Goal: Task Accomplishment & Management: Manage account settings

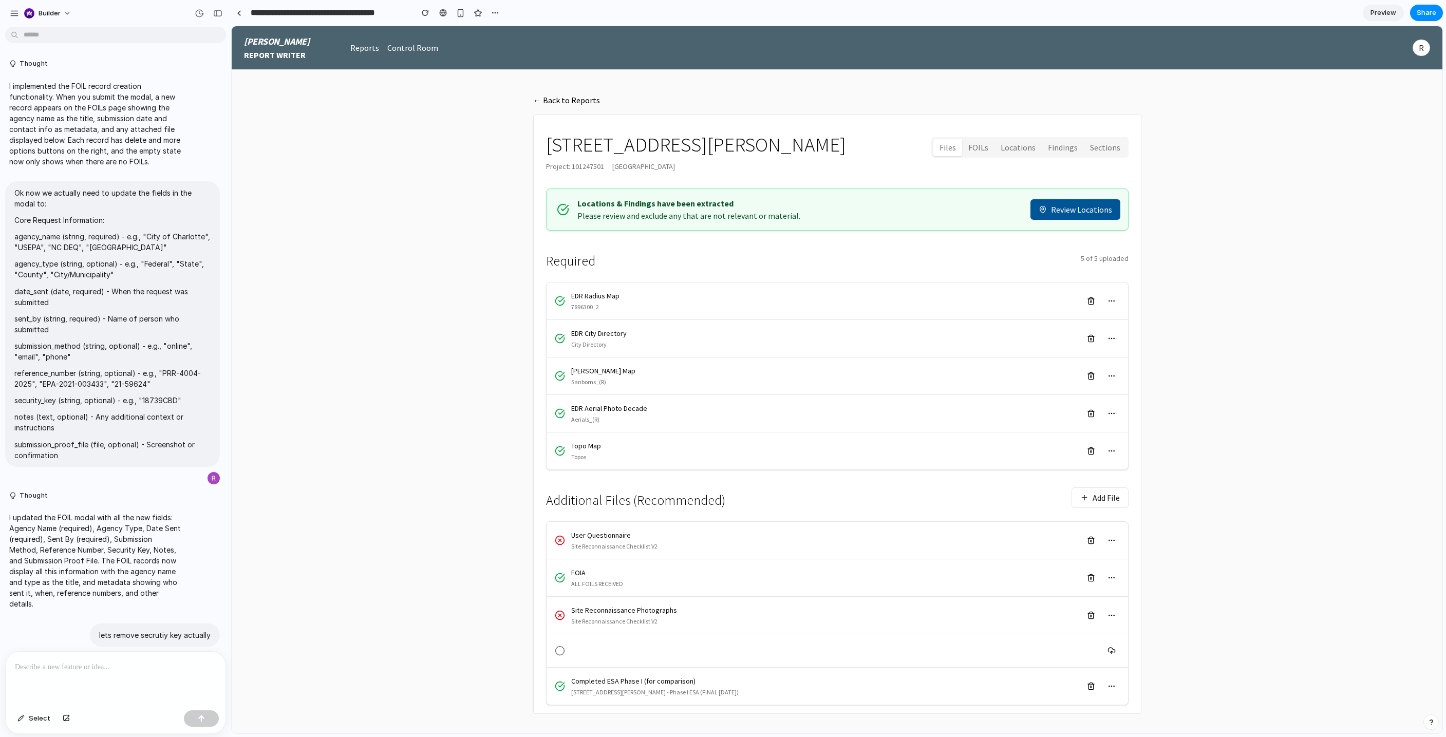
scroll to position [2418, 0]
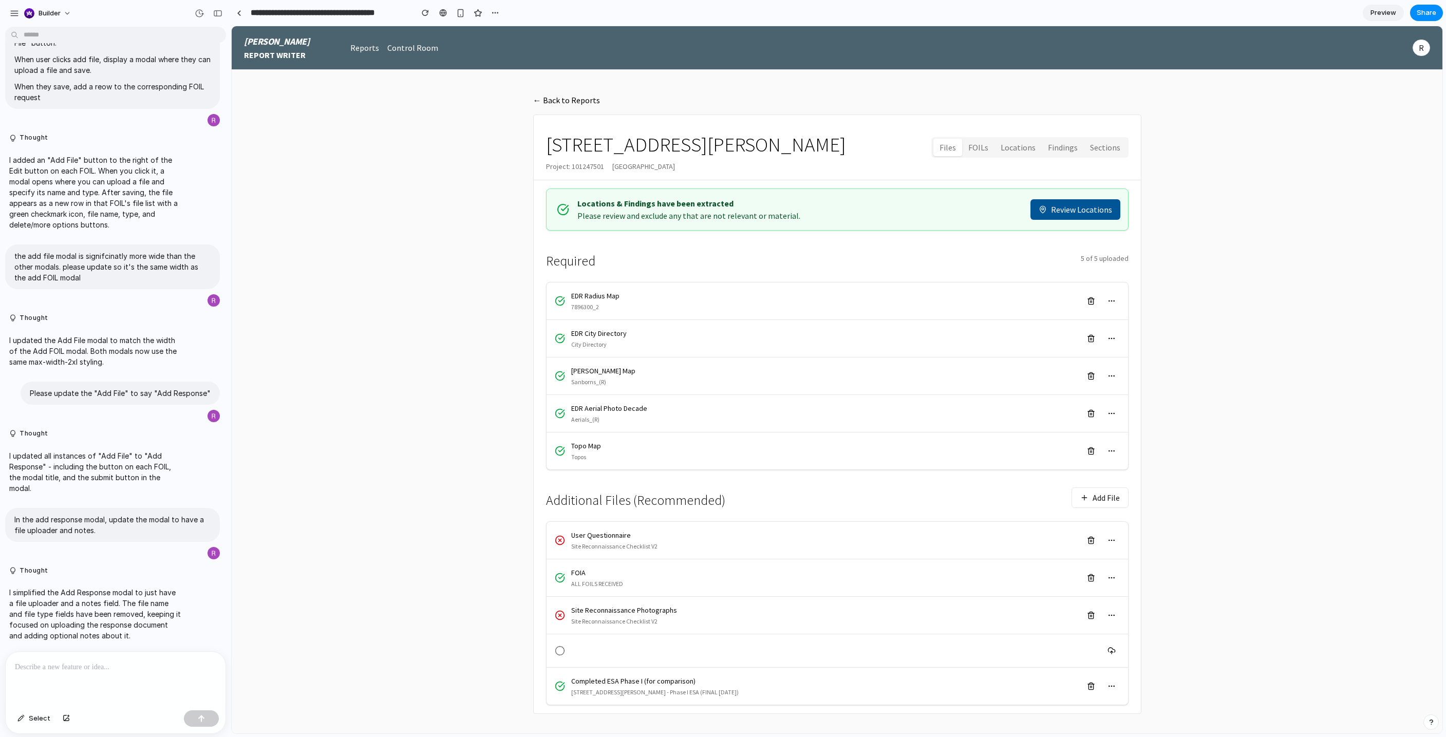
click at [976, 155] on button "FOILs" at bounding box center [978, 148] width 32 height 18
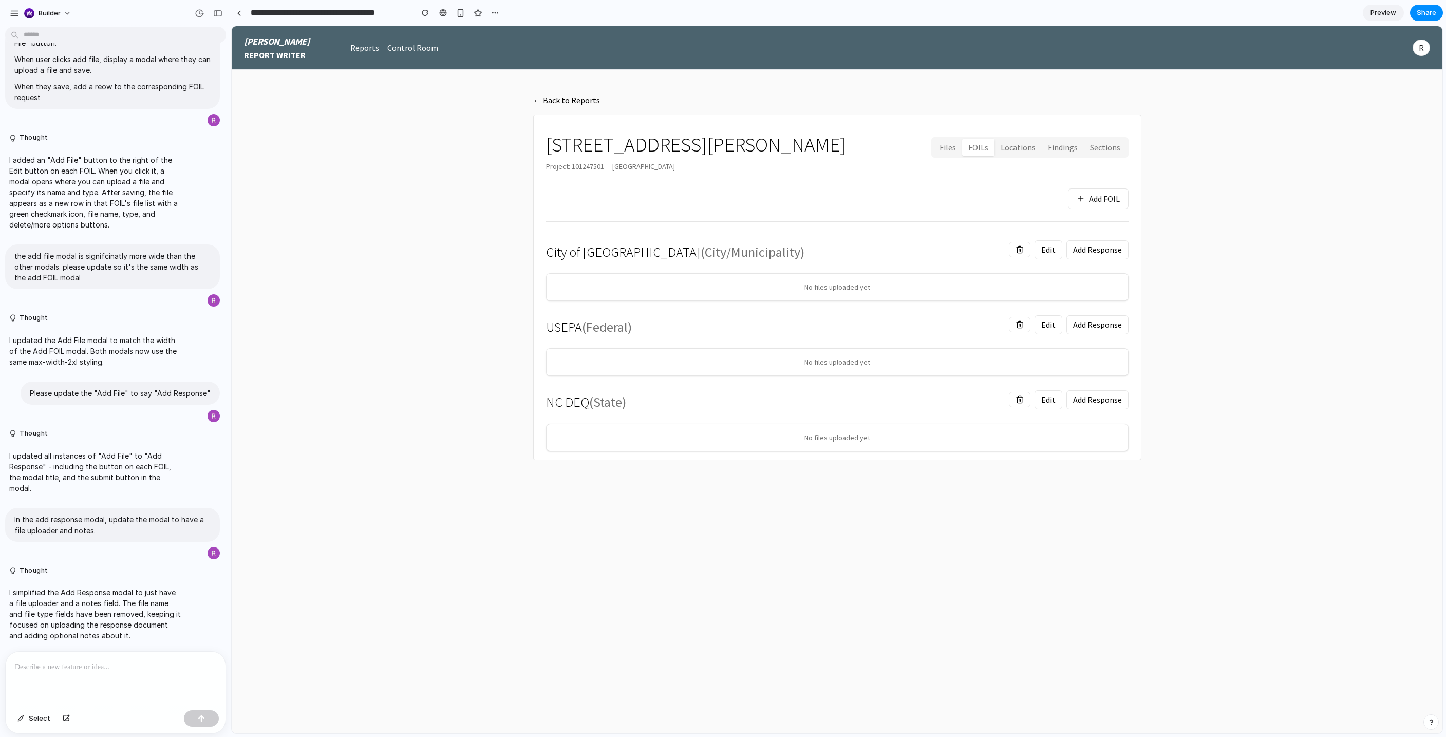
click at [1087, 203] on button "Add FOIL" at bounding box center [1098, 199] width 61 height 21
click at [967, 139] on button "FOILs" at bounding box center [978, 148] width 32 height 18
click at [960, 142] on button "Files" at bounding box center [948, 148] width 29 height 18
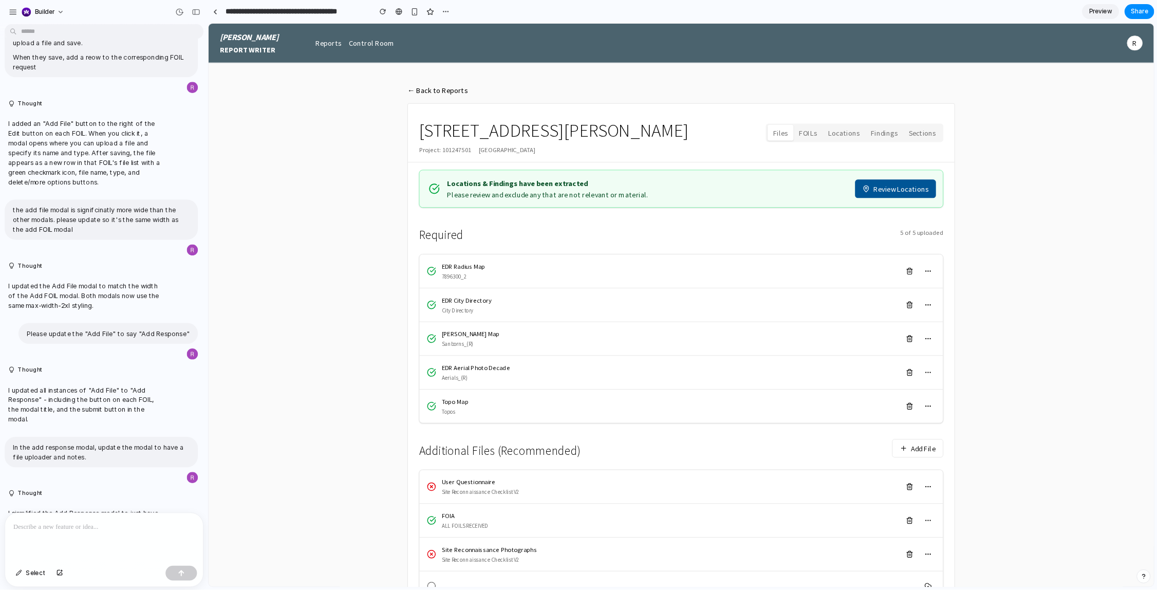
scroll to position [2419, 0]
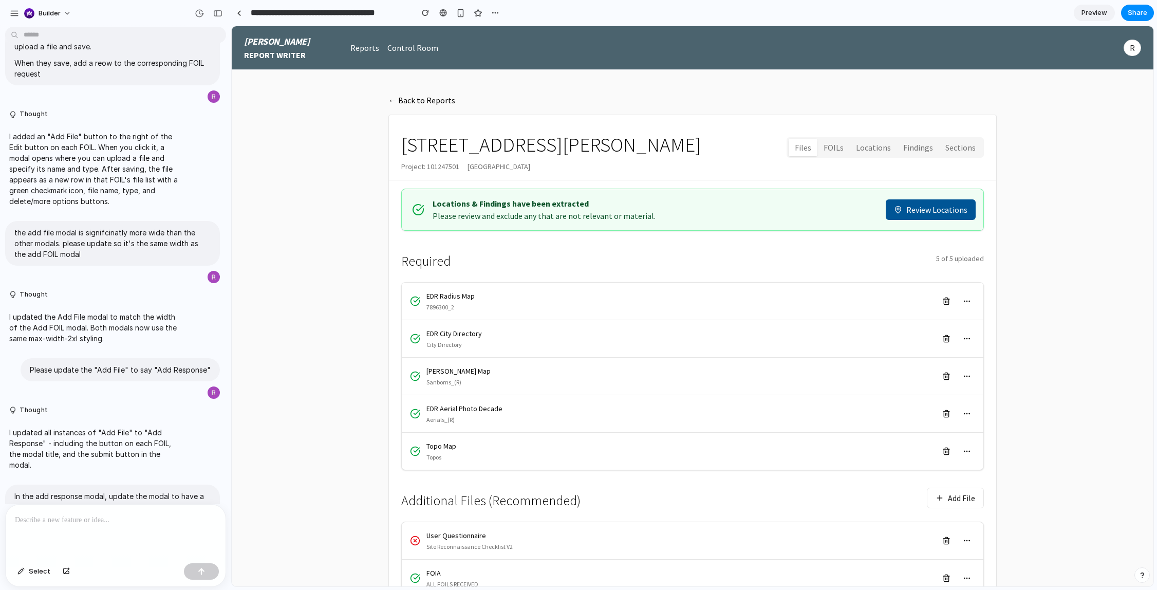
click at [836, 152] on button "FOILs" at bounding box center [833, 148] width 32 height 18
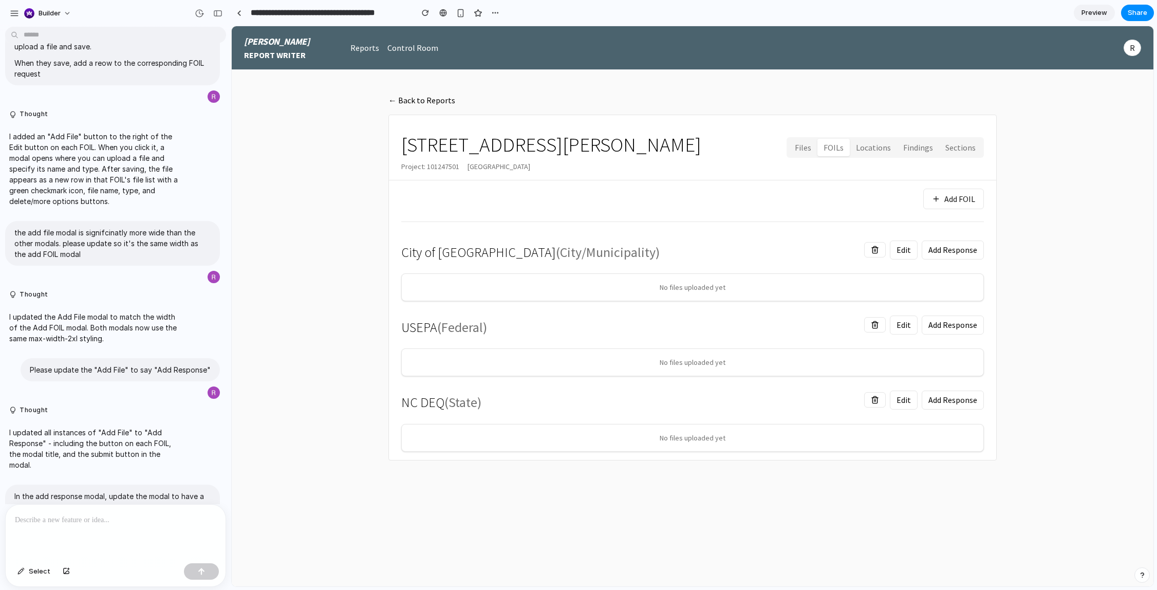
click at [931, 196] on button "Add FOIL" at bounding box center [953, 199] width 61 height 21
click at [935, 255] on button "Add Response" at bounding box center [953, 249] width 62 height 19
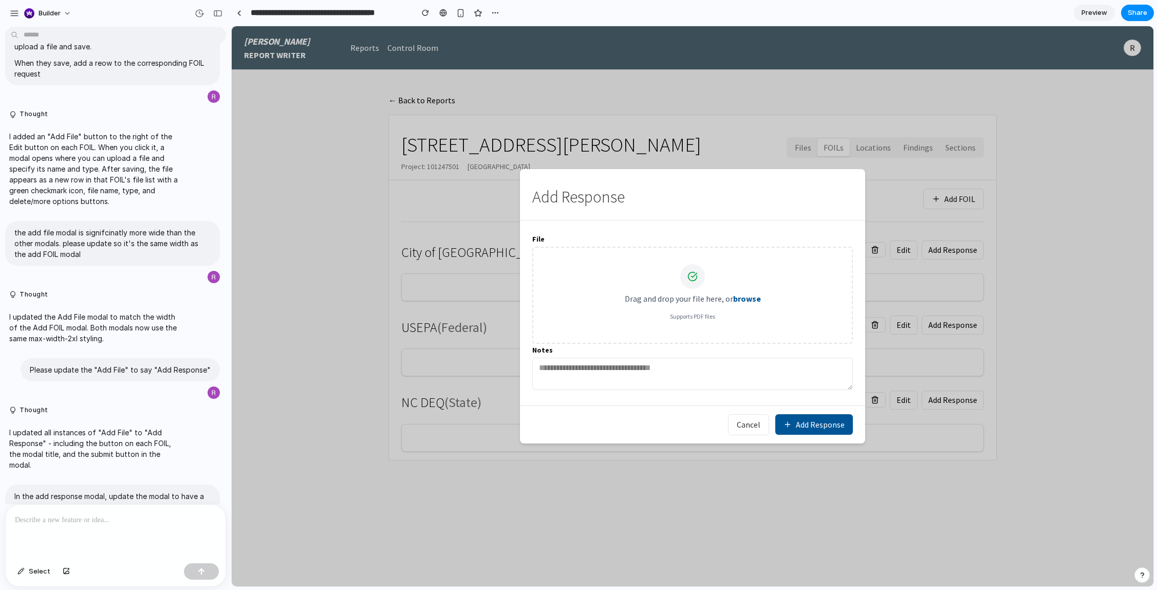
click at [744, 428] on button "Cancel" at bounding box center [748, 424] width 41 height 21
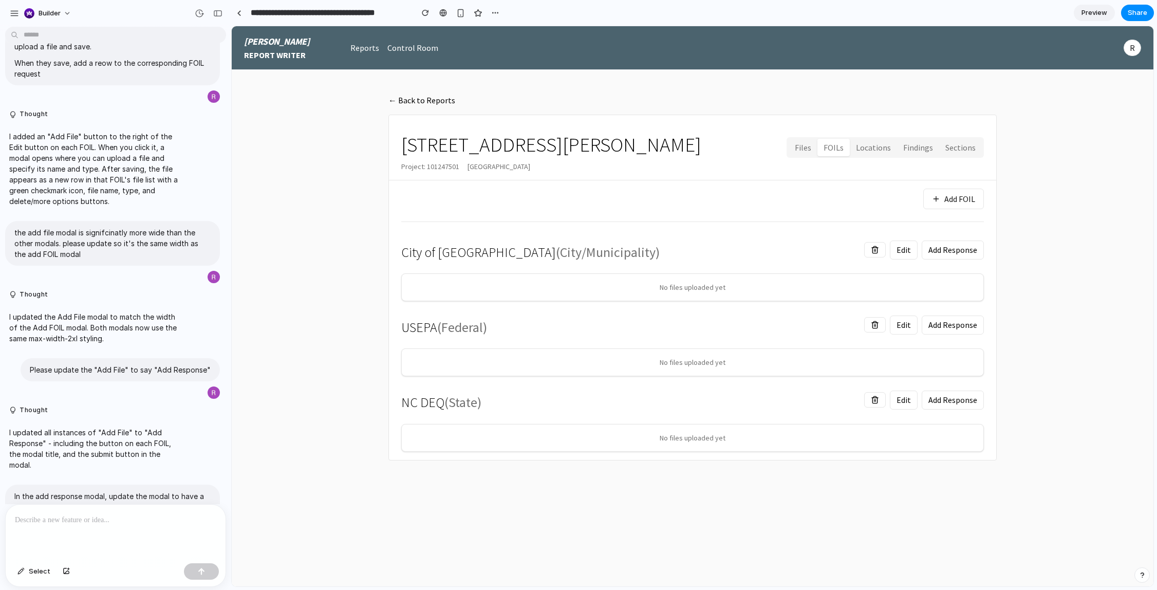
click at [788, 494] on main "← Back to Reports 85 Jay Street Project: 101247501 Brooklyn, NY 11201 Files FOI…" at bounding box center [693, 328] width 922 height 516
click at [808, 146] on button "Files" at bounding box center [803, 148] width 29 height 18
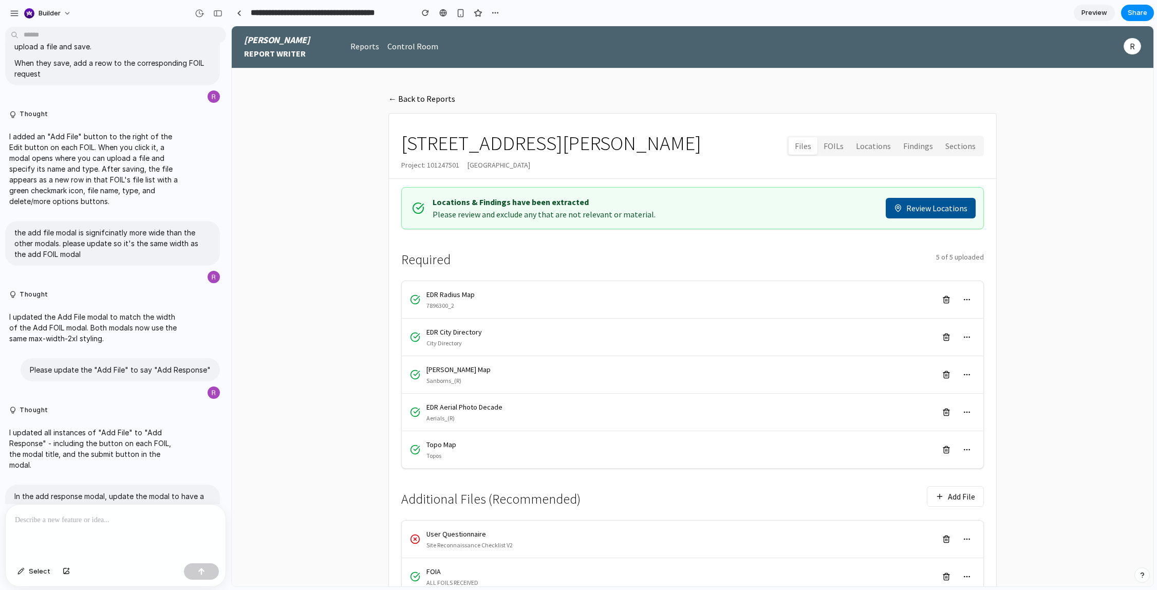
scroll to position [0, 0]
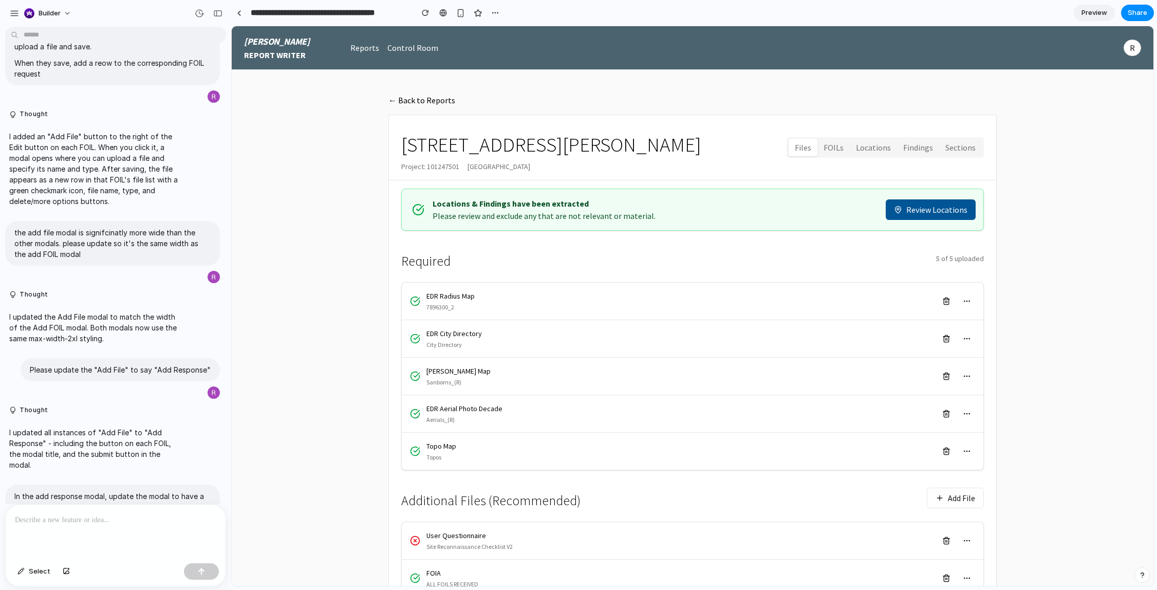
click at [831, 151] on button "FOILs" at bounding box center [833, 148] width 32 height 18
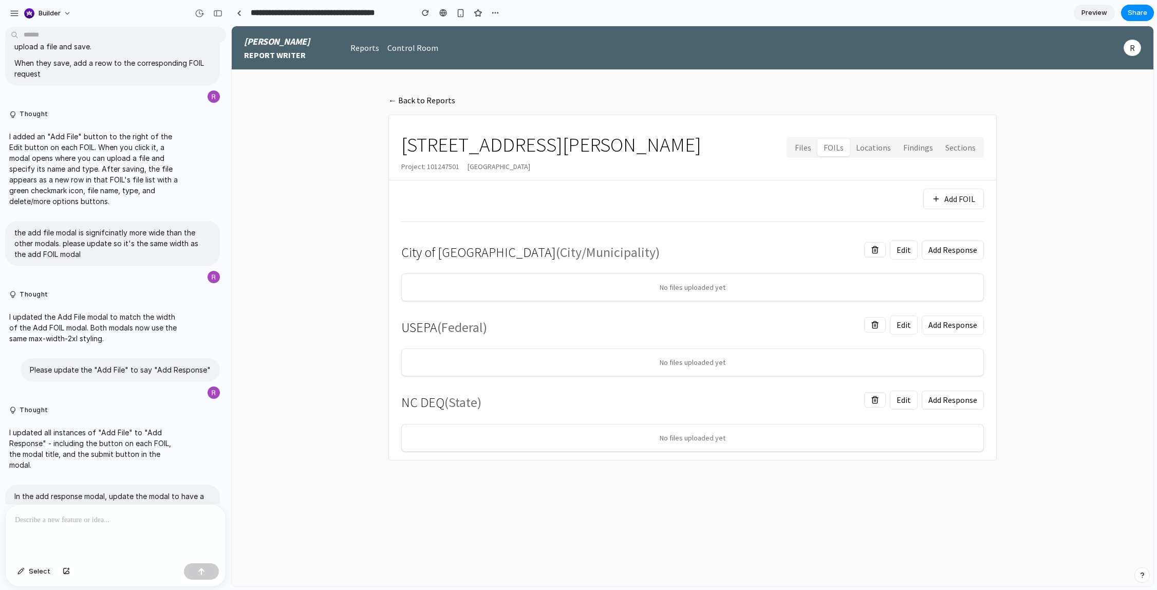
click at [816, 145] on button "Files" at bounding box center [803, 148] width 29 height 18
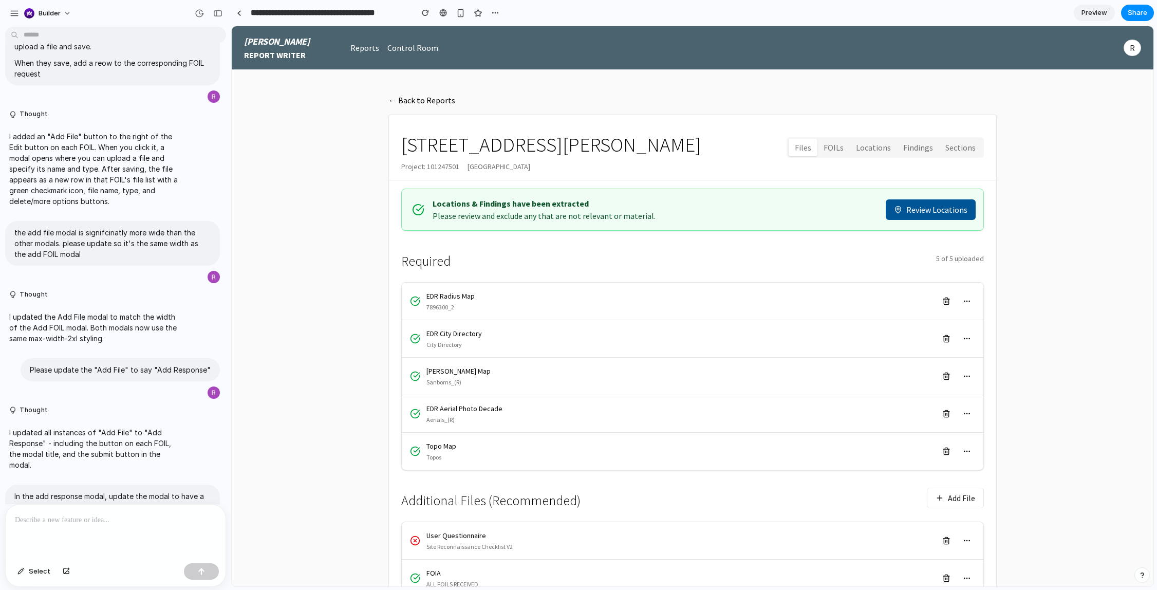
click at [835, 151] on button "FOILs" at bounding box center [833, 148] width 32 height 18
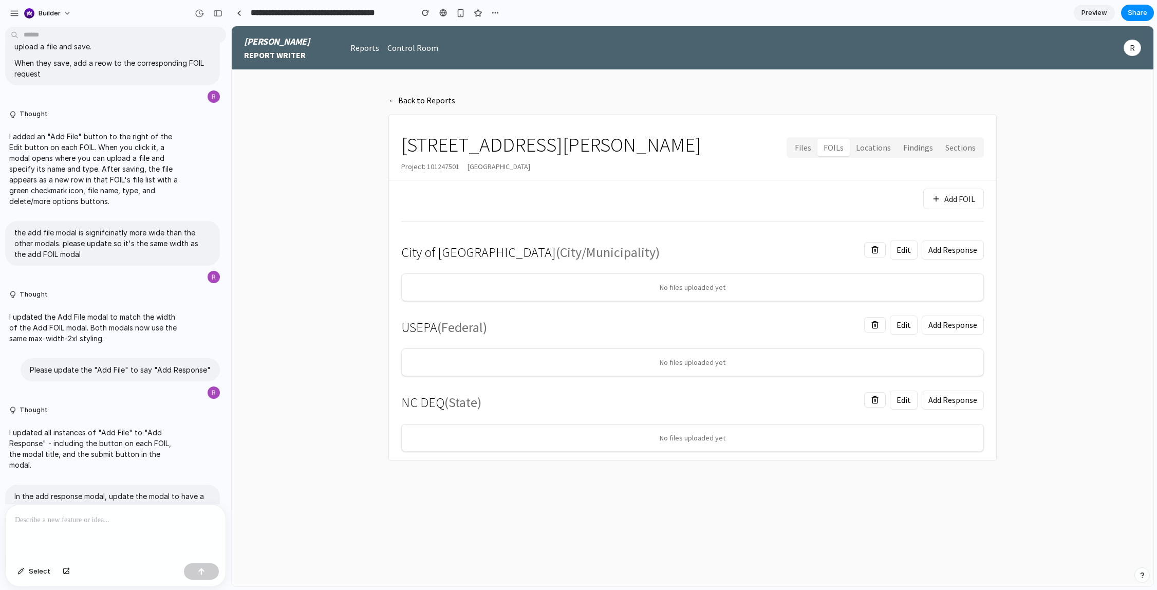
click at [935, 201] on button "Add FOIL" at bounding box center [953, 199] width 61 height 21
click at [813, 151] on button "Files" at bounding box center [803, 148] width 29 height 18
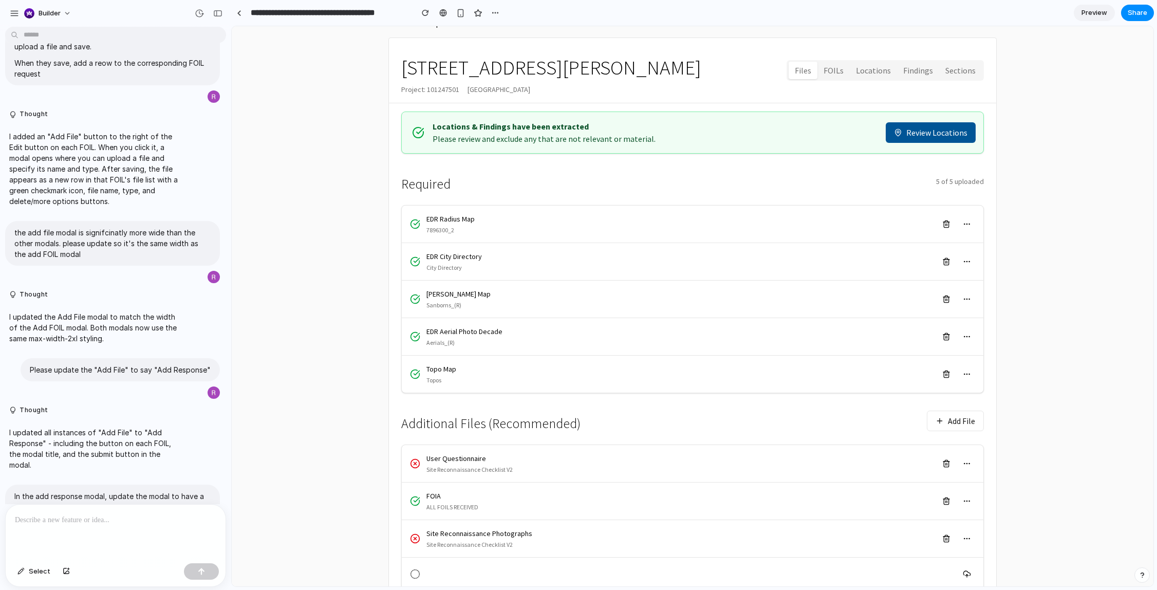
scroll to position [74, 0]
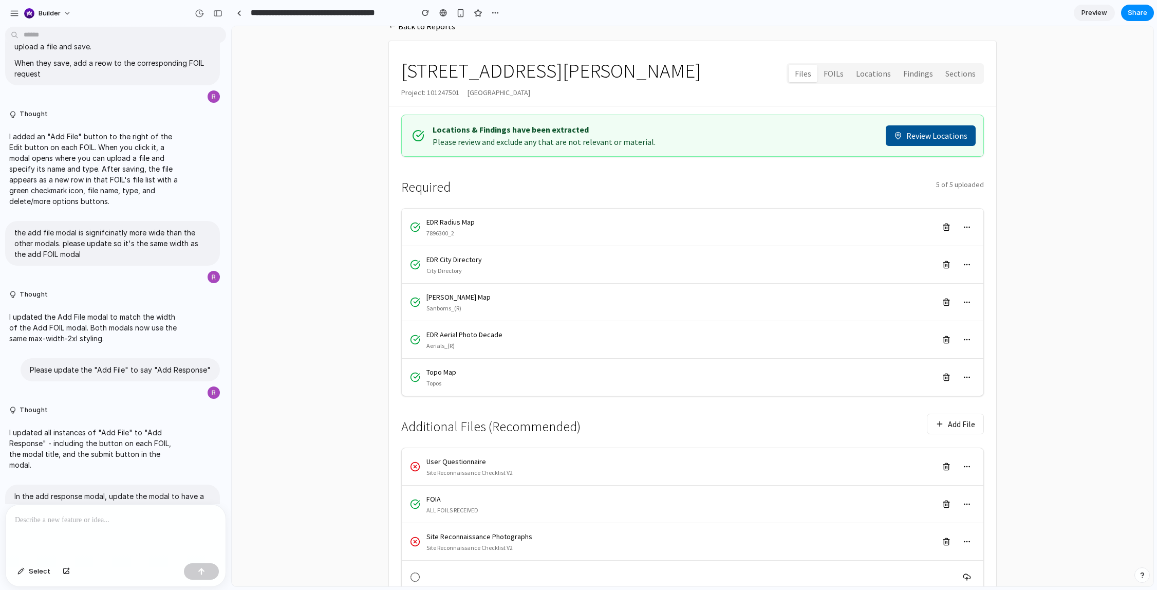
click at [826, 70] on button "FOILs" at bounding box center [833, 74] width 32 height 18
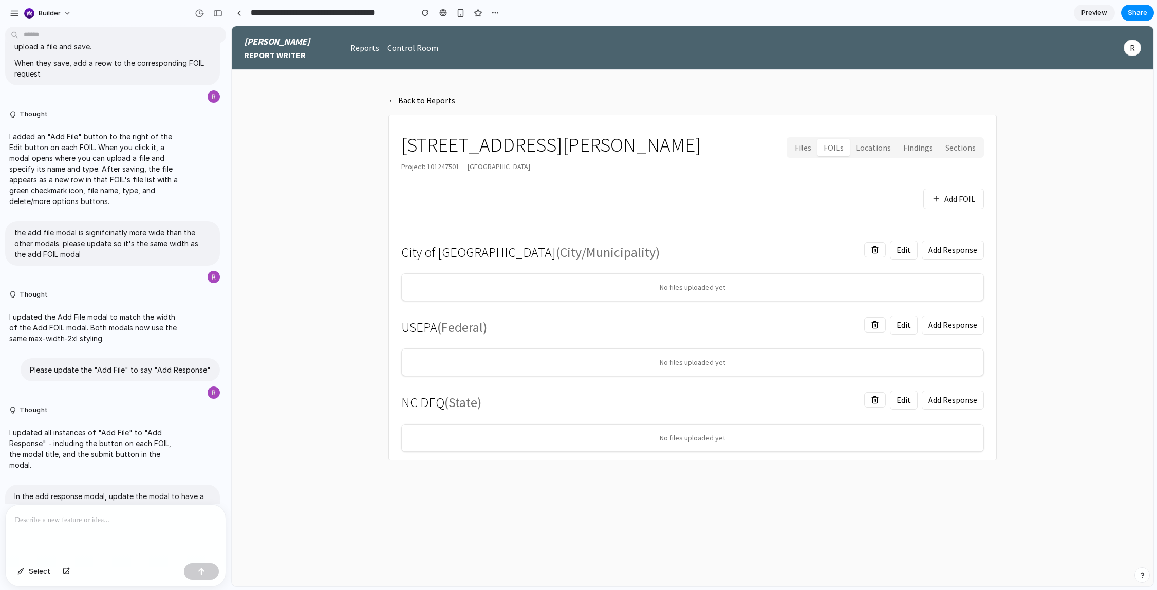
click at [796, 144] on button "Files" at bounding box center [803, 148] width 29 height 18
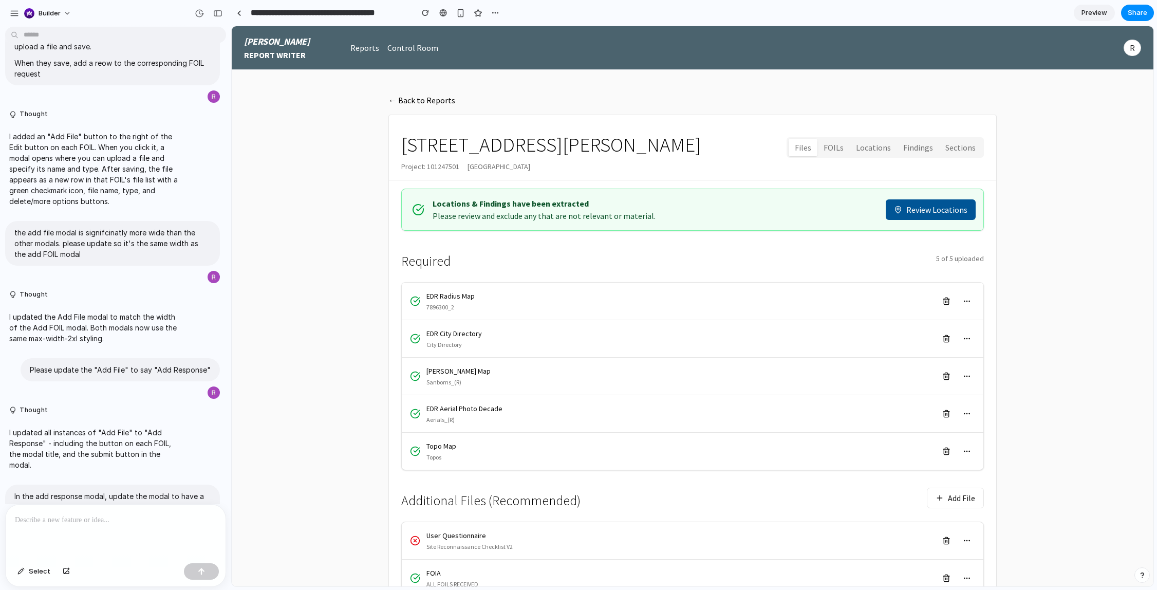
click at [840, 151] on button "FOILs" at bounding box center [833, 148] width 32 height 18
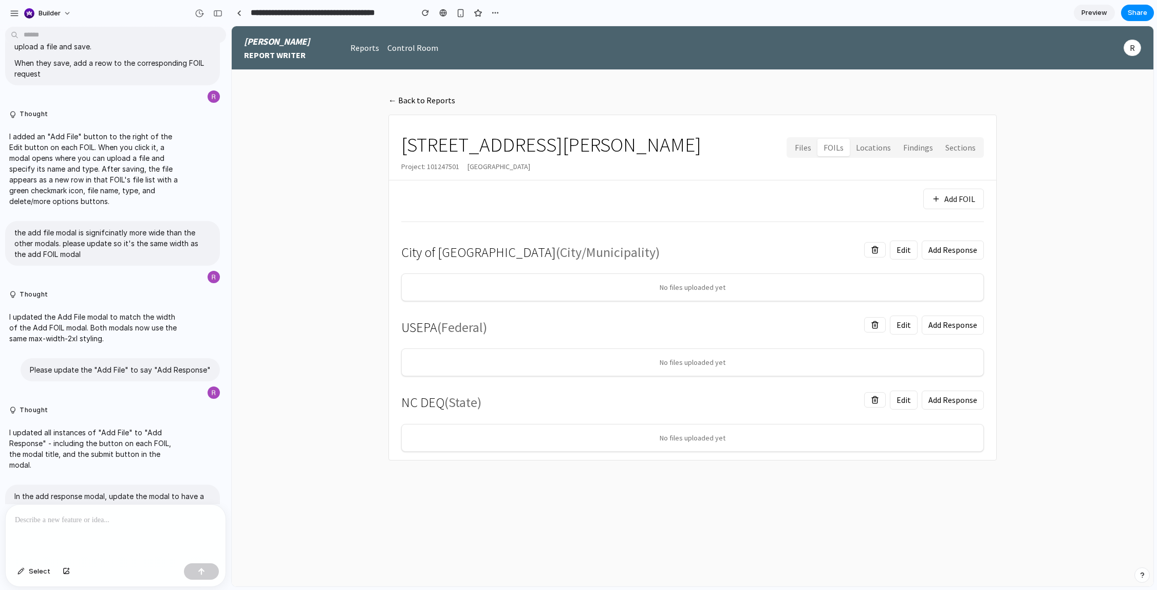
click at [812, 152] on button "Files" at bounding box center [803, 148] width 29 height 18
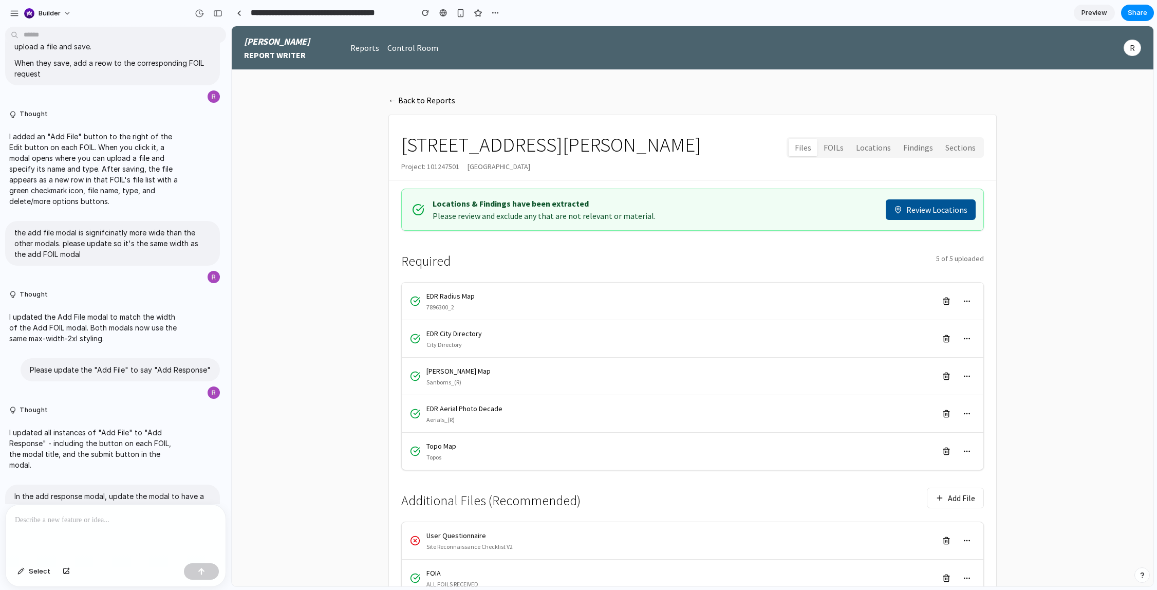
click at [842, 146] on button "FOILs" at bounding box center [833, 148] width 32 height 18
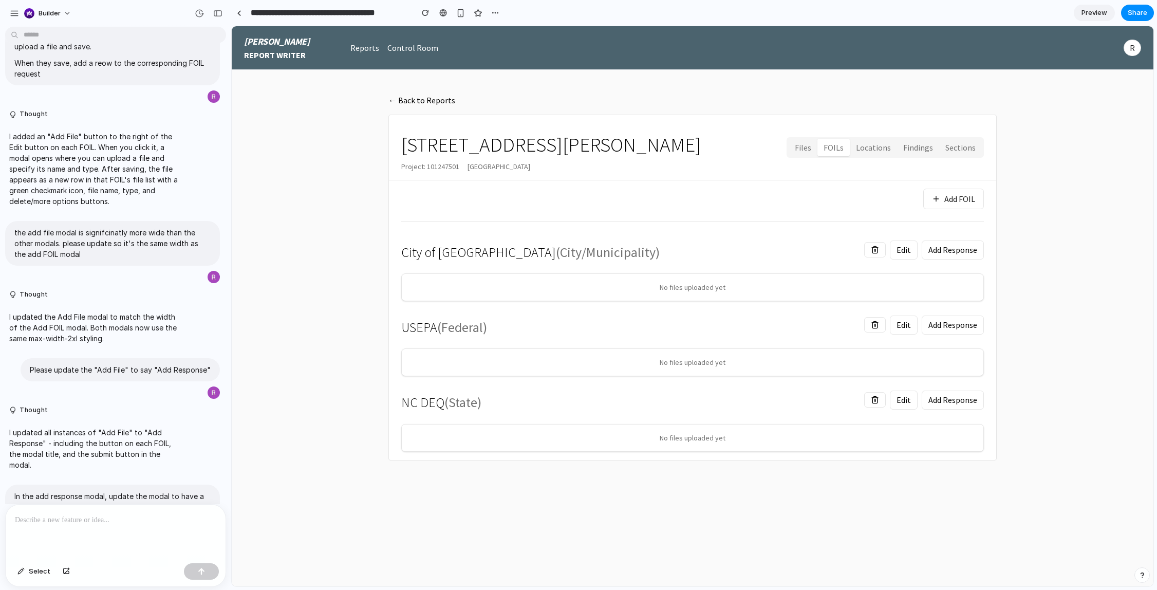
click at [806, 147] on button "Files" at bounding box center [803, 148] width 29 height 18
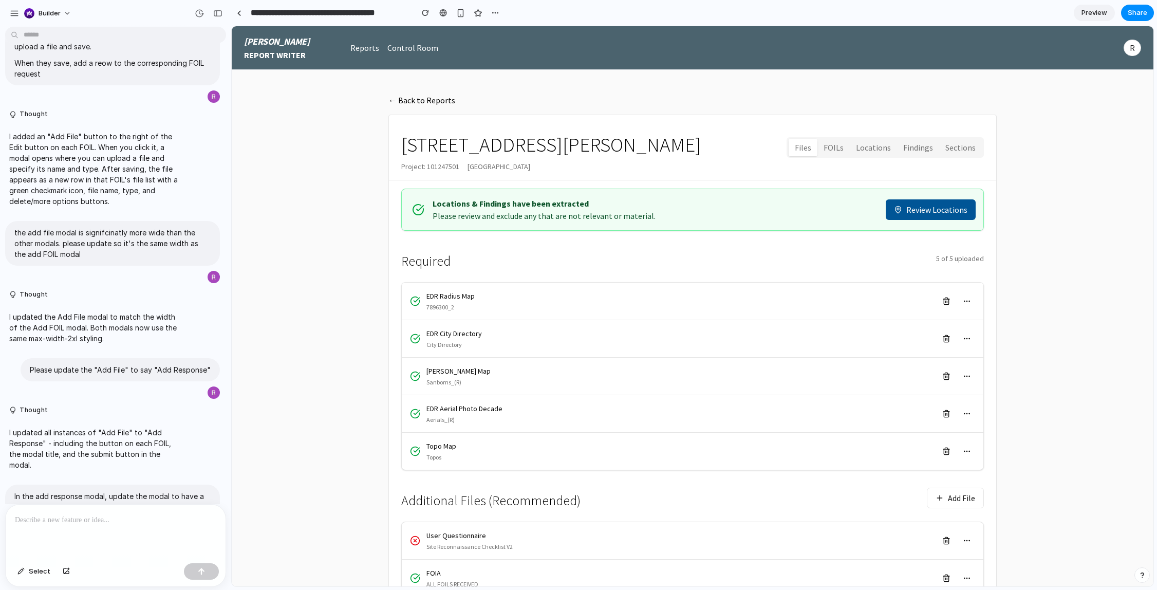
click at [828, 148] on button "FOILs" at bounding box center [833, 148] width 32 height 18
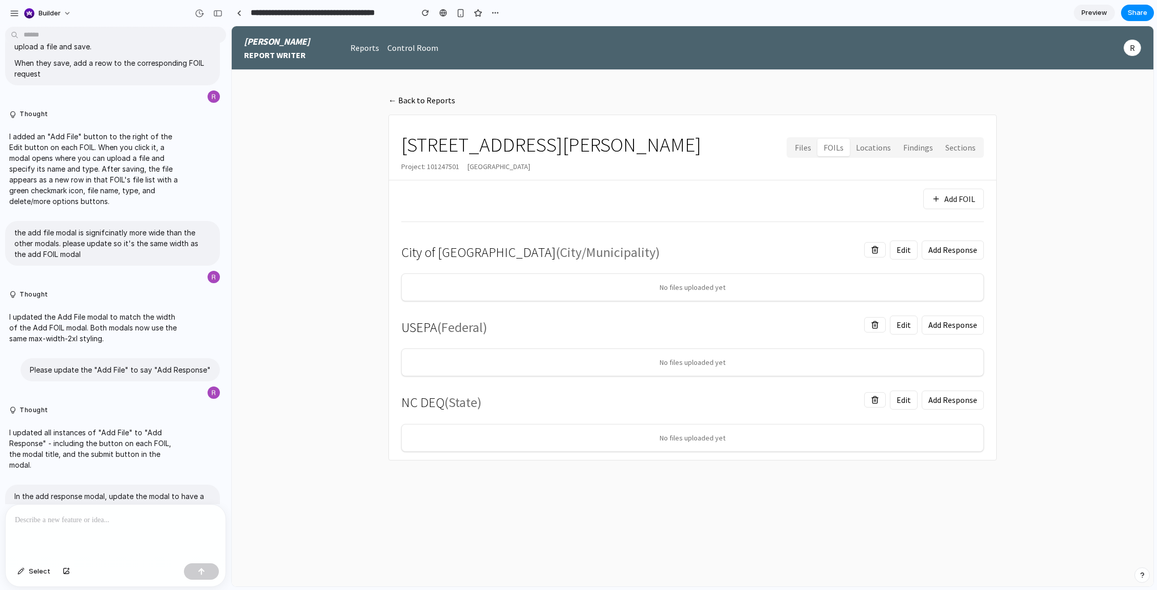
click at [810, 148] on button "Files" at bounding box center [803, 148] width 29 height 18
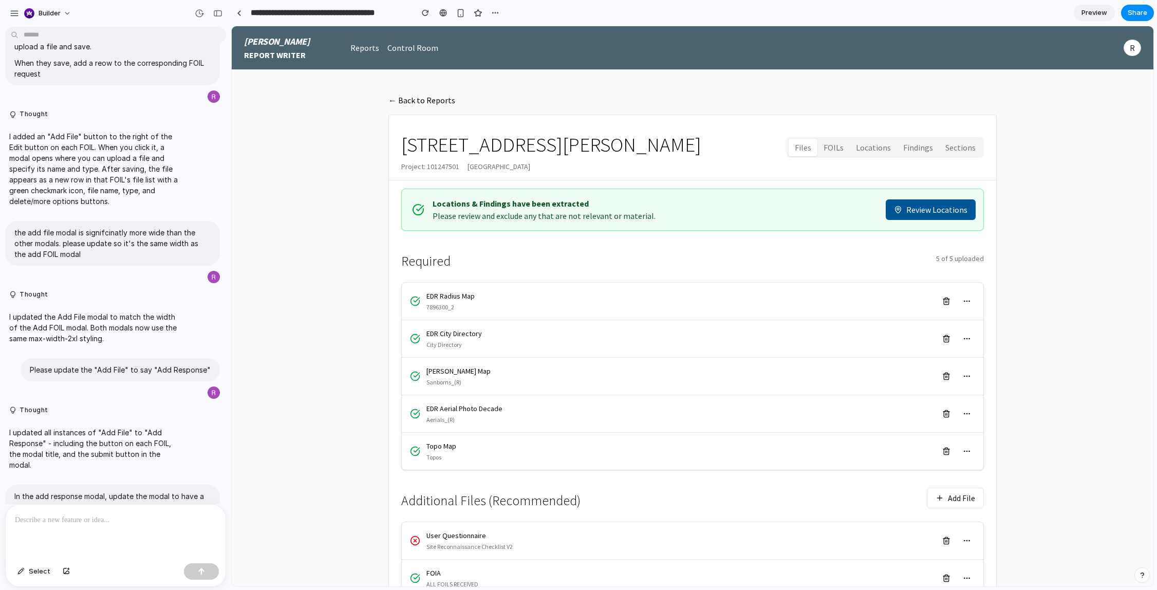
click at [817, 149] on button "Files" at bounding box center [803, 148] width 29 height 18
click at [831, 148] on button "FOILs" at bounding box center [833, 148] width 32 height 18
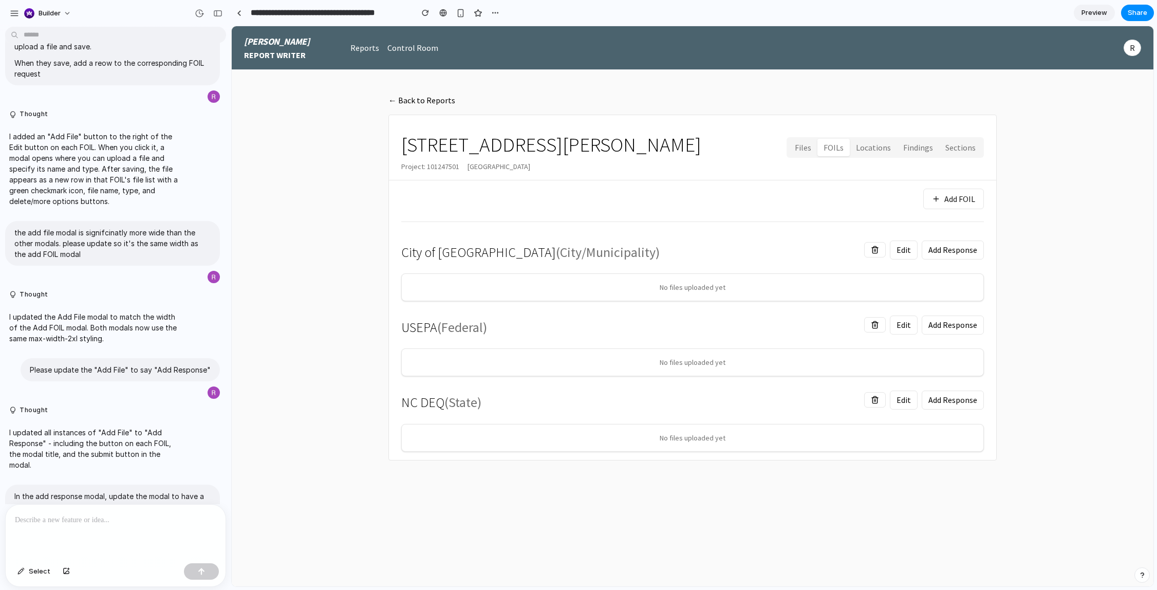
click at [814, 147] on button "Files" at bounding box center [803, 148] width 29 height 18
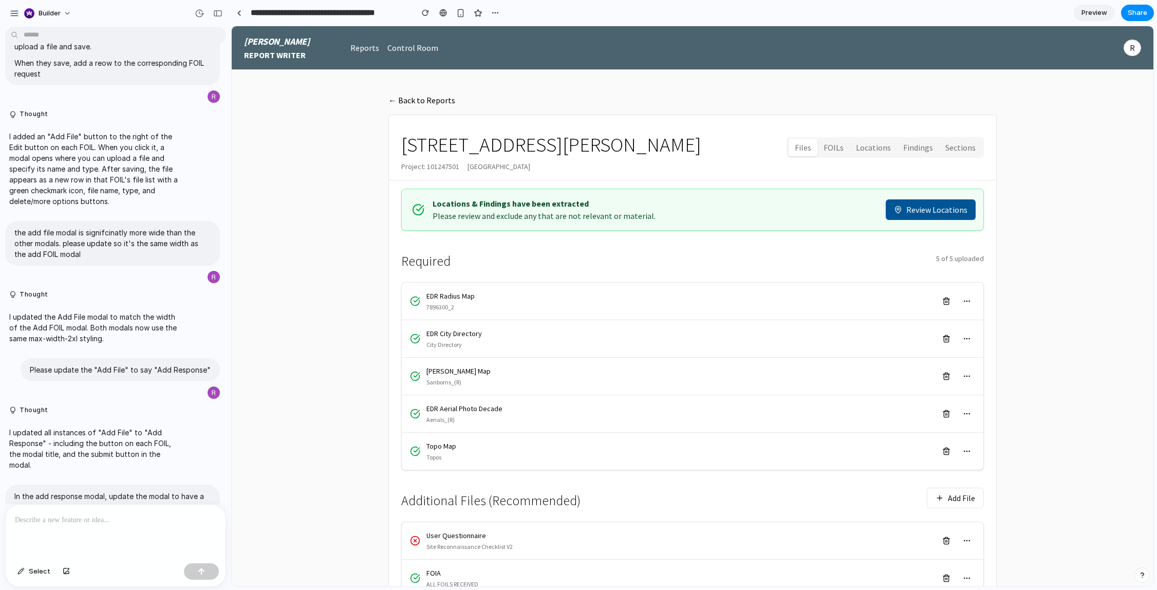
click at [835, 146] on button "FOILs" at bounding box center [833, 148] width 32 height 18
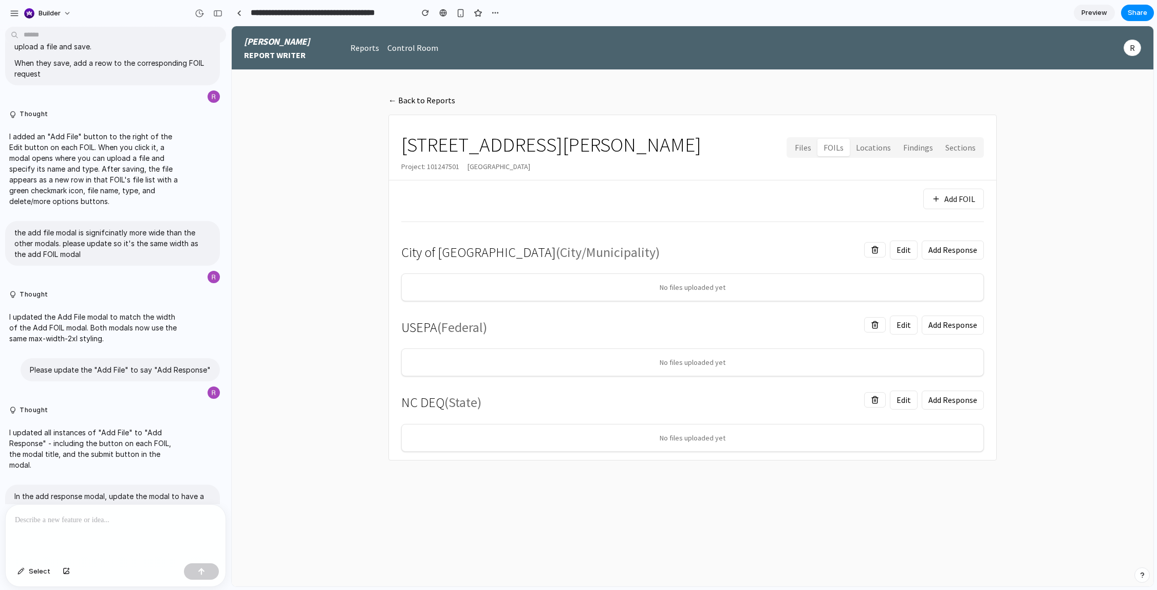
click at [811, 147] on button "Files" at bounding box center [803, 148] width 29 height 18
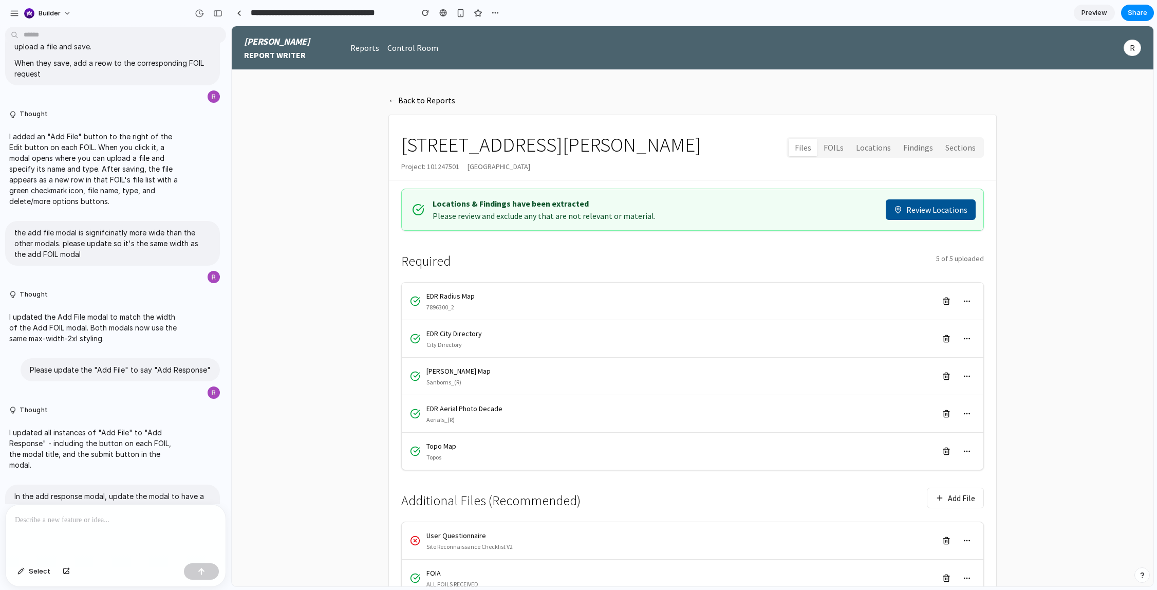
click at [829, 148] on button "FOILs" at bounding box center [833, 148] width 32 height 18
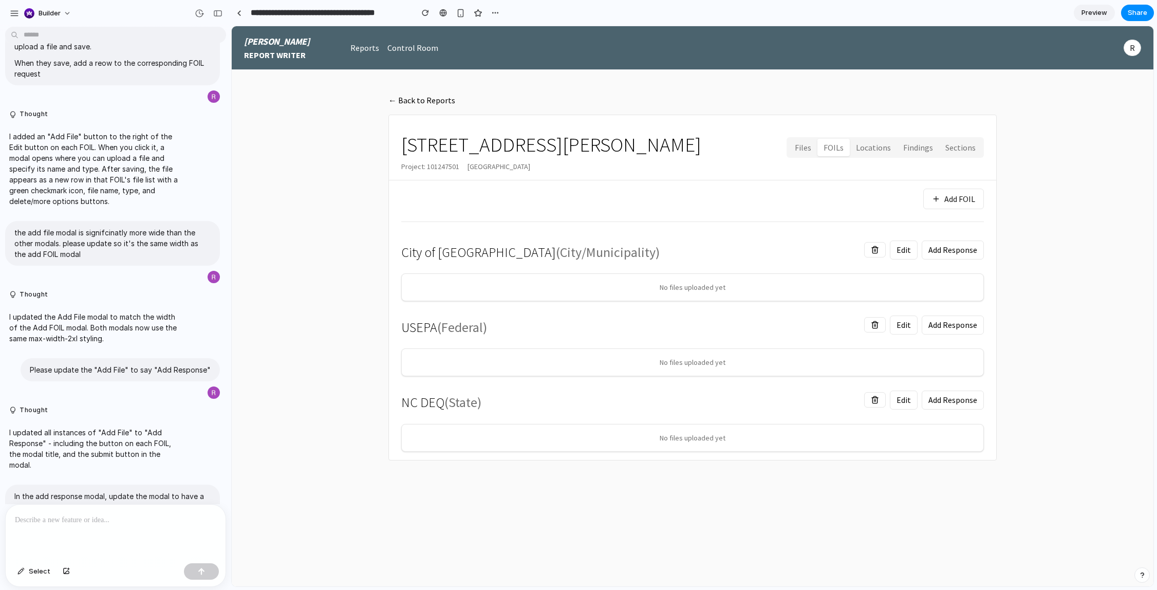
click at [943, 193] on button "Add FOIL" at bounding box center [953, 199] width 61 height 21
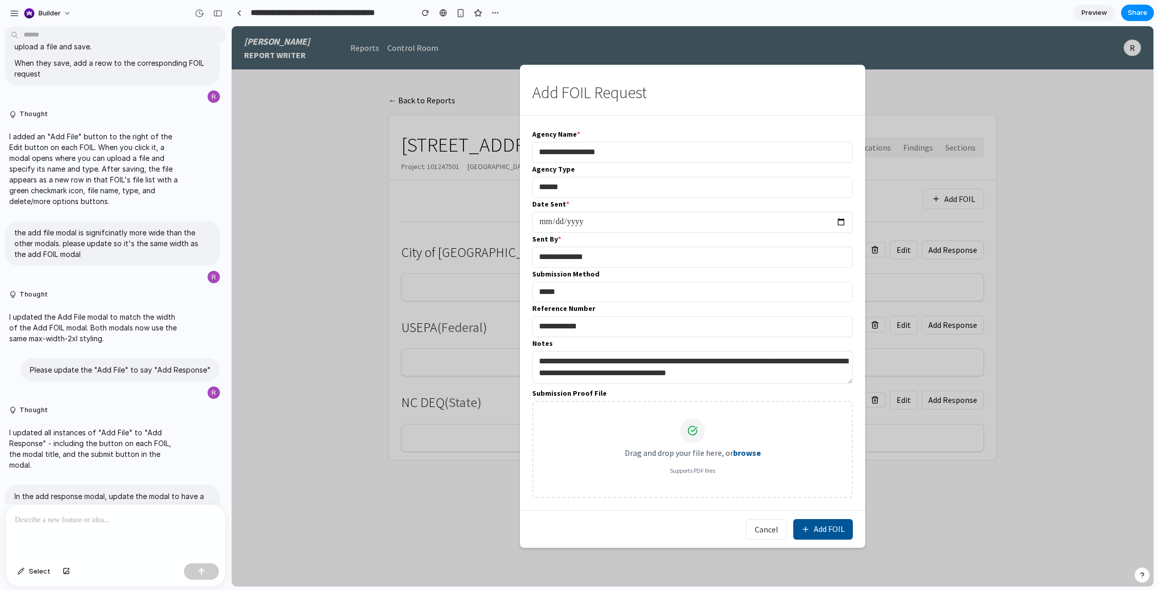
click at [664, 156] on input "**********" at bounding box center [692, 152] width 321 height 21
click at [564, 249] on input "**********" at bounding box center [692, 257] width 321 height 21
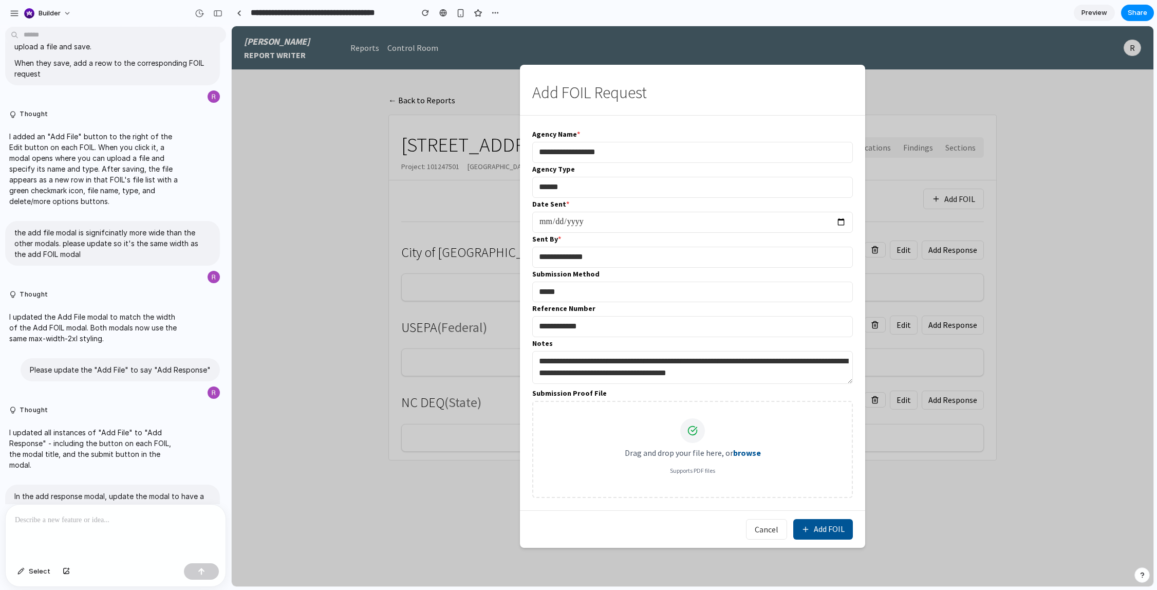
click at [564, 249] on input "**********" at bounding box center [692, 257] width 321 height 21
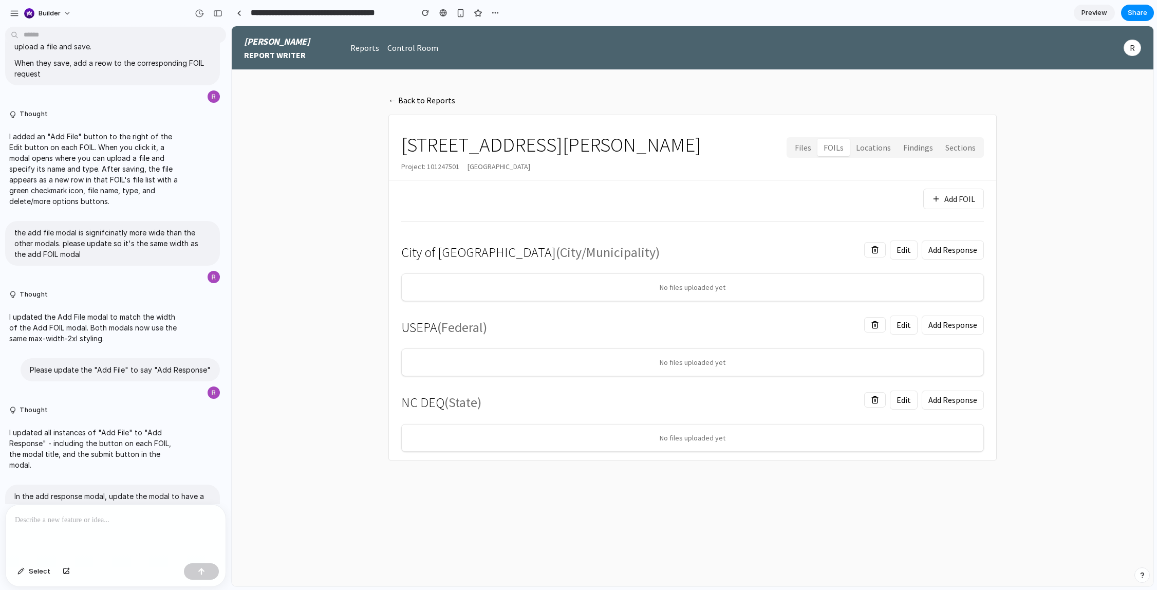
click at [123, 553] on div at bounding box center [116, 532] width 220 height 54
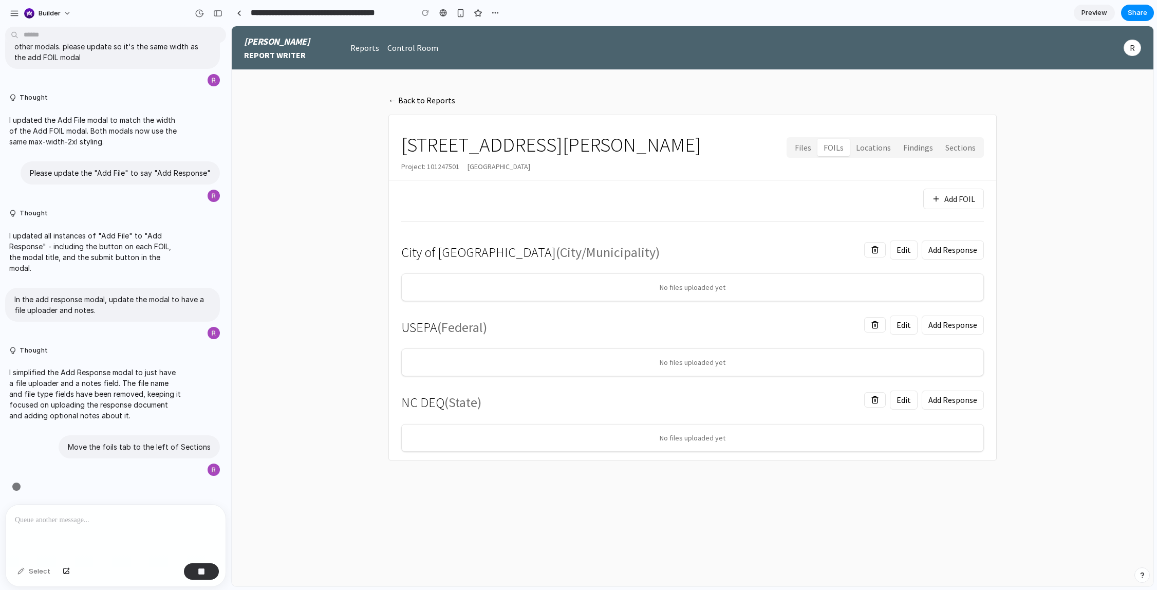
scroll to position [2620, 0]
click at [935, 198] on button "Add FOIL" at bounding box center [953, 199] width 61 height 21
click at [944, 202] on button "Add FOIL" at bounding box center [953, 199] width 61 height 21
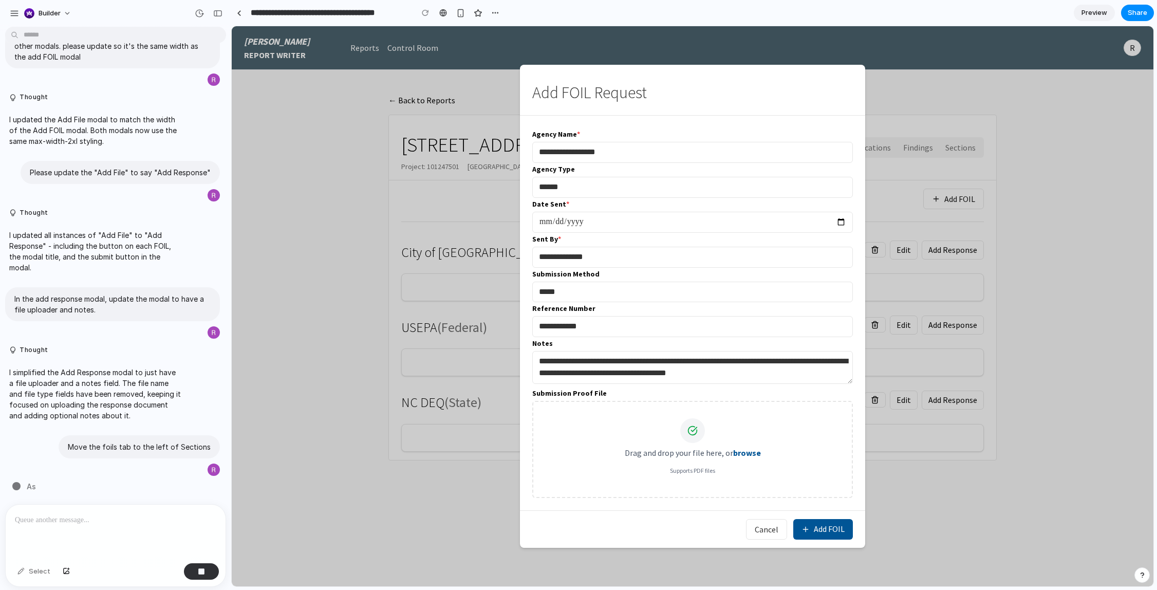
click at [770, 257] on input "**********" at bounding box center [692, 257] width 321 height 21
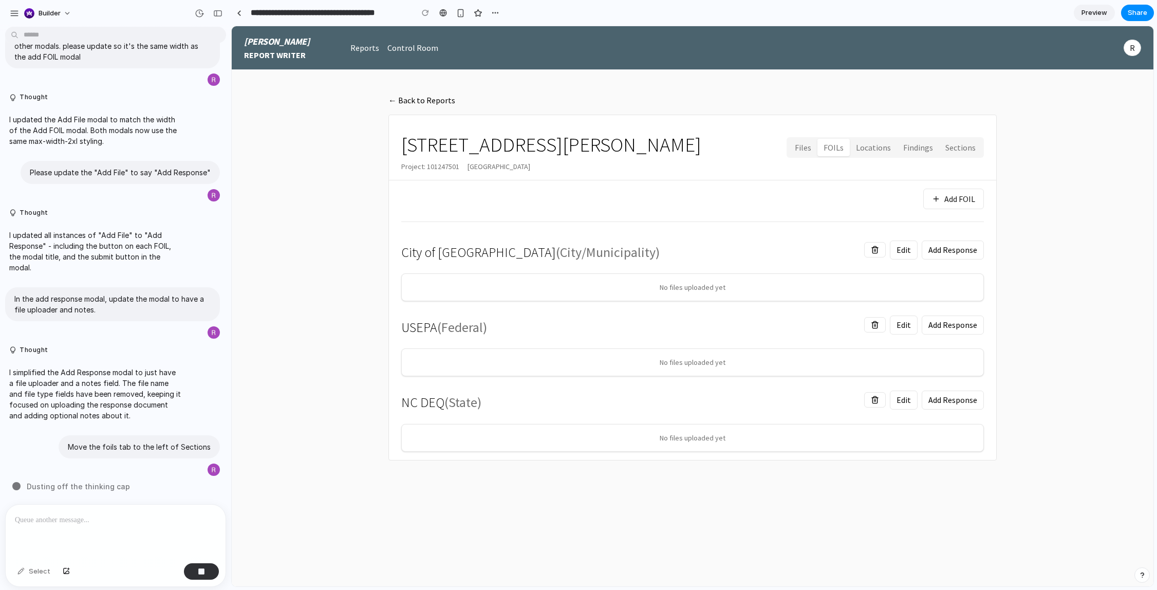
click at [948, 205] on button "Add FOIL" at bounding box center [953, 199] width 61 height 21
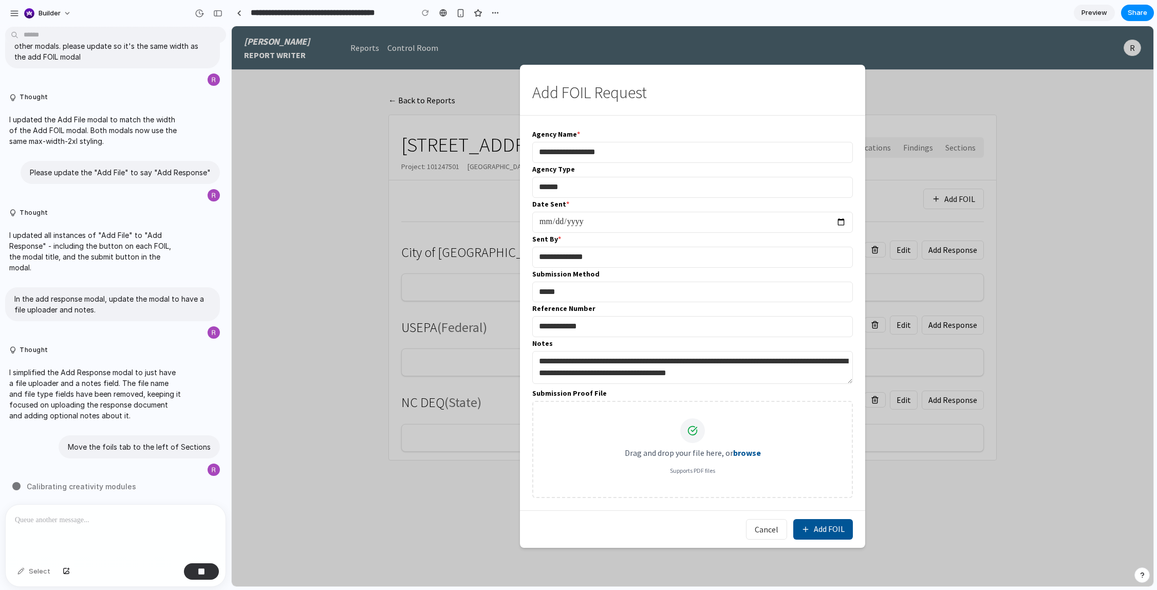
click at [618, 190] on input "******" at bounding box center [692, 187] width 321 height 21
click at [583, 164] on div "Agency Type ******" at bounding box center [692, 180] width 321 height 35
click at [565, 98] on h2 "Add FOIL Request" at bounding box center [692, 93] width 321 height 18
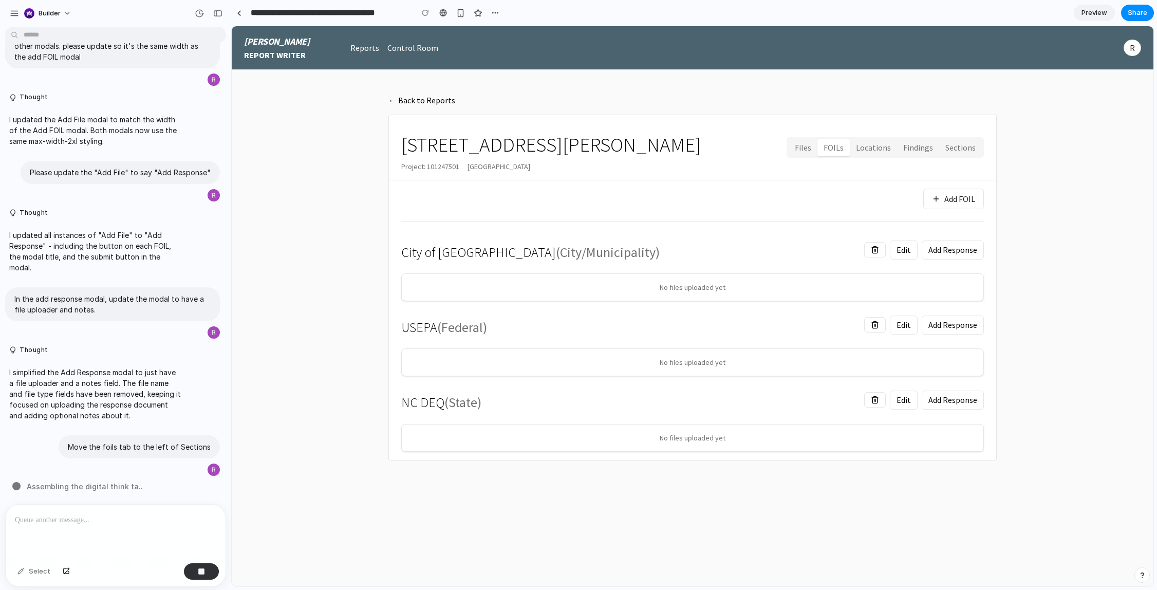
click at [962, 243] on button "Add Response" at bounding box center [953, 249] width 62 height 19
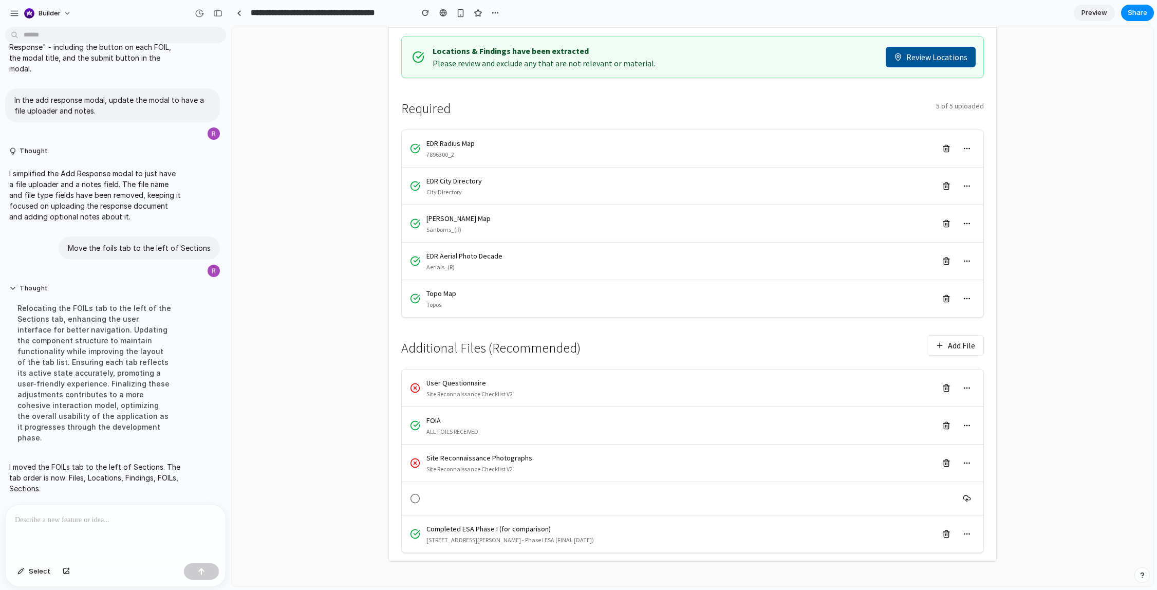
scroll to position [0, 0]
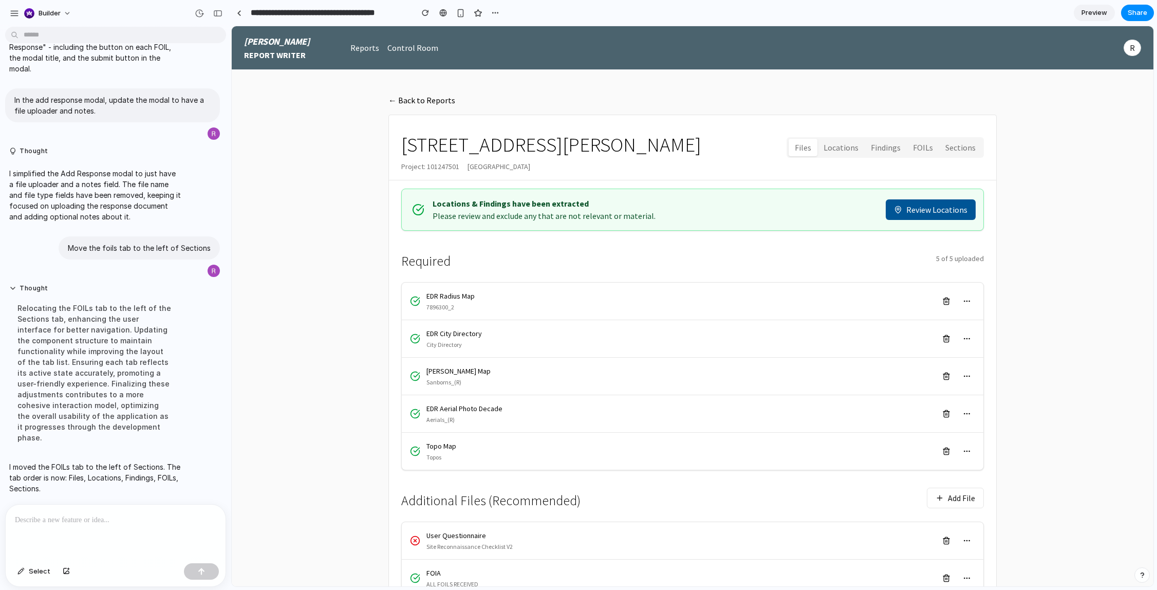
click at [945, 151] on button "Sections" at bounding box center [960, 148] width 43 height 18
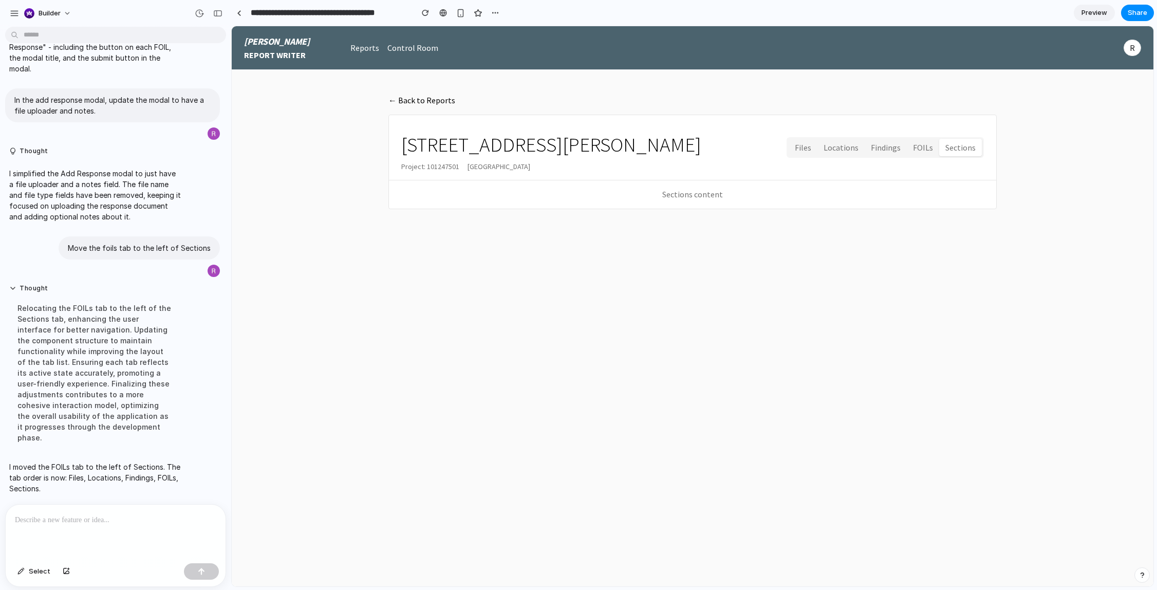
click at [938, 148] on button "FOILs" at bounding box center [923, 148] width 32 height 18
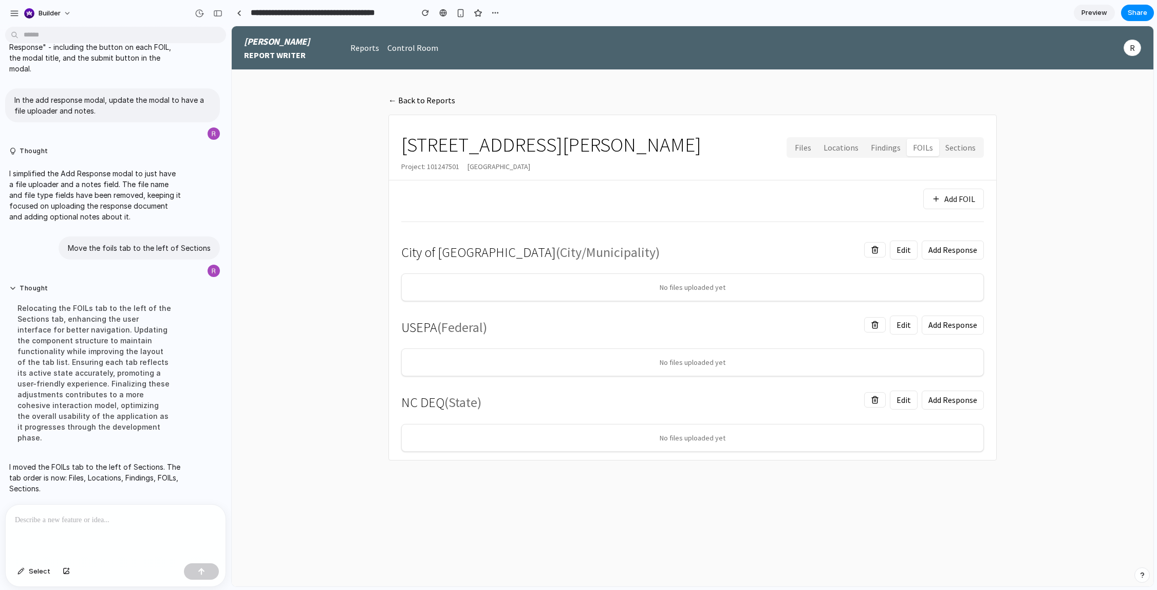
drag, startPoint x: 541, startPoint y: 179, endPoint x: 1091, endPoint y: 361, distance: 579.4
click at [1091, 361] on main "← Back to Reports 85 Jay Street Project: 101247501 Brooklyn, NY 11201 Files Loc…" at bounding box center [693, 328] width 922 height 516
click at [1079, 356] on main "← Back to Reports 85 Jay Street Project: 101247501 Brooklyn, NY 11201 Files Loc…" at bounding box center [693, 328] width 922 height 516
click at [808, 145] on button "Files" at bounding box center [803, 148] width 29 height 18
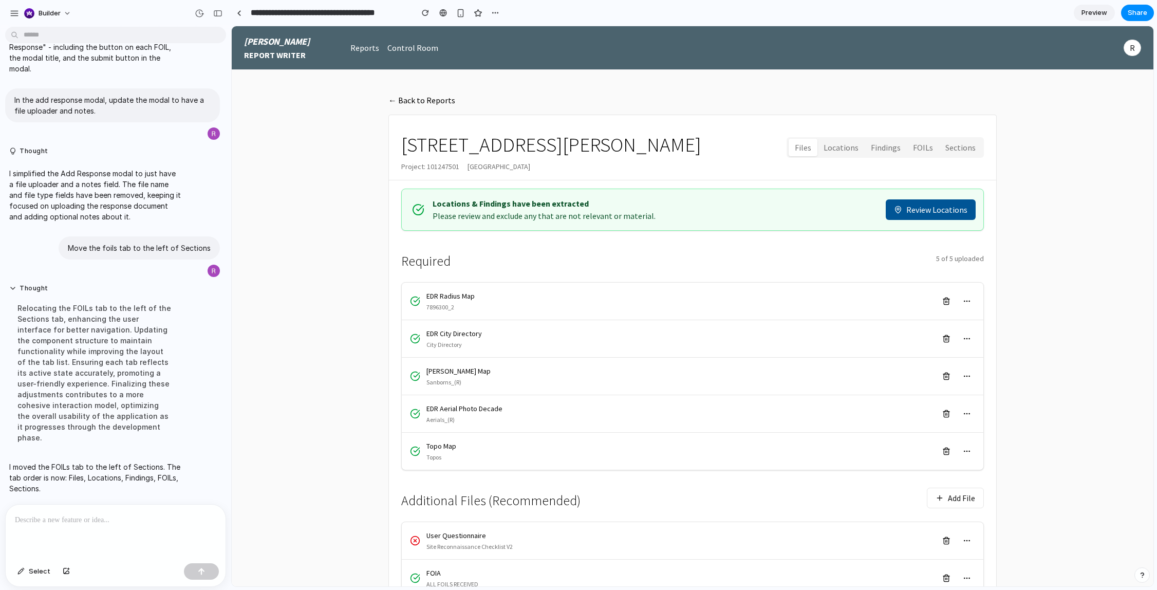
click at [921, 150] on button "FOILs" at bounding box center [923, 148] width 32 height 18
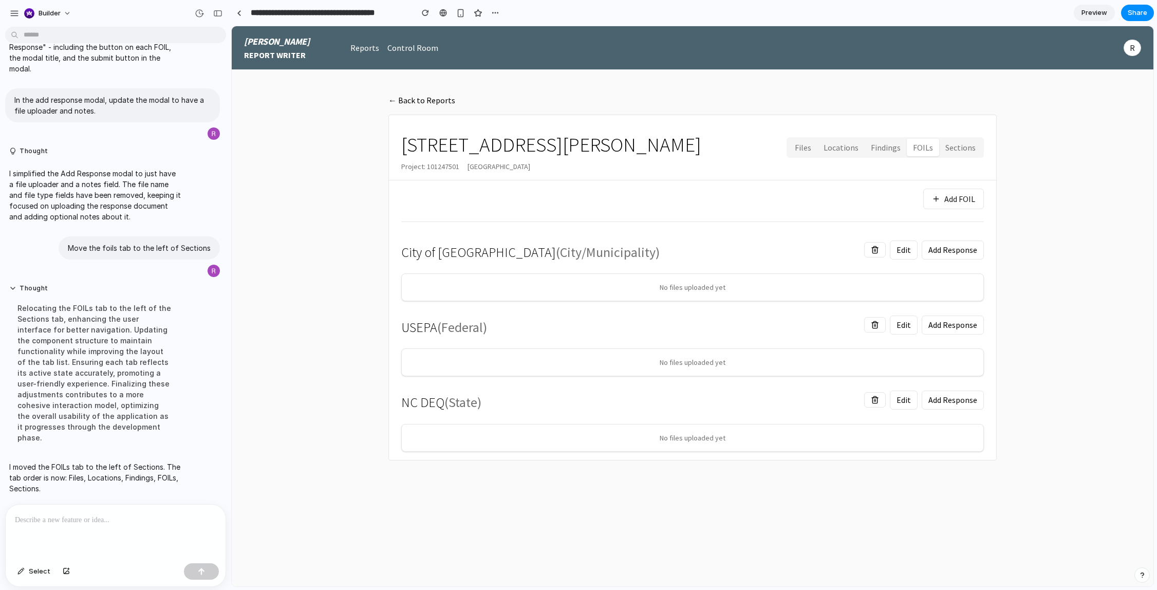
click at [949, 252] on button "Add Response" at bounding box center [953, 249] width 62 height 19
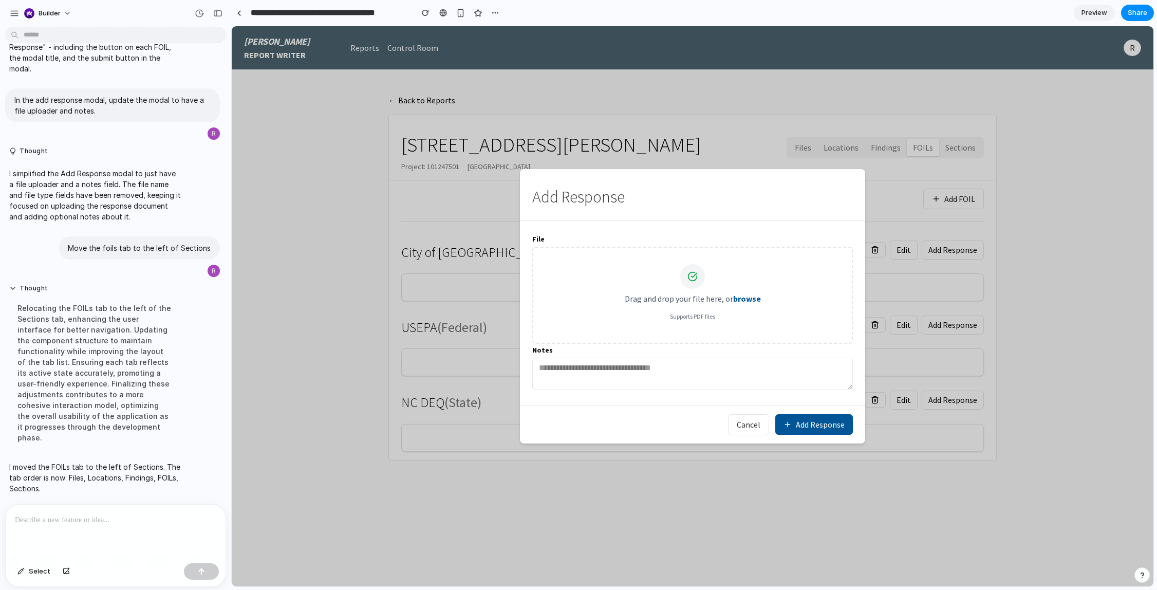
click at [758, 294] on p "Drag and drop your file here, or browse" at bounding box center [693, 300] width 286 height 14
click at [739, 300] on label "browse" at bounding box center [747, 299] width 28 height 12
click at [694, 292] on div "Drag and drop your file here, or browse Supports PDF files" at bounding box center [693, 292] width 286 height 57
click at [743, 305] on p "Drag and drop your file here, or browse" at bounding box center [693, 300] width 286 height 14
click at [742, 297] on label "browse" at bounding box center [747, 299] width 28 height 12
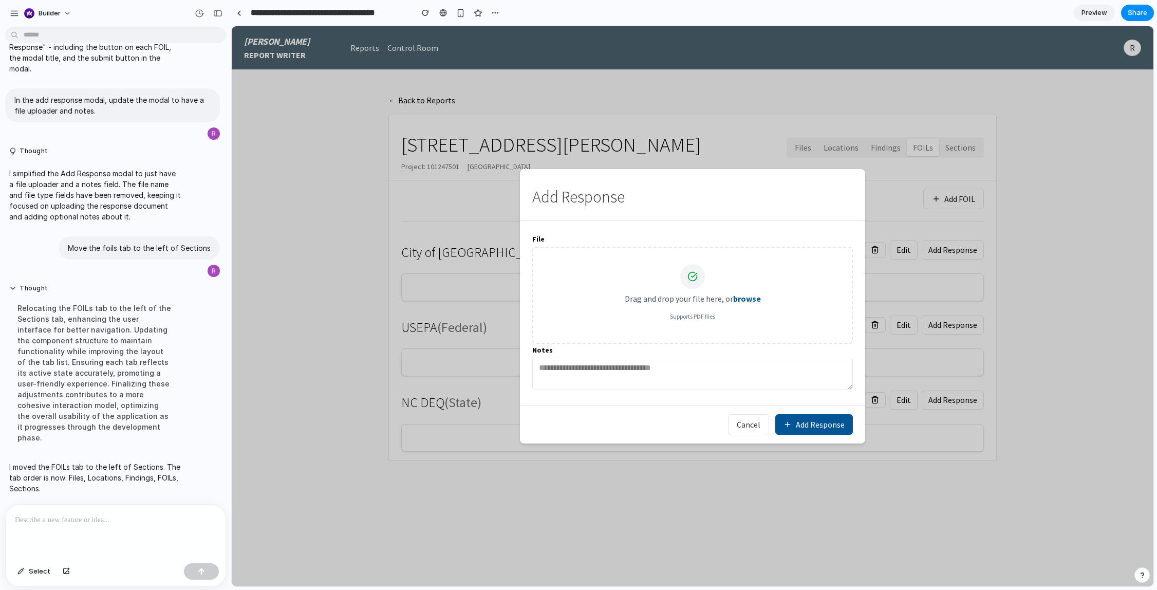
click at [742, 297] on label "browse" at bounding box center [747, 299] width 28 height 12
click at [754, 427] on button "Cancel" at bounding box center [748, 424] width 41 height 21
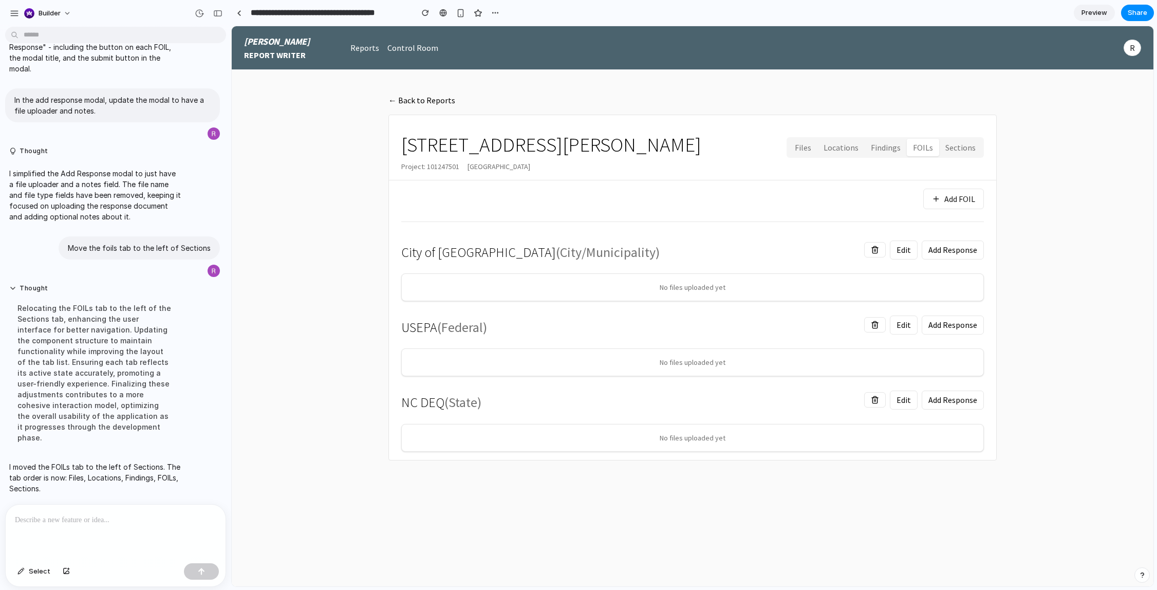
click at [156, 524] on p at bounding box center [115, 520] width 201 height 12
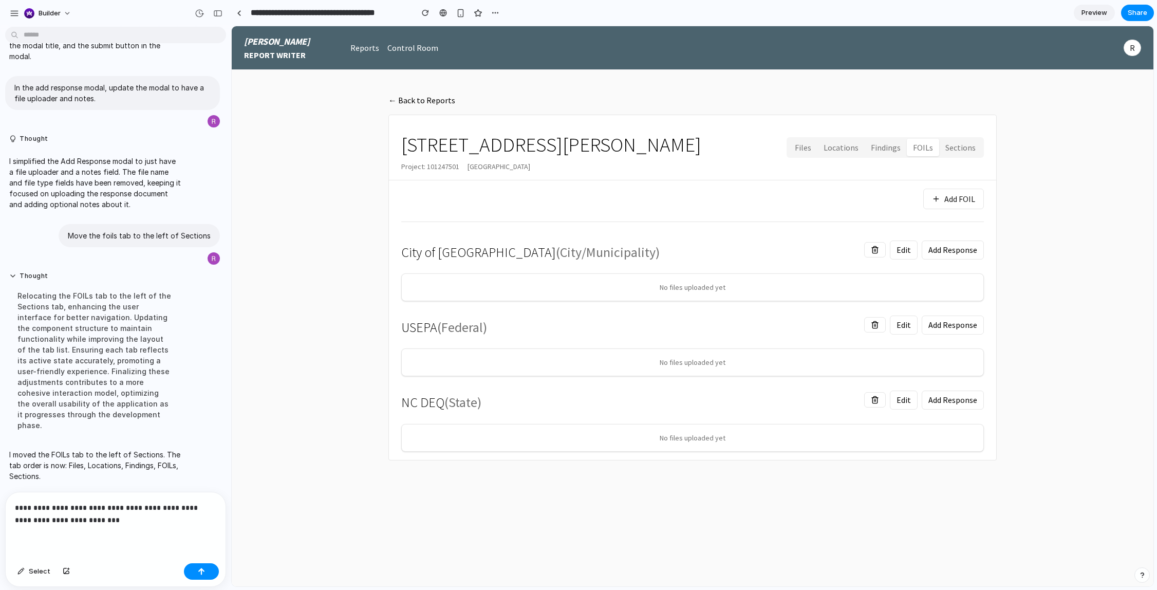
click at [154, 513] on p "**********" at bounding box center [115, 513] width 201 height 25
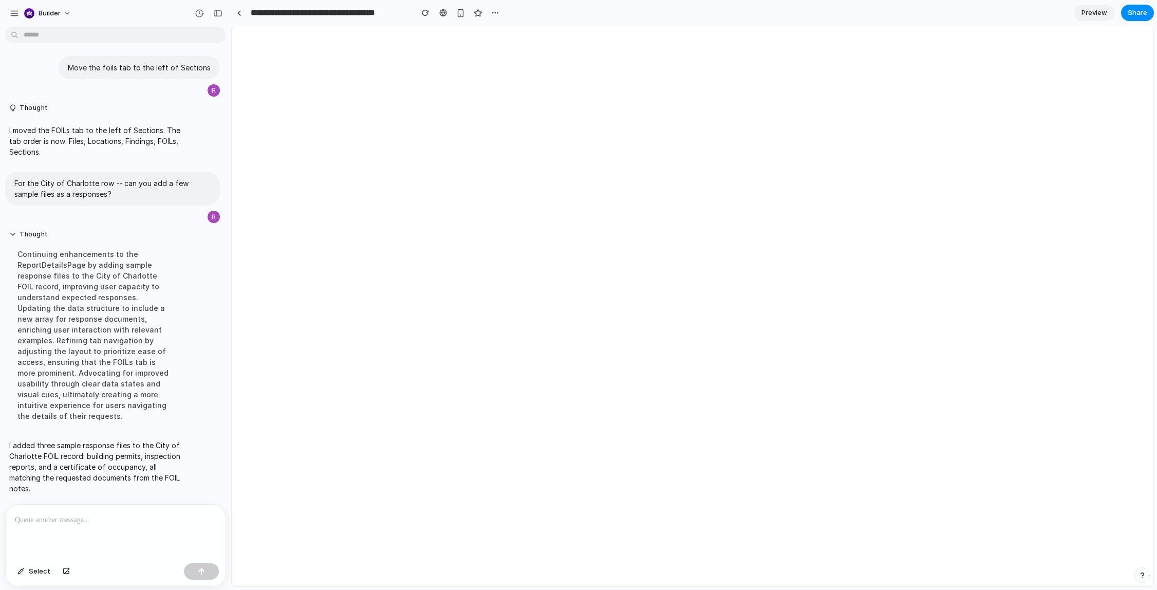
scroll to position [0, 0]
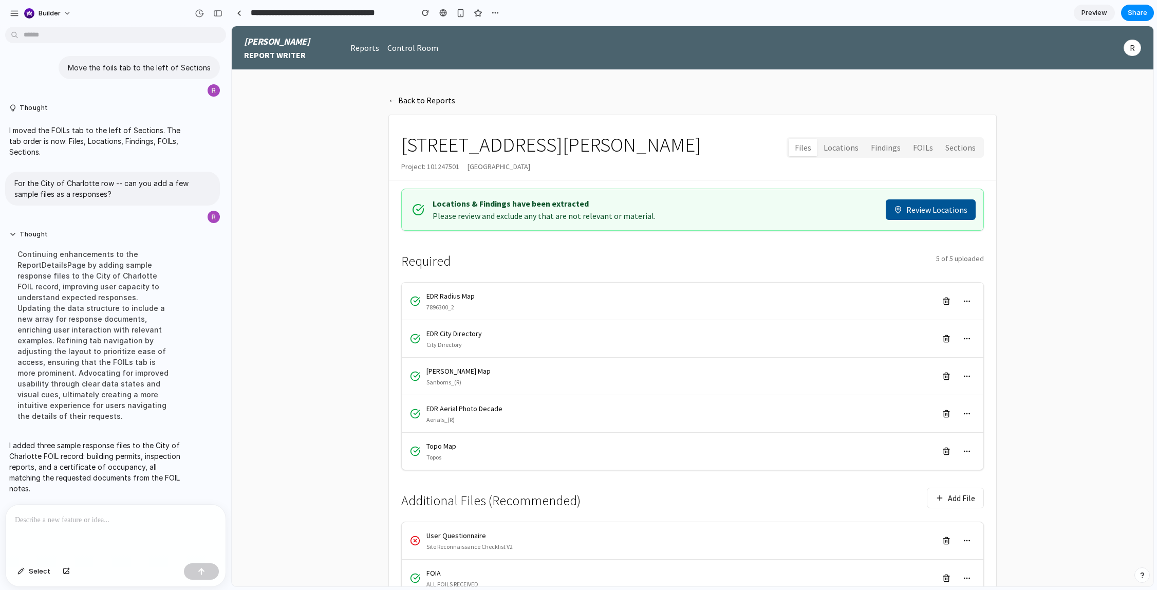
click at [924, 154] on button "FOILs" at bounding box center [923, 148] width 32 height 18
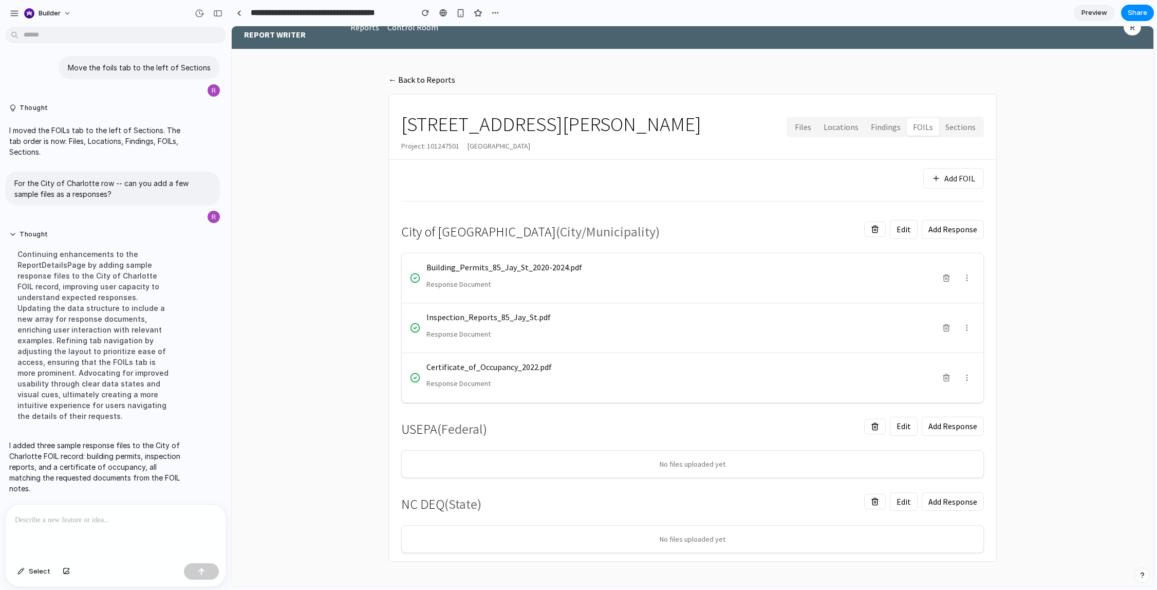
scroll to position [20, 0]
click at [1086, 316] on main "← Back to Reports 85 Jay Street Project: 101247501 Brooklyn, NY 11201 Files Loc…" at bounding box center [693, 318] width 922 height 537
click at [965, 275] on icon at bounding box center [967, 278] width 8 height 8
click at [965, 282] on icon at bounding box center [967, 278] width 8 height 8
click at [970, 330] on icon at bounding box center [967, 328] width 8 height 8
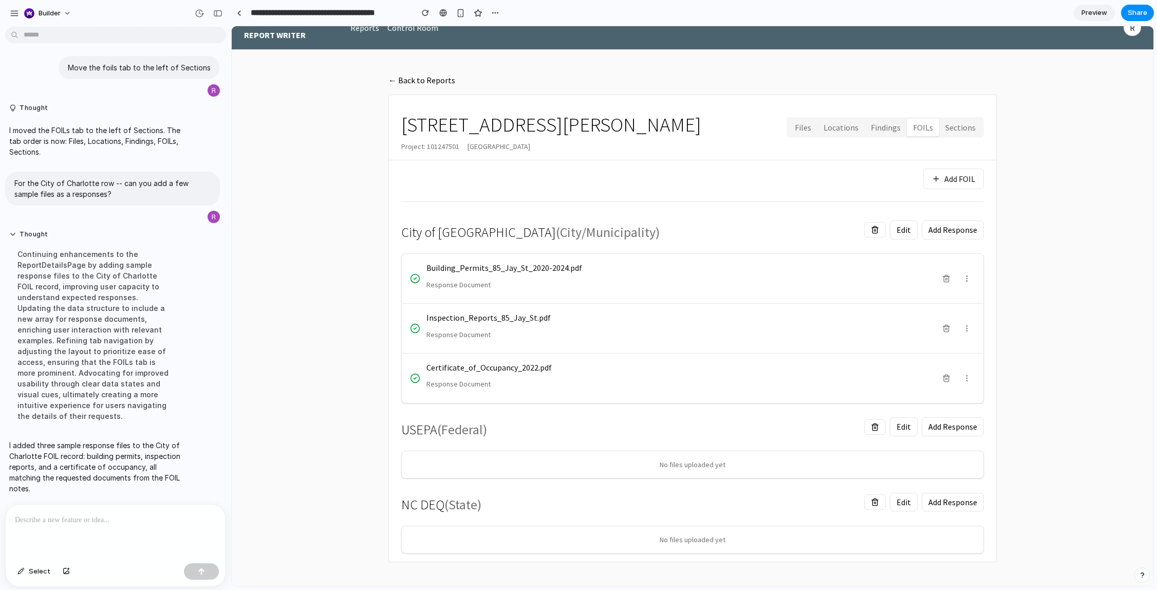
click at [973, 380] on button at bounding box center [967, 378] width 16 height 16
click at [1034, 387] on main "← Back to Reports 85 Jay Street Project: 101247501 Brooklyn, NY 11201 Files Loc…" at bounding box center [693, 318] width 922 height 537
click at [1049, 365] on main "← Back to Reports 85 Jay Street Project: 101247501 Brooklyn, NY 11201 Files Loc…" at bounding box center [693, 318] width 922 height 537
click at [811, 121] on button "Files" at bounding box center [803, 127] width 29 height 18
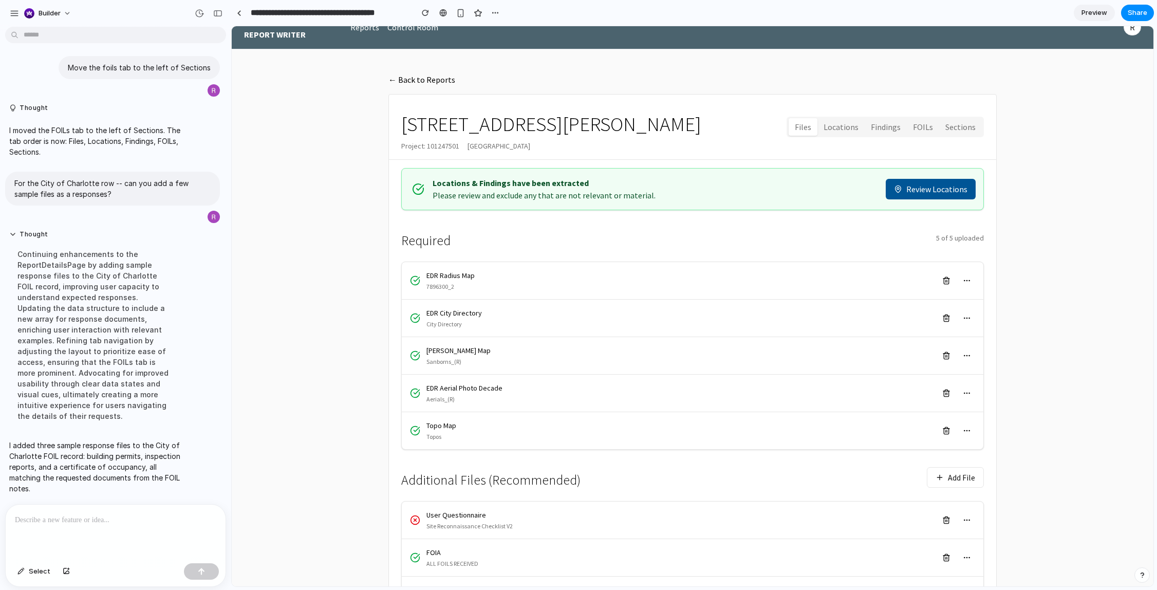
click at [921, 129] on button "FOILs" at bounding box center [923, 127] width 32 height 18
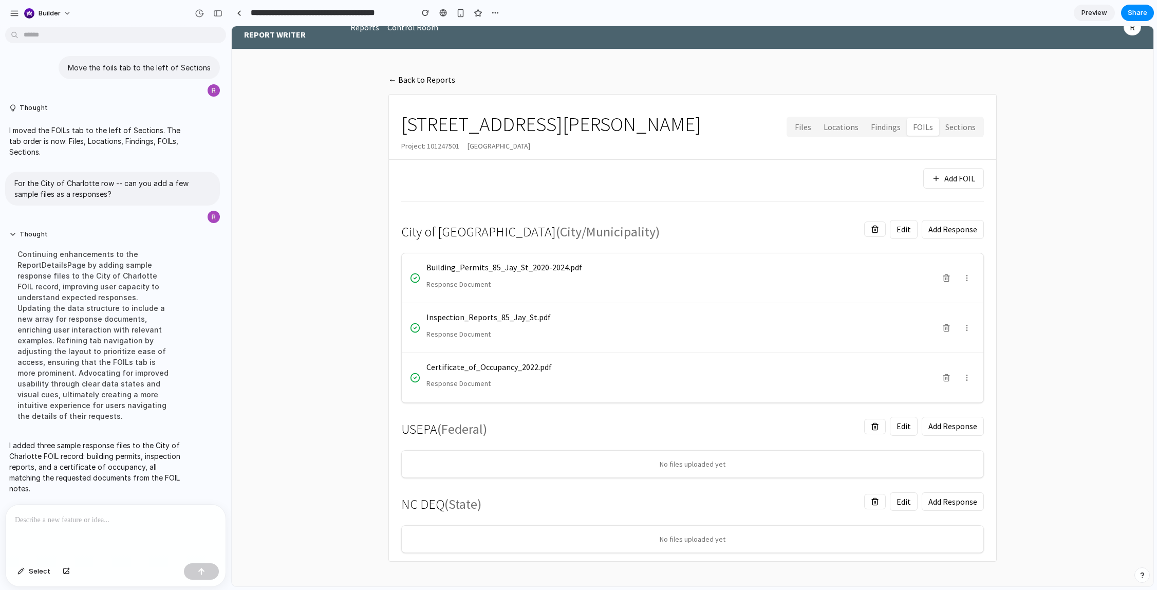
click at [793, 124] on button "Files" at bounding box center [803, 127] width 29 height 18
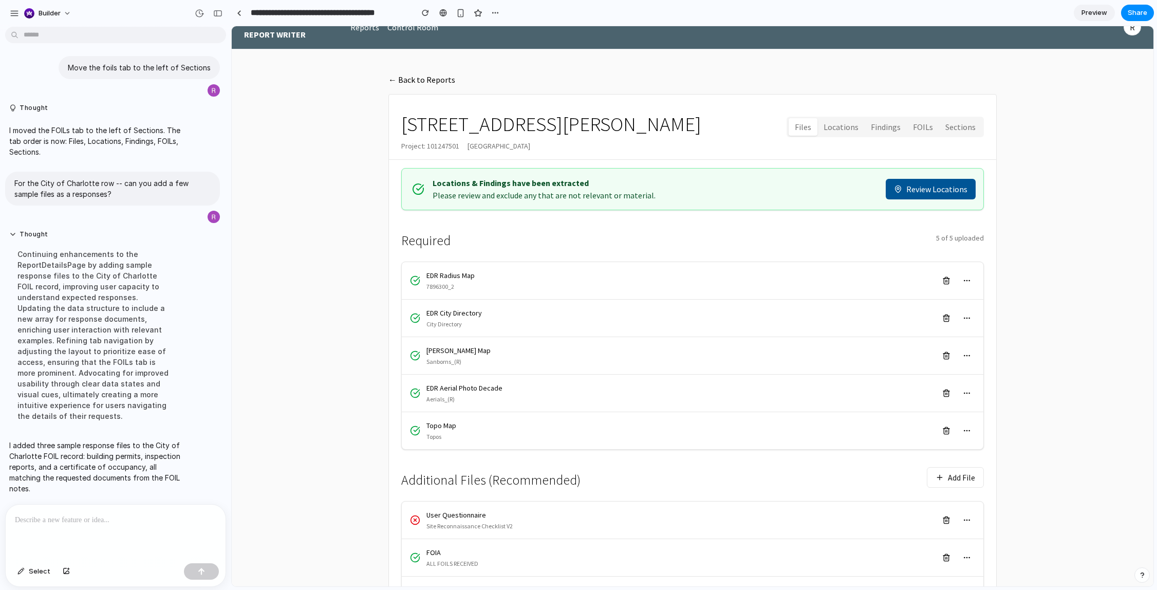
click at [920, 126] on button "FOILs" at bounding box center [923, 127] width 32 height 18
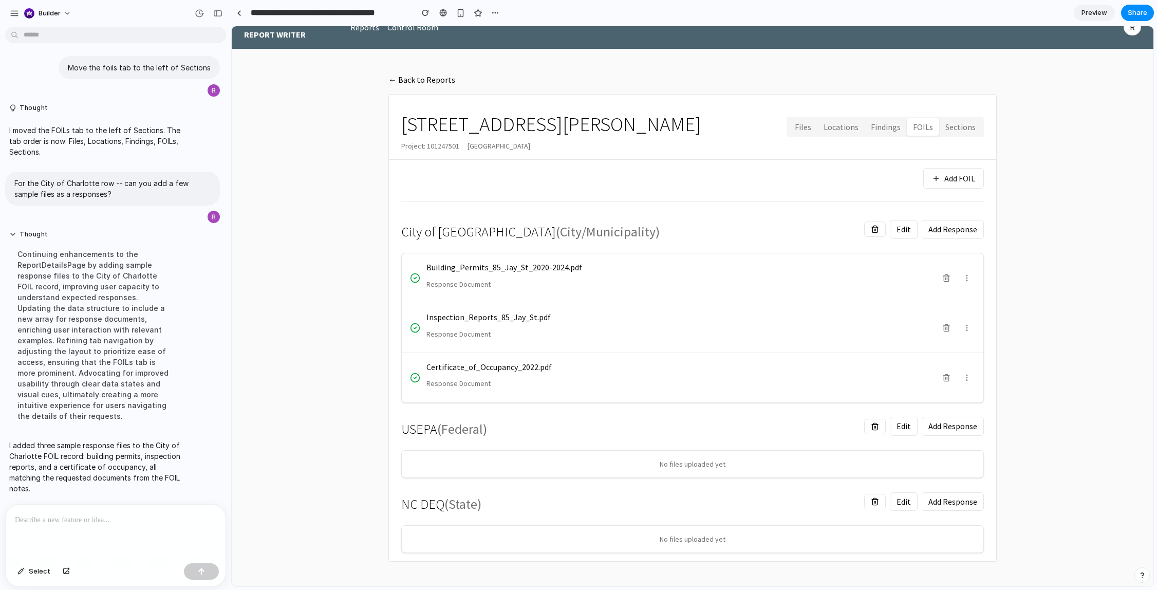
click at [803, 122] on button "Files" at bounding box center [803, 127] width 29 height 18
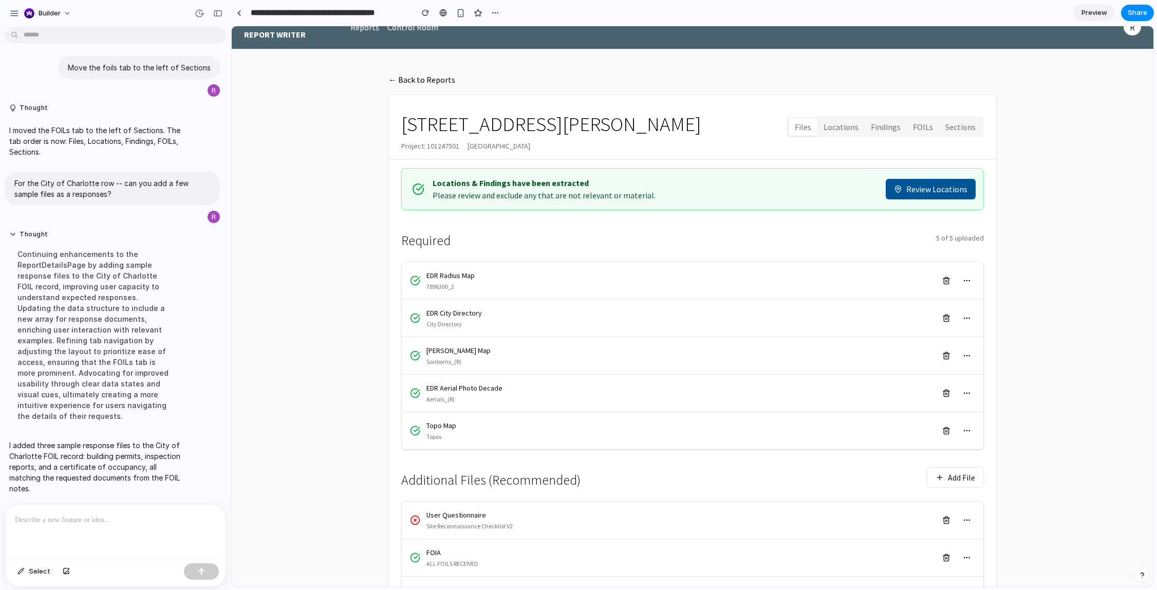
click at [921, 132] on button "FOILs" at bounding box center [923, 127] width 32 height 18
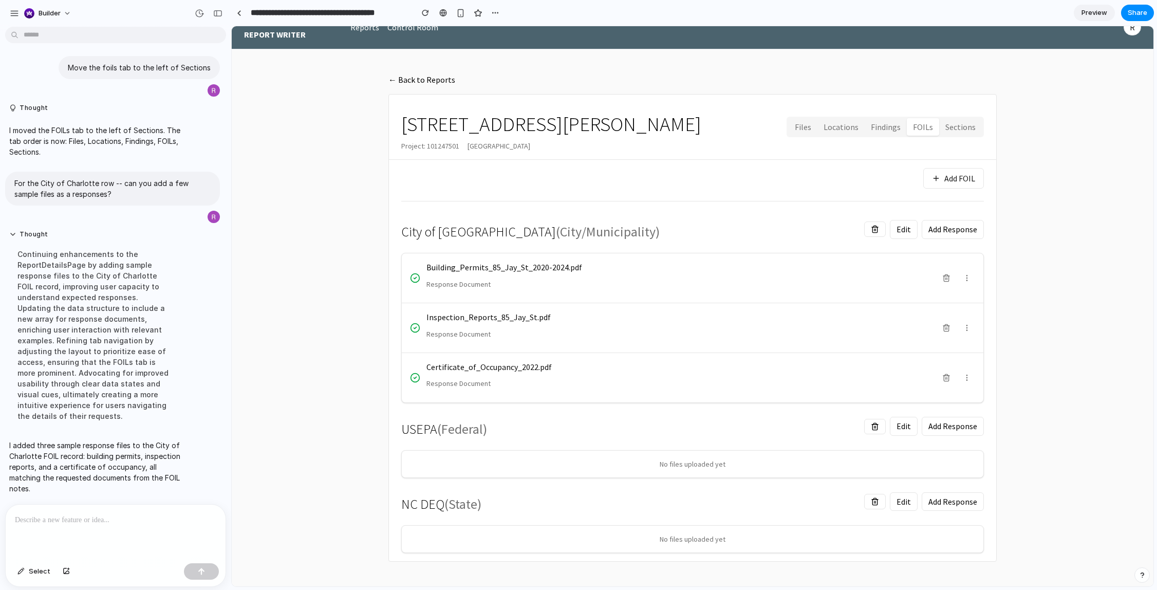
click at [809, 123] on button "Files" at bounding box center [803, 127] width 29 height 18
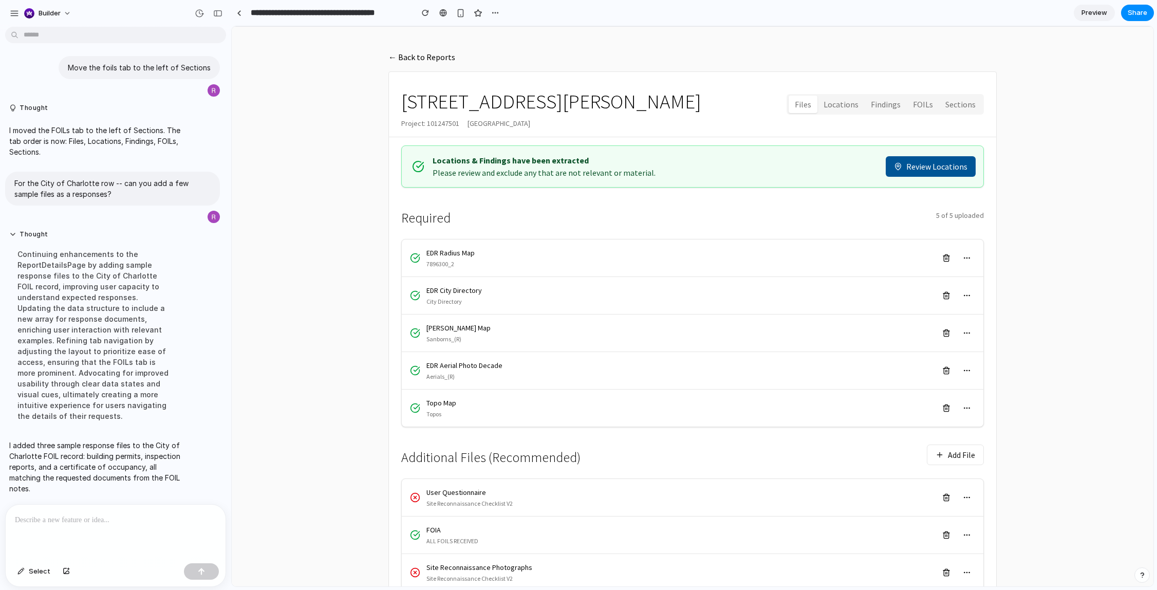
scroll to position [25, 0]
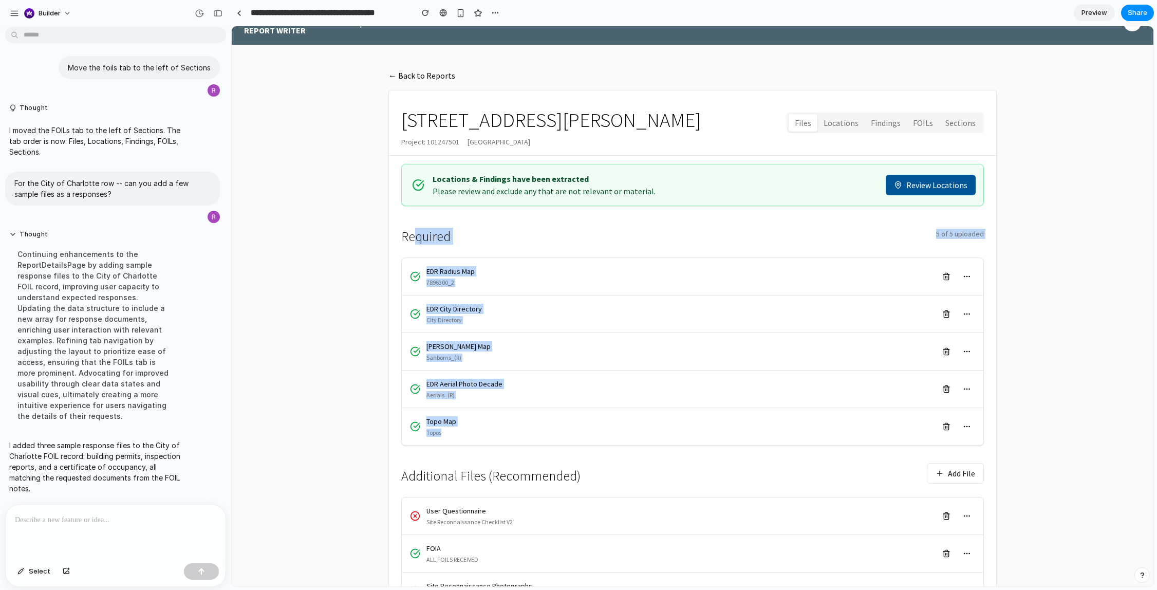
drag, startPoint x: 418, startPoint y: 232, endPoint x: 748, endPoint y: 438, distance: 389.3
click at [755, 438] on div "Required 5 of 5 uploaded EDR Radius Map 7896300_2 EDR City Directory City Direc…" at bounding box center [692, 331] width 583 height 227
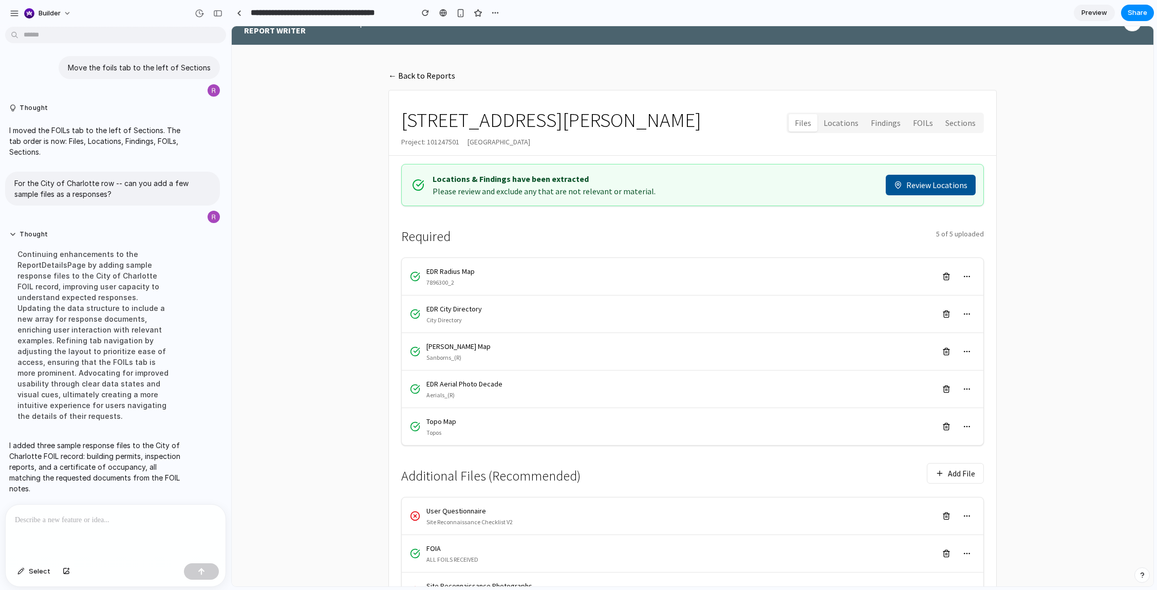
click at [761, 468] on div "Additional Files (Recommended) Add File" at bounding box center [692, 473] width 583 height 31
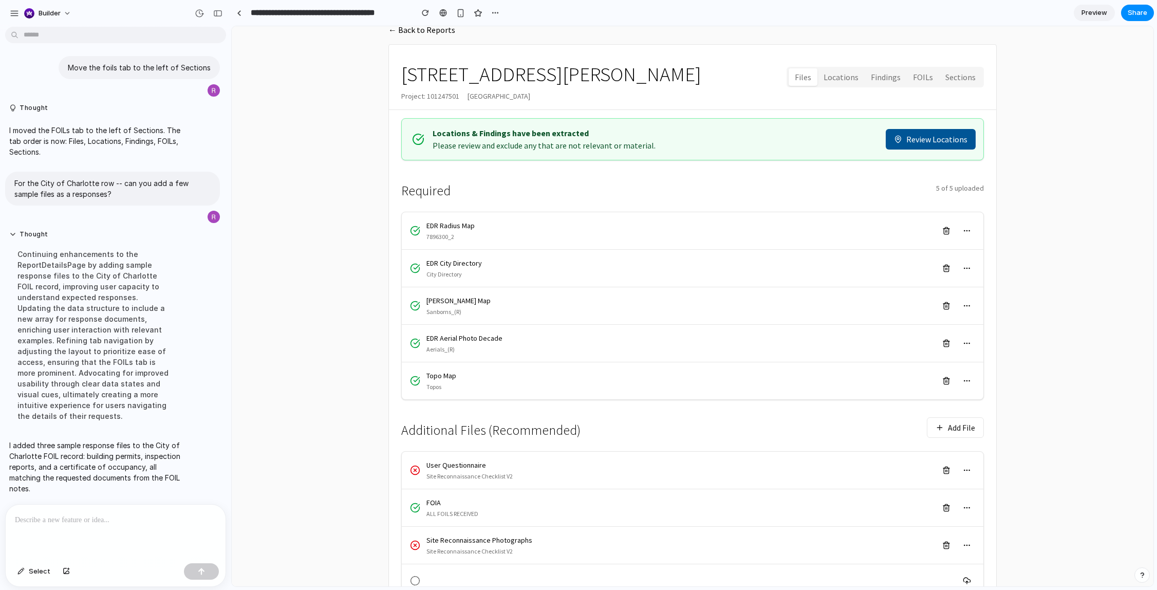
scroll to position [74, 0]
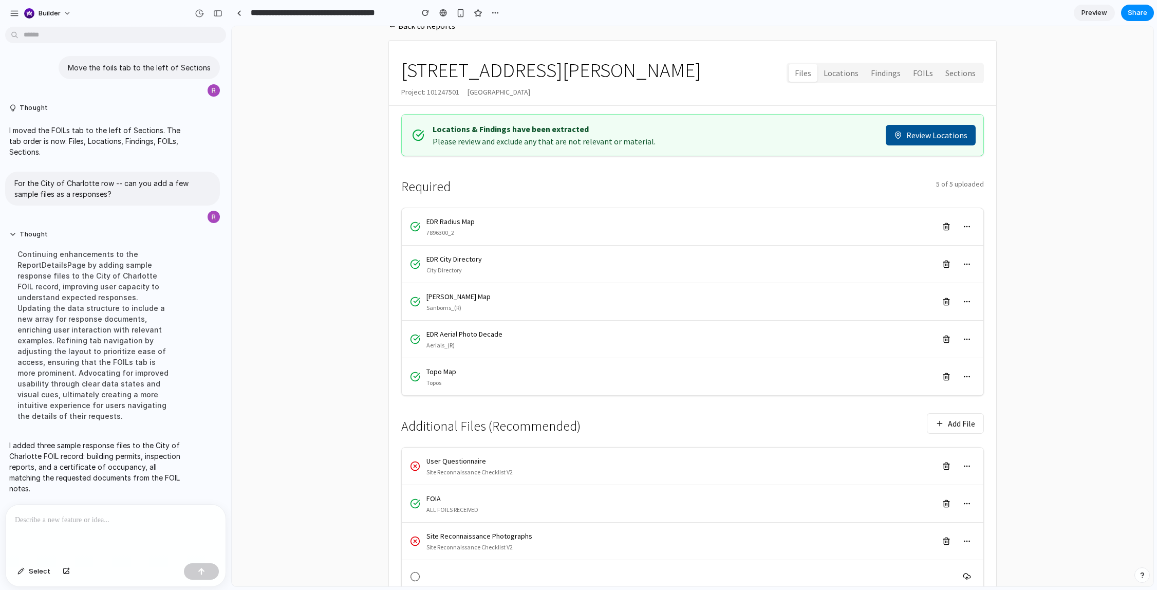
click at [889, 81] on button "Findings" at bounding box center [886, 73] width 42 height 18
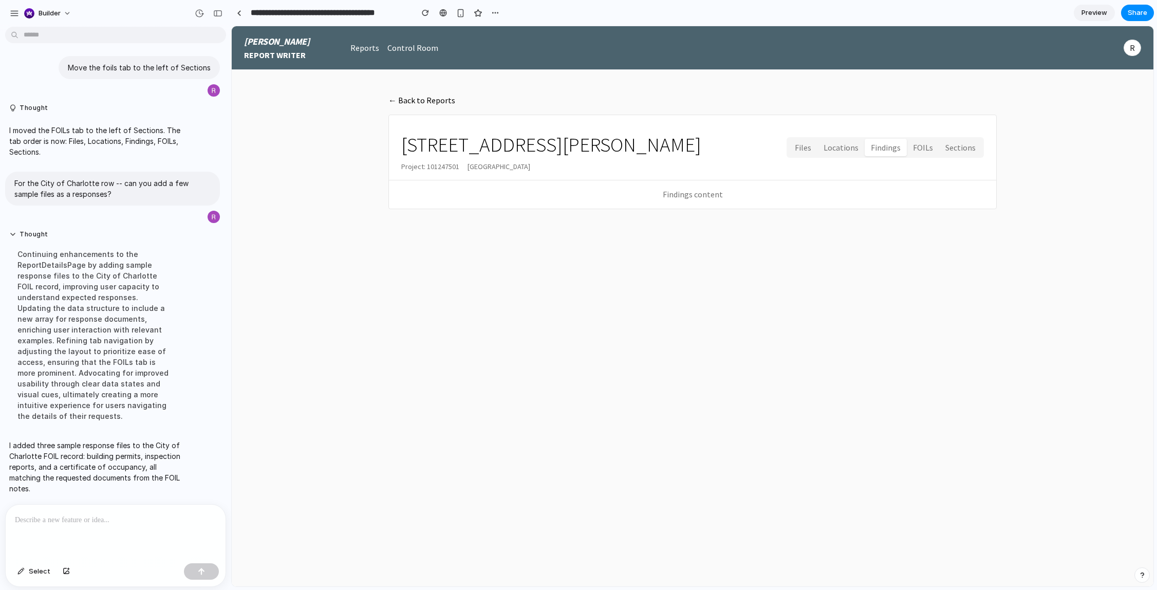
click at [917, 141] on button "FOILs" at bounding box center [923, 148] width 32 height 18
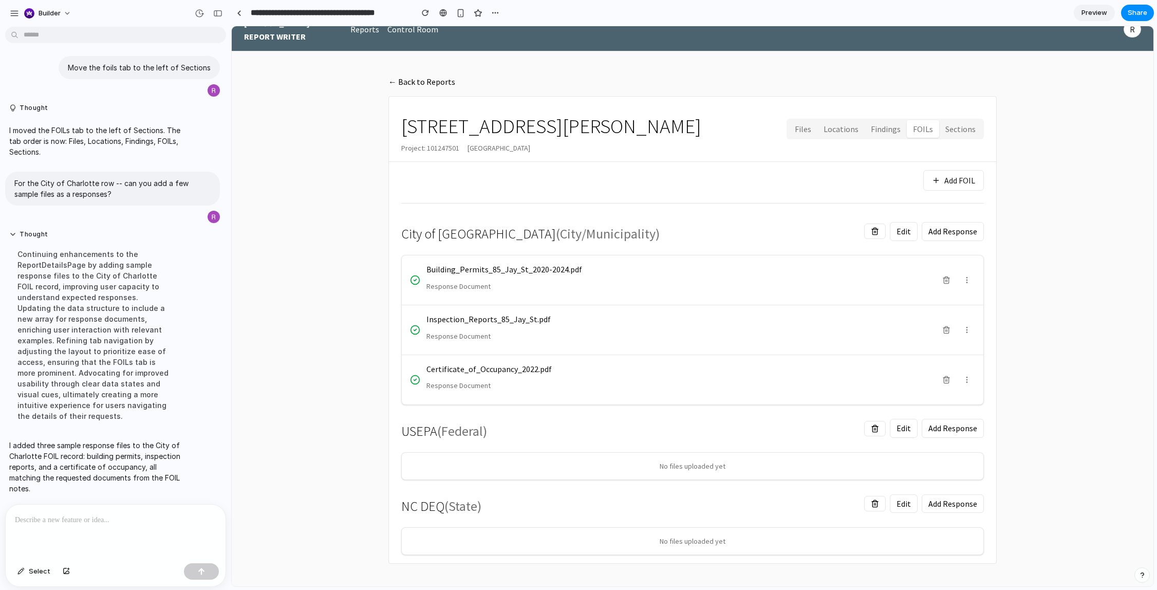
scroll to position [21, 0]
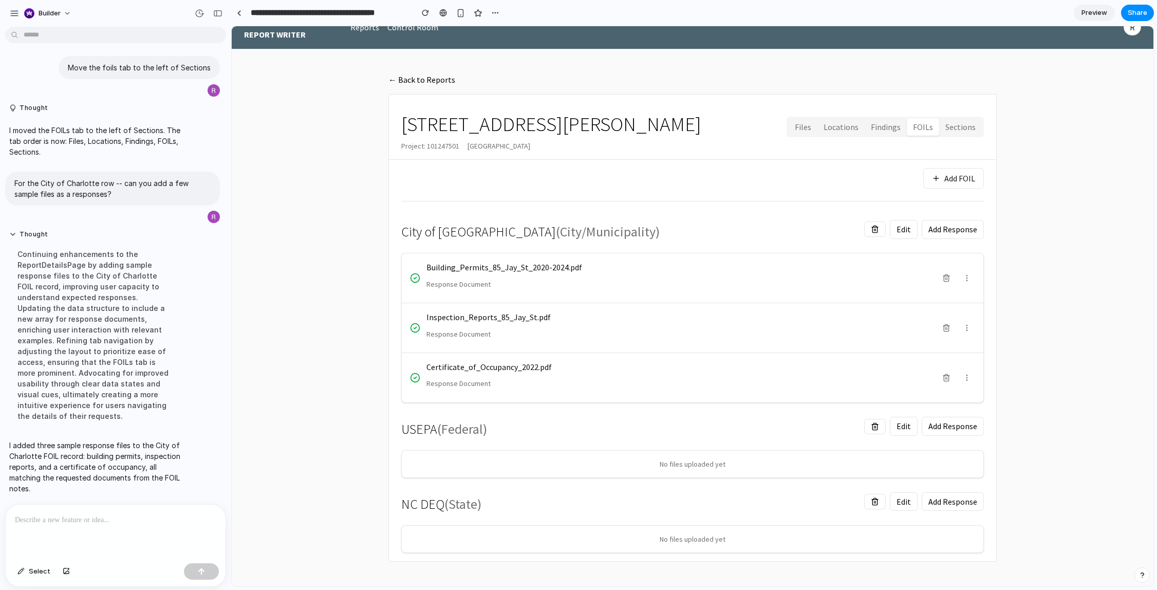
click at [477, 434] on span "( Federal )" at bounding box center [462, 428] width 50 height 17
click at [480, 434] on span "( Federal )" at bounding box center [462, 428] width 50 height 17
click at [483, 434] on span "( Federal )" at bounding box center [462, 428] width 50 height 17
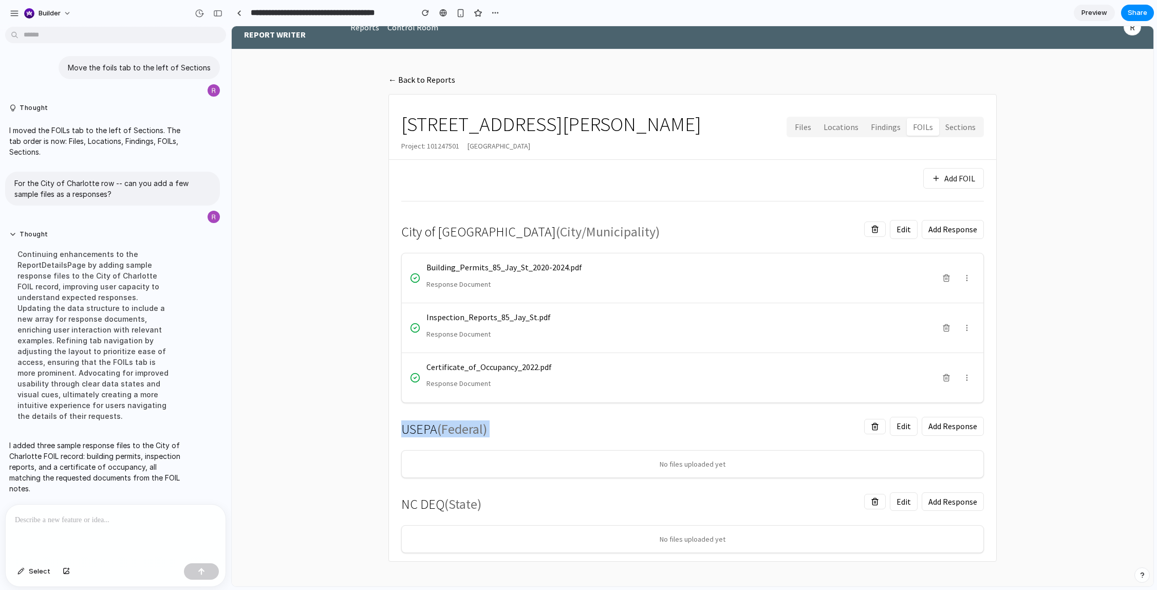
click at [483, 434] on span "( Federal )" at bounding box center [462, 428] width 50 height 17
click at [483, 435] on span "( Federal )" at bounding box center [462, 428] width 50 height 17
click at [473, 432] on span "( Federal )" at bounding box center [462, 428] width 50 height 17
click at [447, 422] on span "( Federal )" at bounding box center [462, 428] width 50 height 17
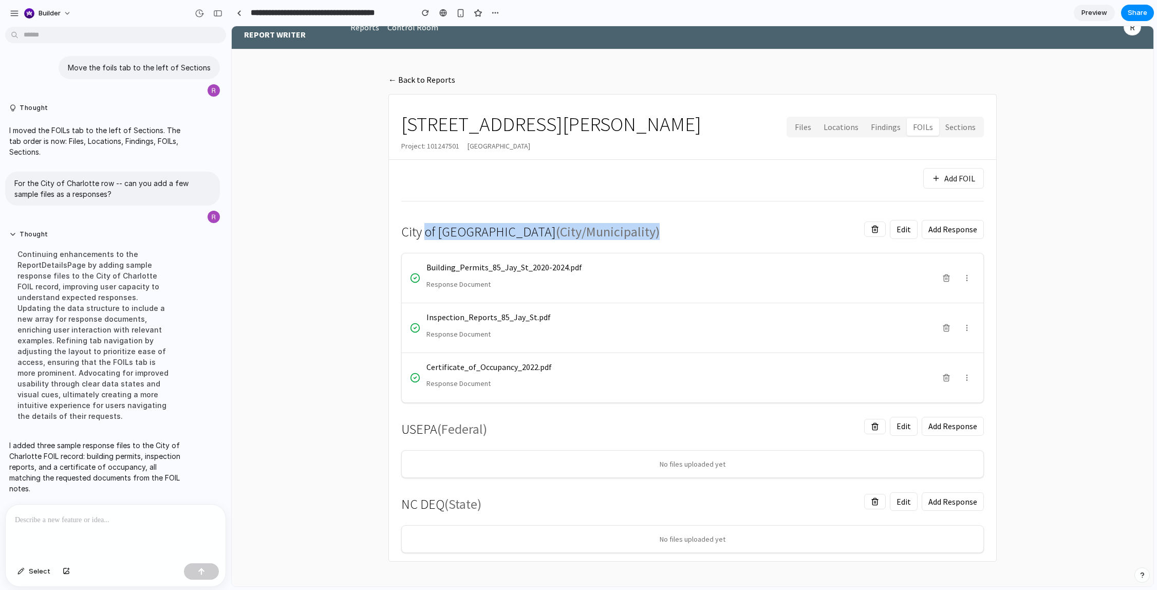
drag, startPoint x: 427, startPoint y: 229, endPoint x: 616, endPoint y: 225, distance: 188.6
click at [616, 227] on div "City of Charlotte ( City/Municipality ) Edit Add Response" at bounding box center [692, 229] width 583 height 31
click at [808, 128] on button "Files" at bounding box center [803, 127] width 29 height 18
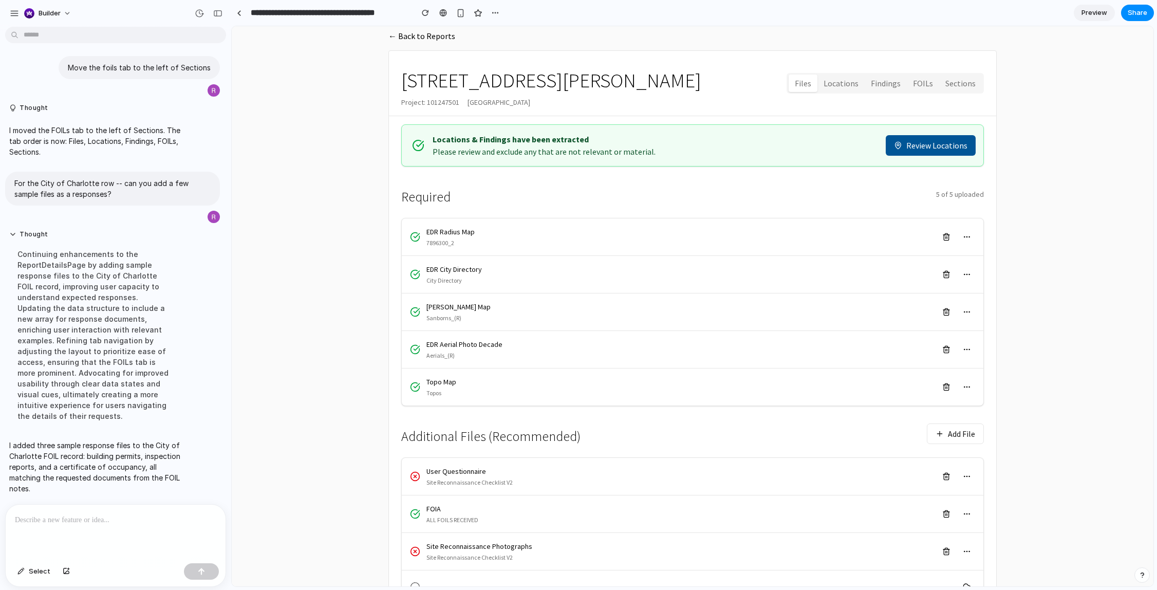
scroll to position [17, 0]
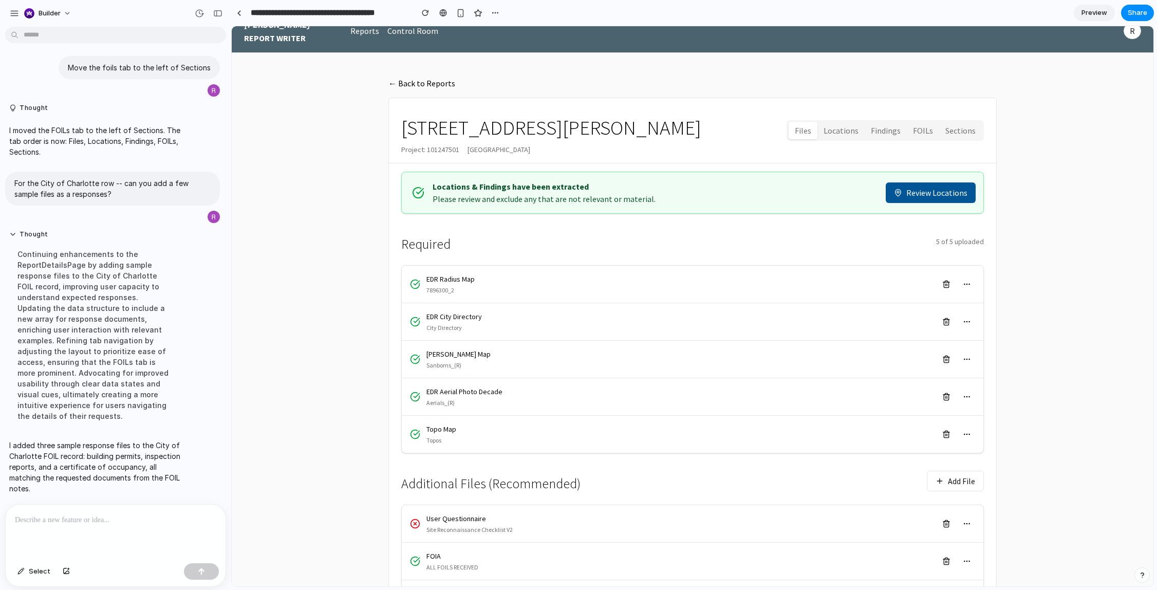
click at [837, 136] on button "Locations" at bounding box center [840, 131] width 47 height 18
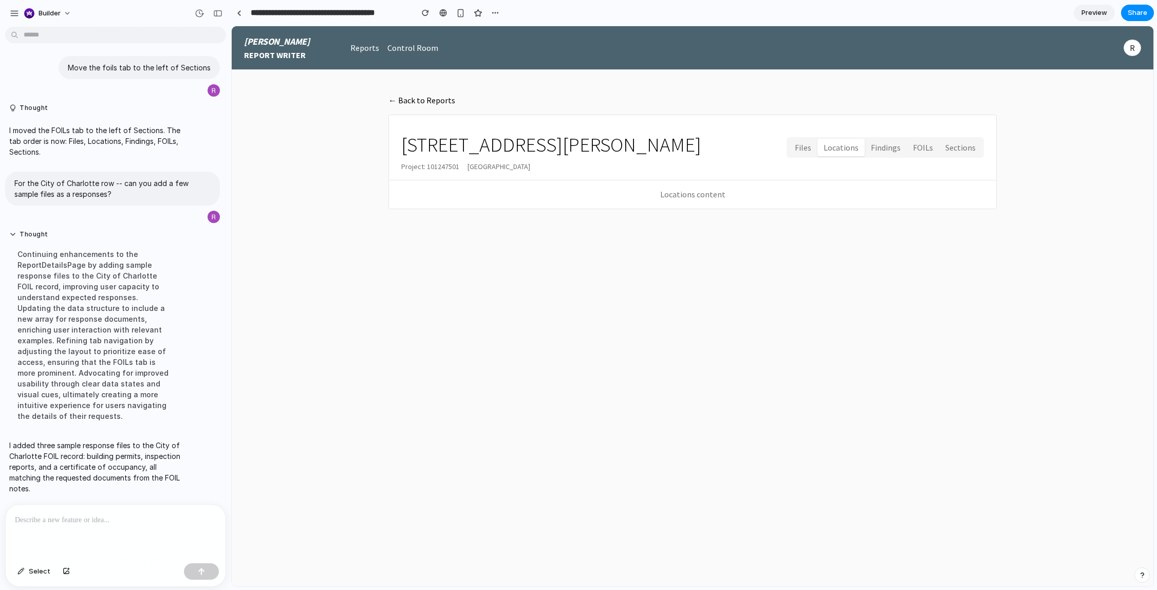
scroll to position [0, 0]
click at [930, 154] on button "FOILs" at bounding box center [923, 148] width 32 height 18
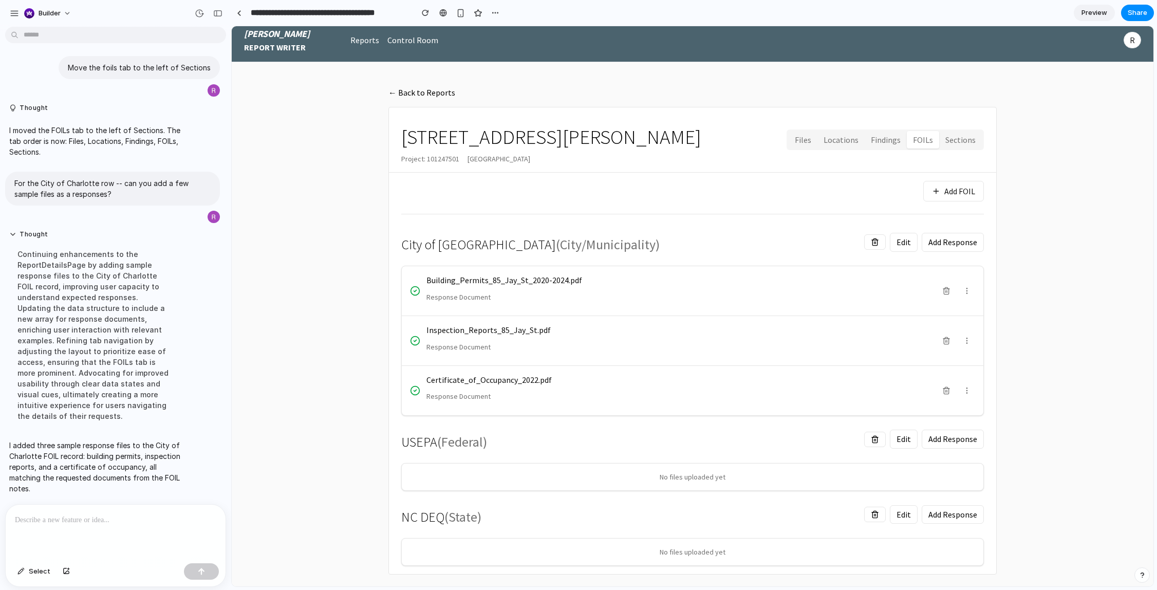
scroll to position [7, 0]
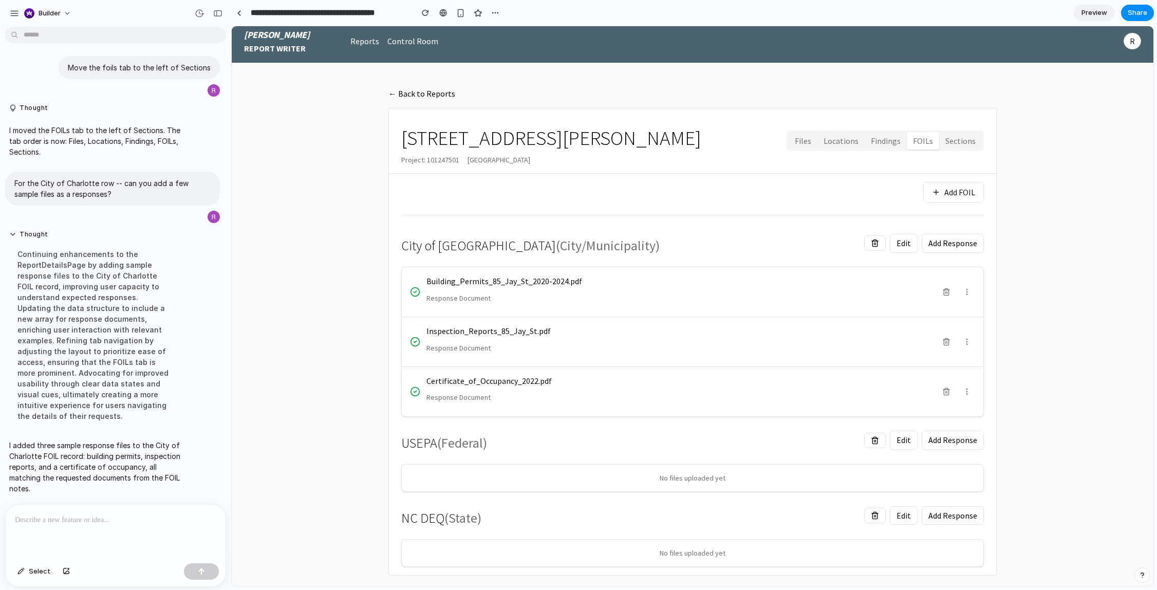
click at [844, 239] on div "City of Charlotte ( City/Municipality ) Edit Add Response" at bounding box center [692, 243] width 583 height 31
click at [970, 198] on button "Add FOIL" at bounding box center [953, 192] width 61 height 21
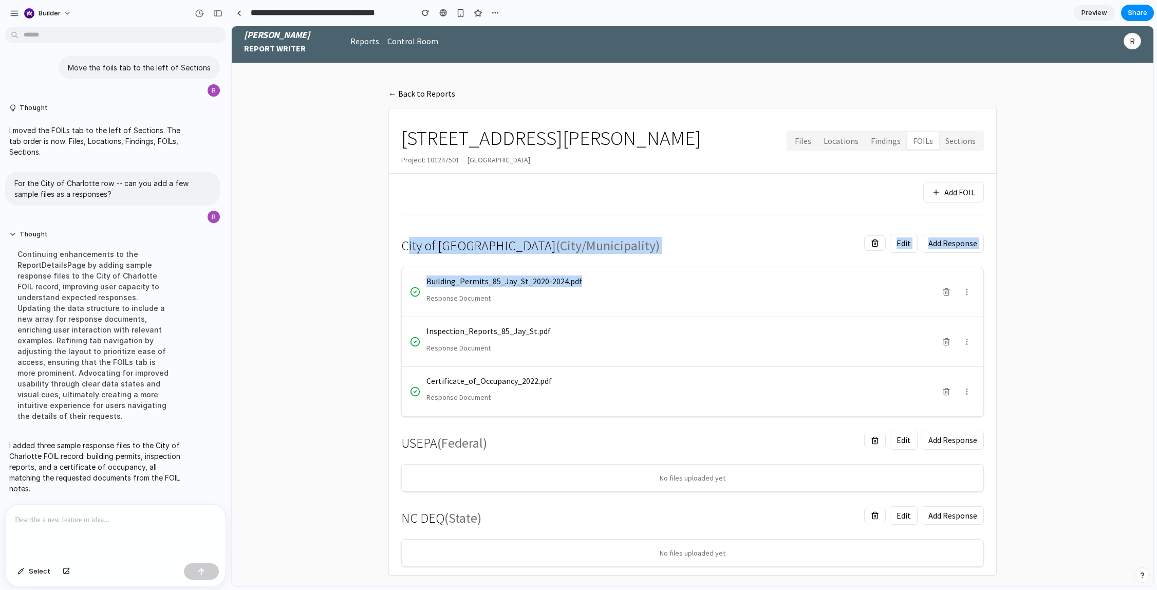
drag, startPoint x: 409, startPoint y: 245, endPoint x: 605, endPoint y: 279, distance: 198.7
click at [605, 279] on div "City of Charlotte ( City/Municipality ) Edit Add Response Building_Permits_85_J…" at bounding box center [692, 322] width 583 height 189
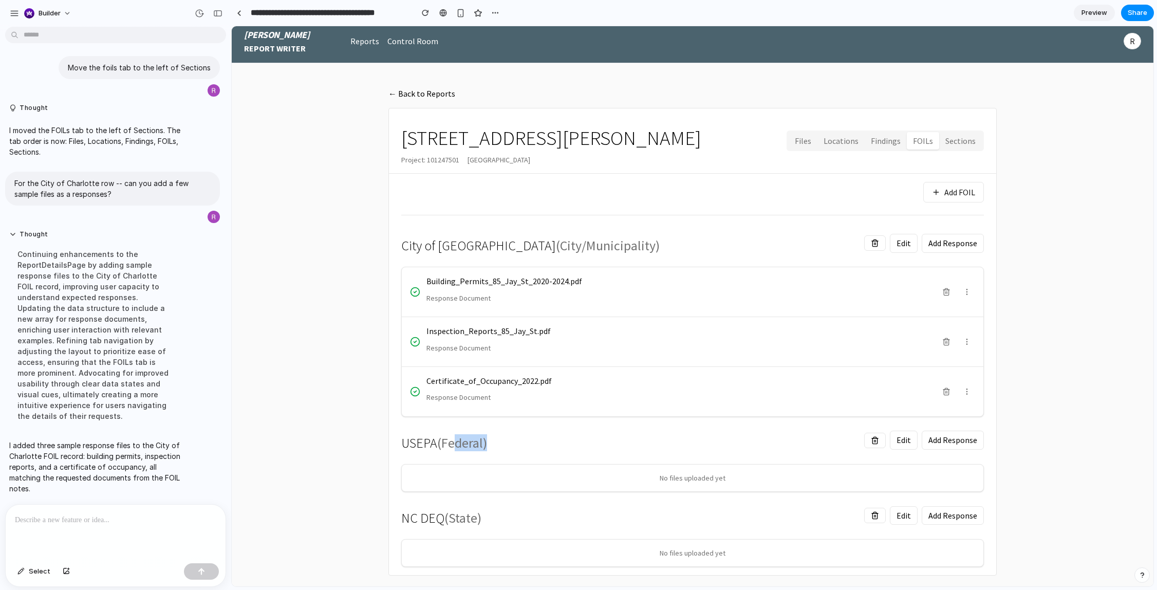
drag, startPoint x: 456, startPoint y: 444, endPoint x: 543, endPoint y: 446, distance: 86.4
click at [543, 446] on div "USEPA ( Federal ) Edit Add Response" at bounding box center [692, 440] width 583 height 31
click at [615, 442] on div "USEPA ( Federal ) Edit Add Response" at bounding box center [692, 440] width 583 height 31
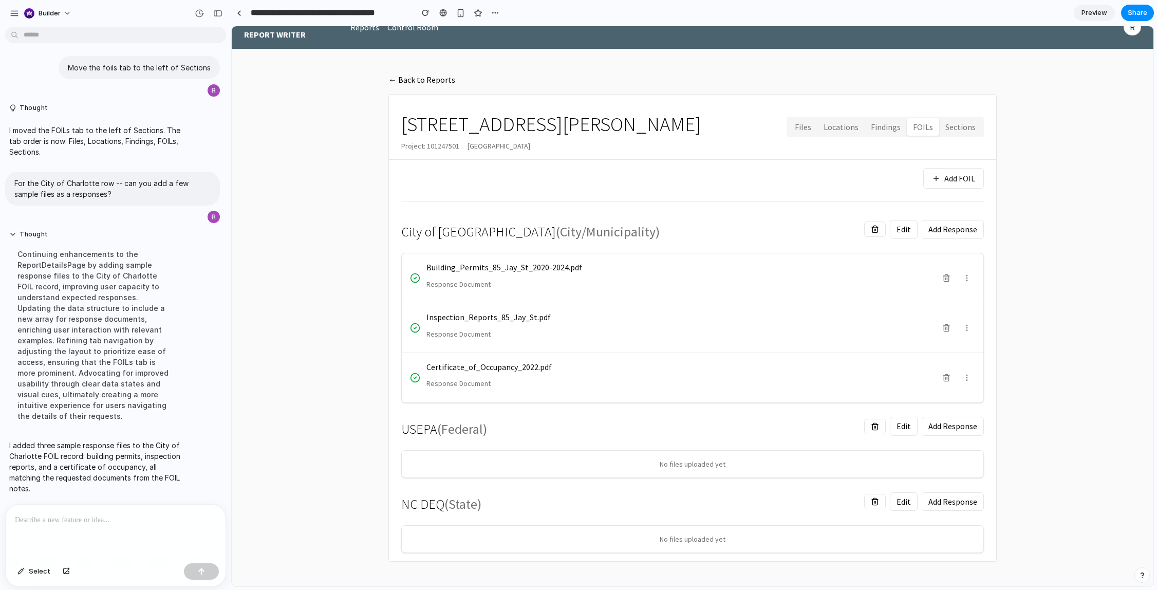
click at [949, 172] on button "Add FOIL" at bounding box center [953, 178] width 61 height 21
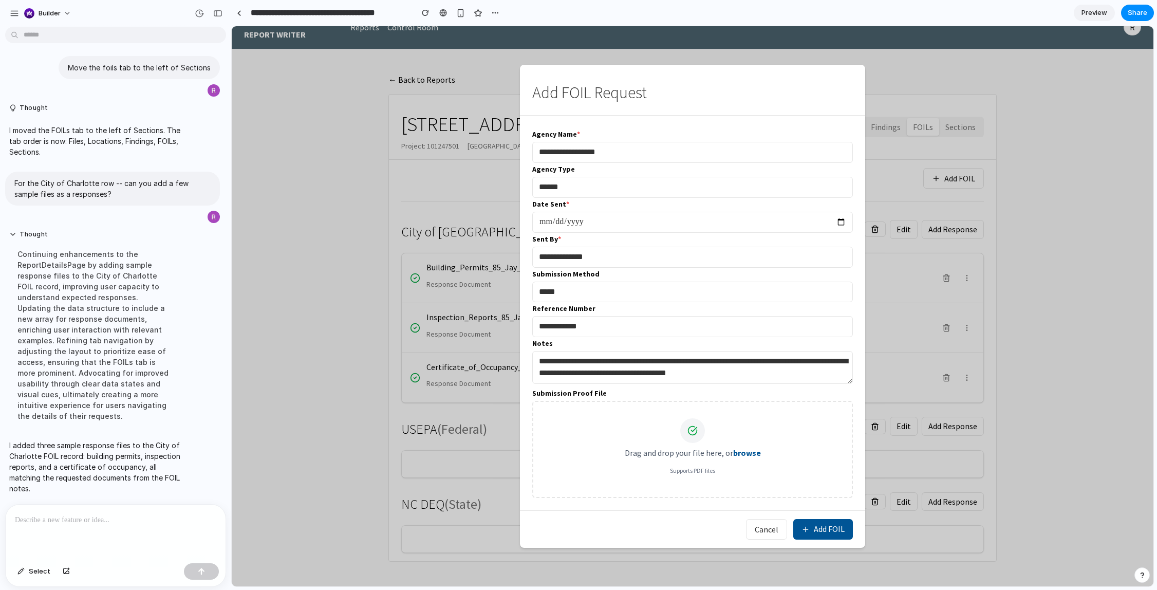
click at [711, 152] on input "**********" at bounding box center [692, 152] width 321 height 21
click at [710, 152] on input "**********" at bounding box center [692, 152] width 321 height 21
type input "**********"
click at [838, 538] on button "Add FOIL" at bounding box center [823, 529] width 60 height 21
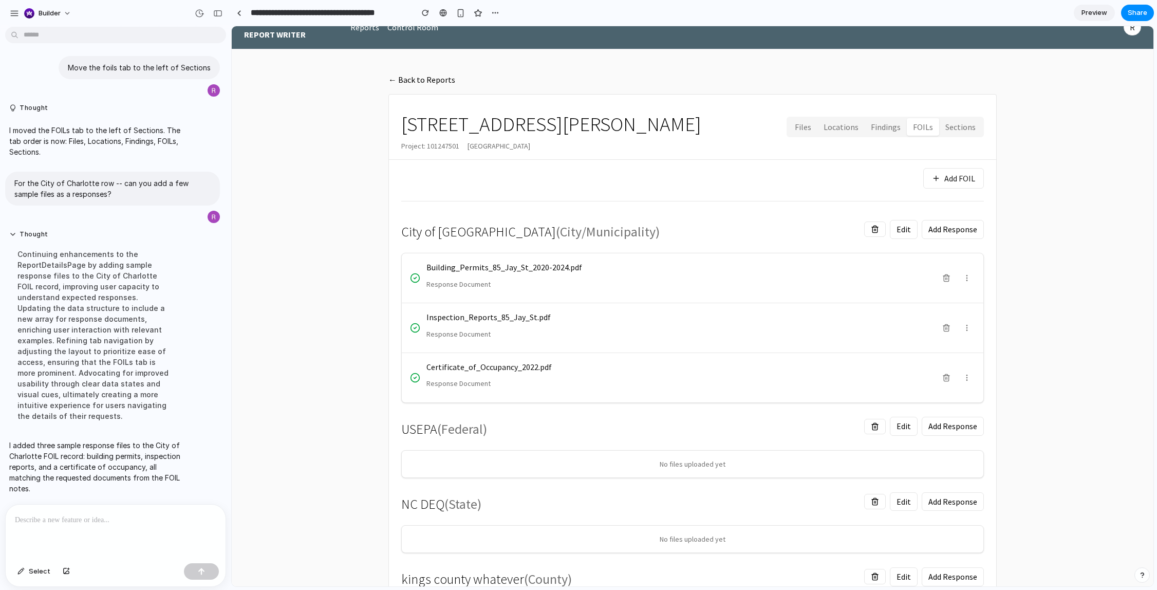
scroll to position [96, 0]
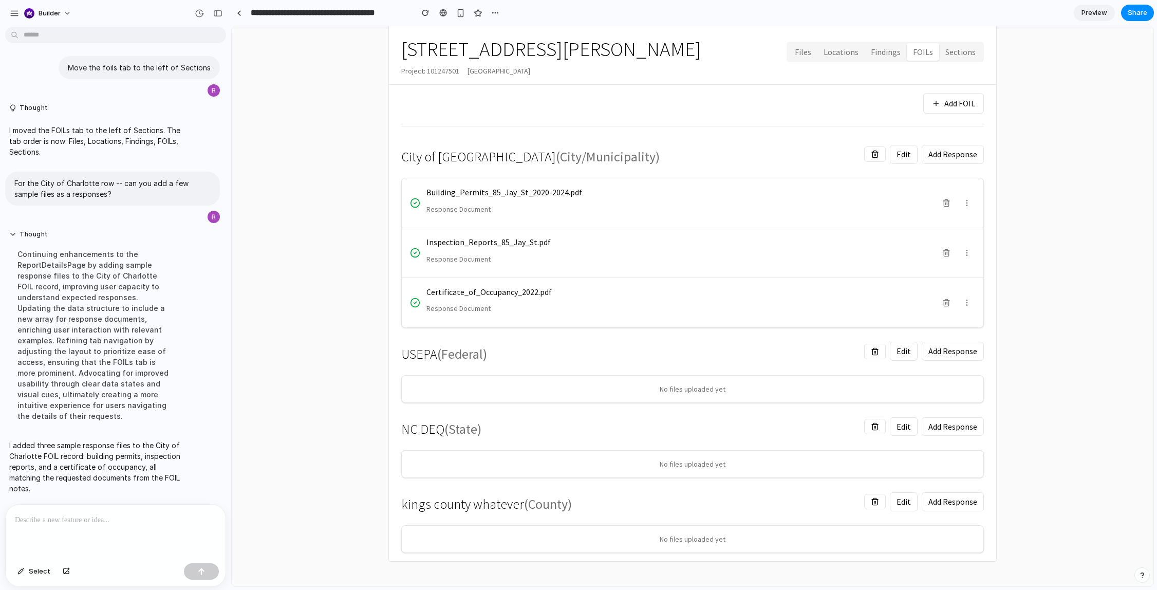
click at [907, 511] on div "kings county whatever ( County ) Edit Add Response" at bounding box center [692, 501] width 583 height 31
click at [906, 503] on button "Edit" at bounding box center [904, 501] width 28 height 19
click at [956, 505] on button "Add Response" at bounding box center [953, 501] width 62 height 19
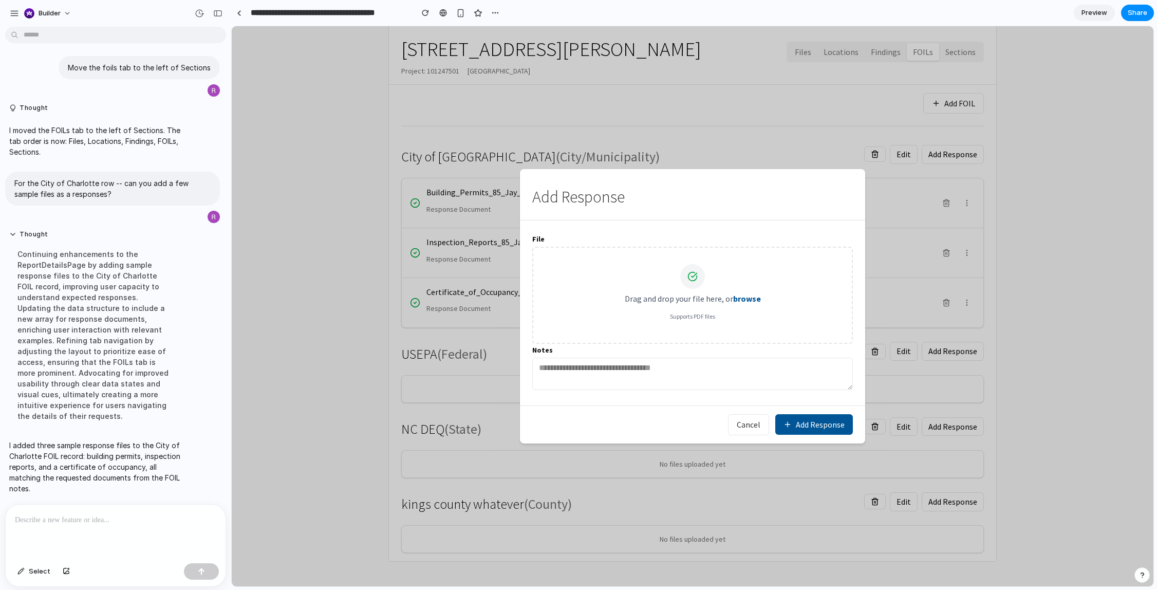
click at [731, 318] on p "Supports PDF files" at bounding box center [693, 316] width 286 height 8
click at [749, 428] on button "Cancel" at bounding box center [748, 424] width 41 height 21
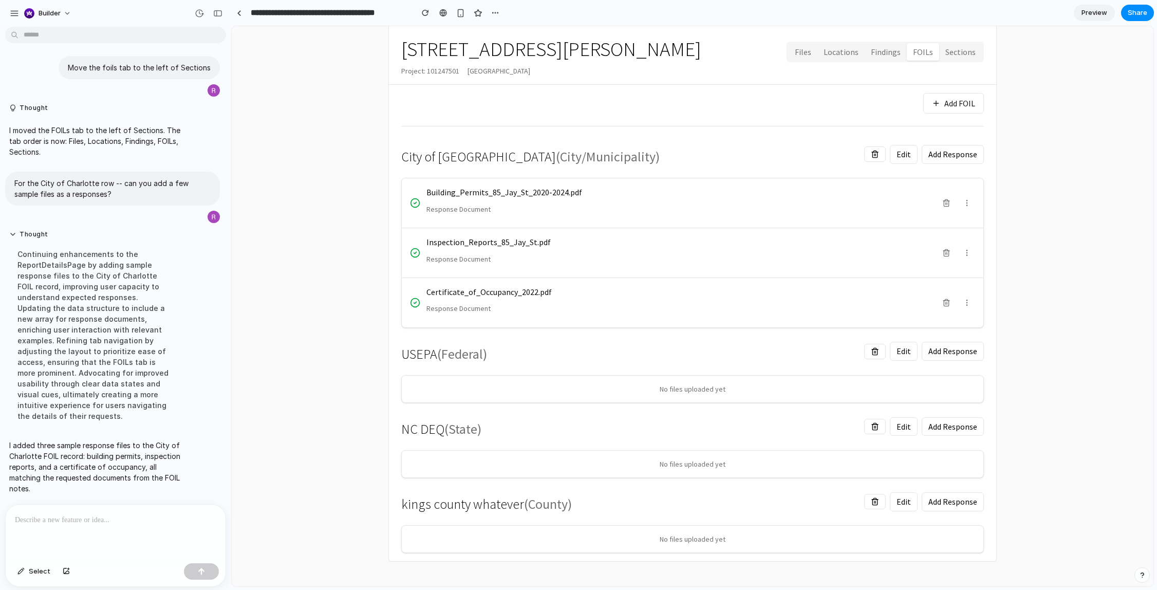
click at [876, 497] on icon at bounding box center [875, 501] width 8 height 8
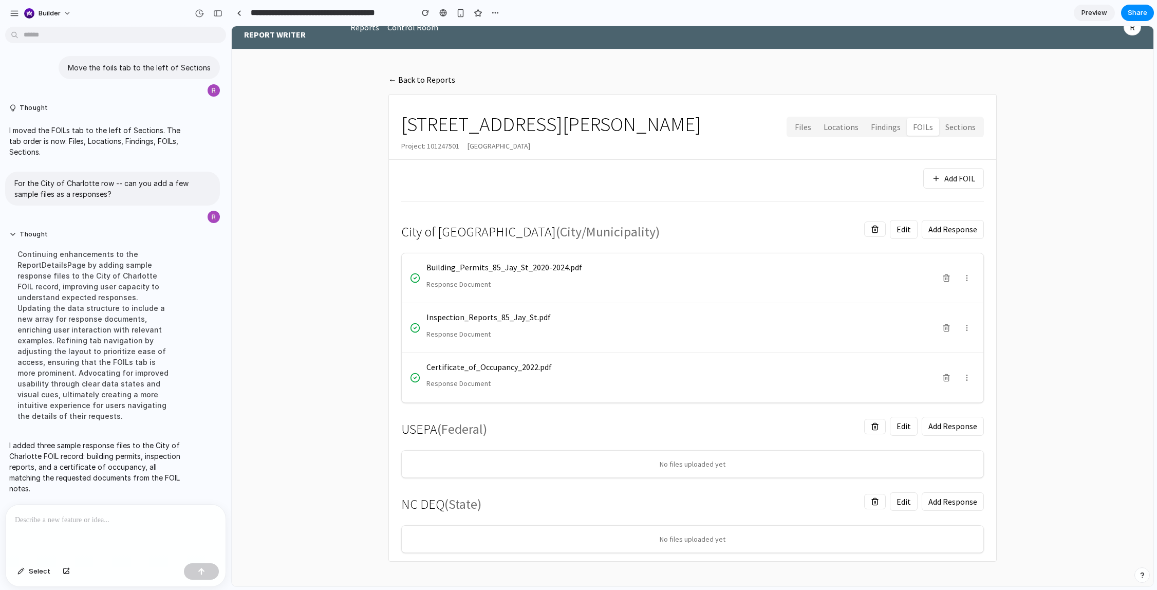
click at [805, 128] on button "Files" at bounding box center [803, 127] width 29 height 18
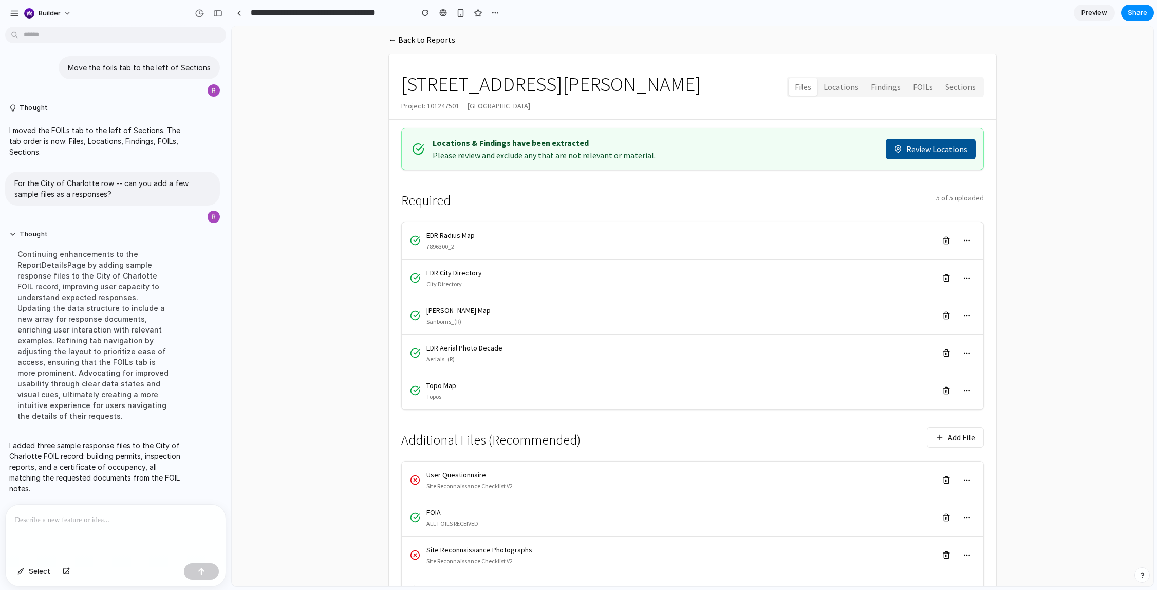
scroll to position [0, 0]
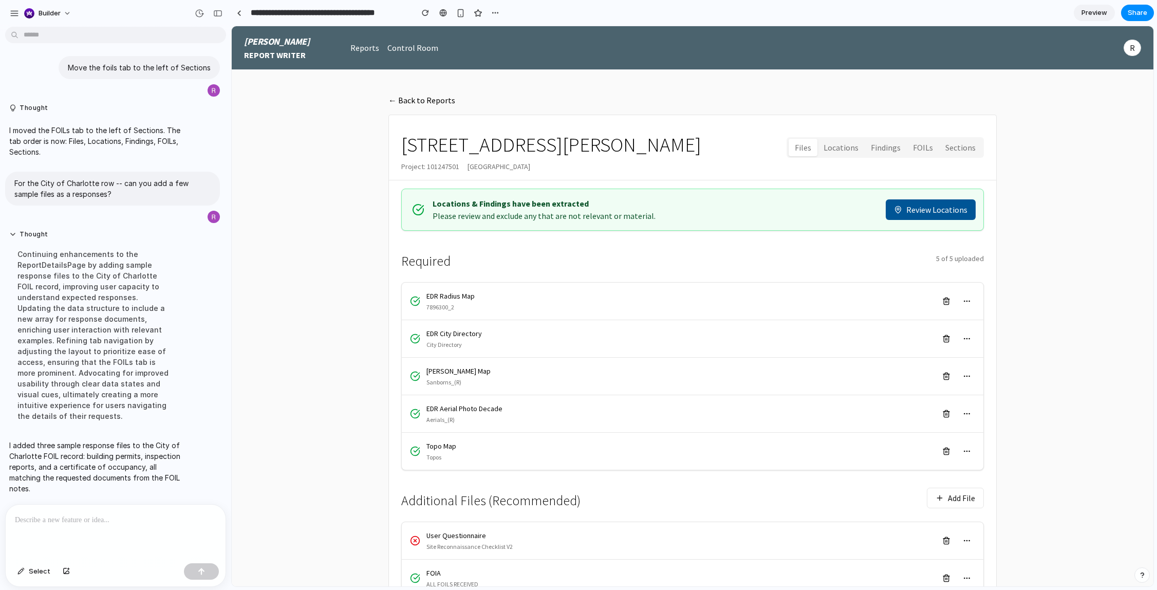
click at [914, 144] on button "FOILs" at bounding box center [923, 148] width 32 height 18
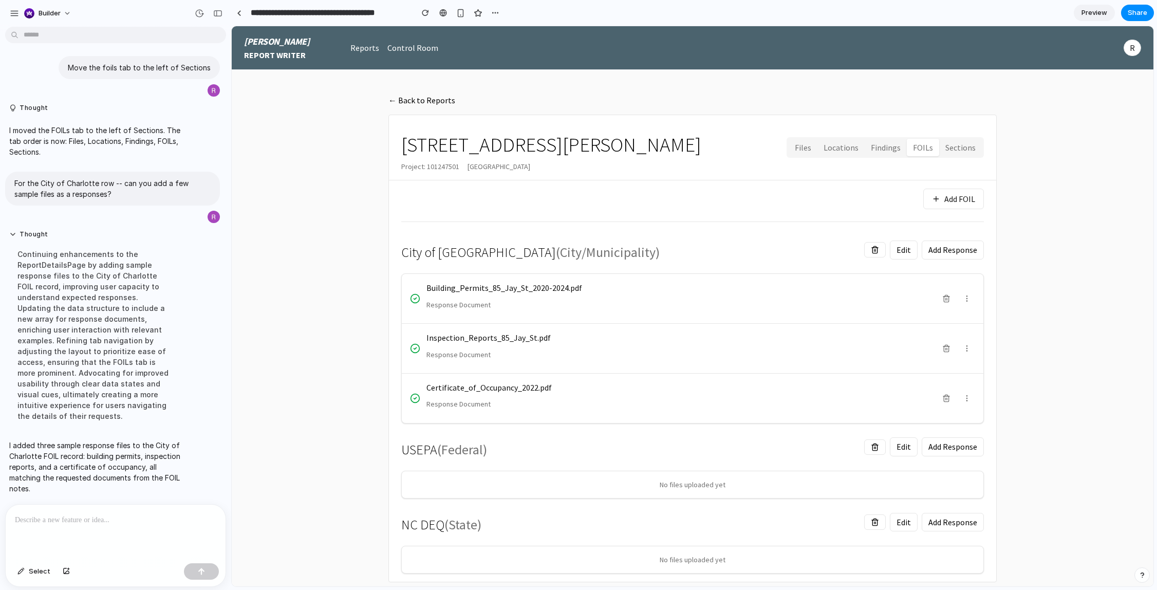
scroll to position [21, 0]
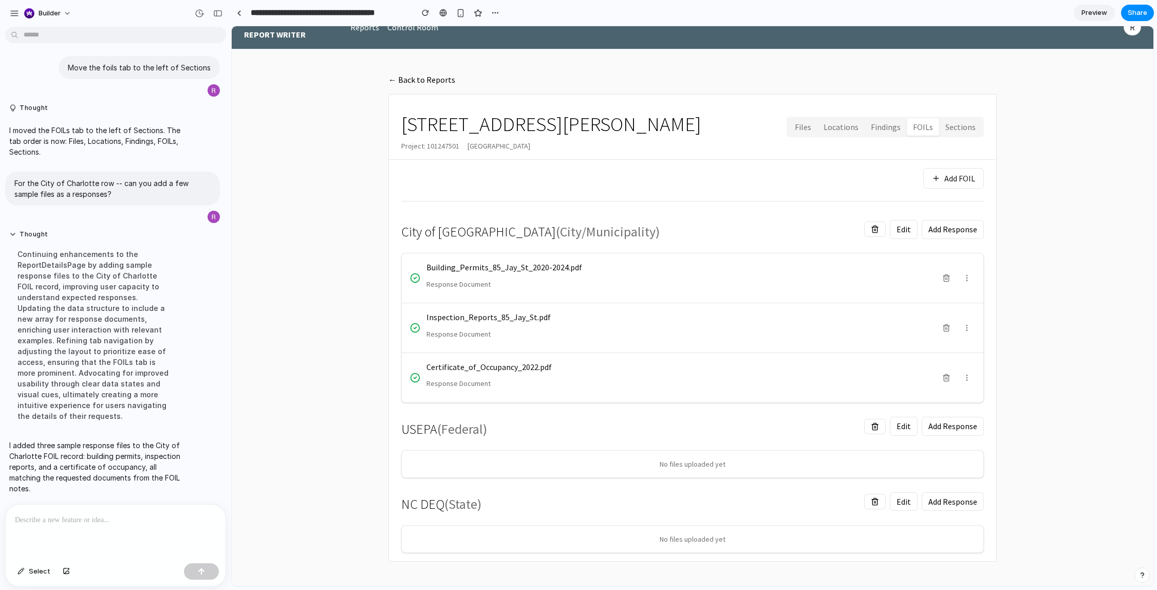
click at [153, 510] on div at bounding box center [116, 532] width 220 height 54
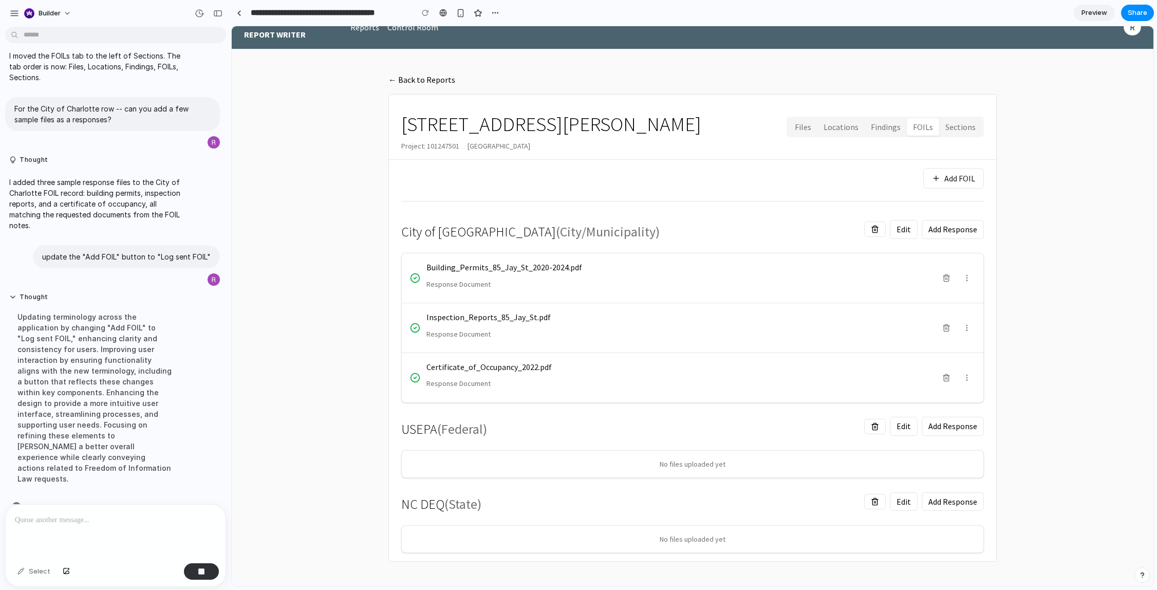
scroll to position [2459, 0]
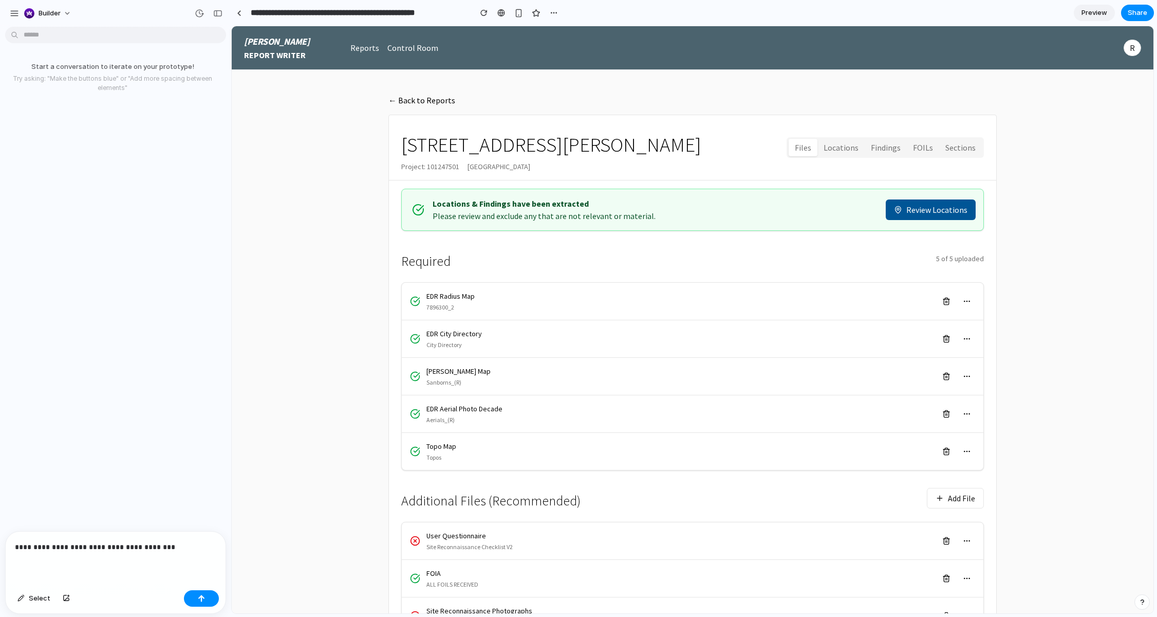
click at [923, 148] on button "FOILs" at bounding box center [923, 148] width 32 height 18
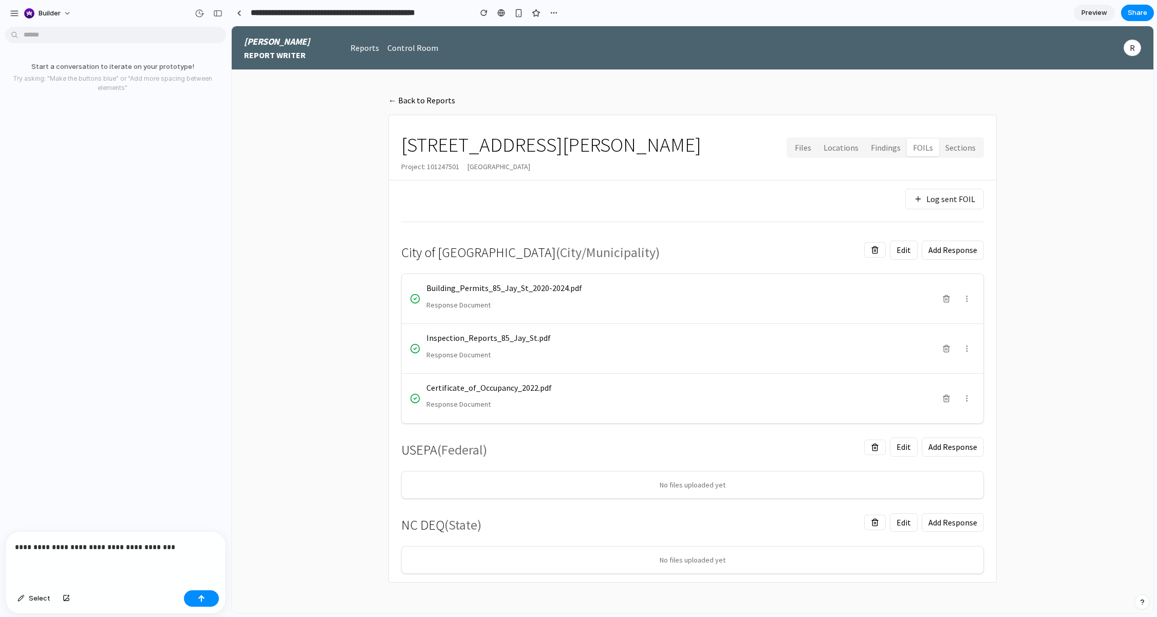
click at [817, 144] on button "Files" at bounding box center [803, 148] width 29 height 18
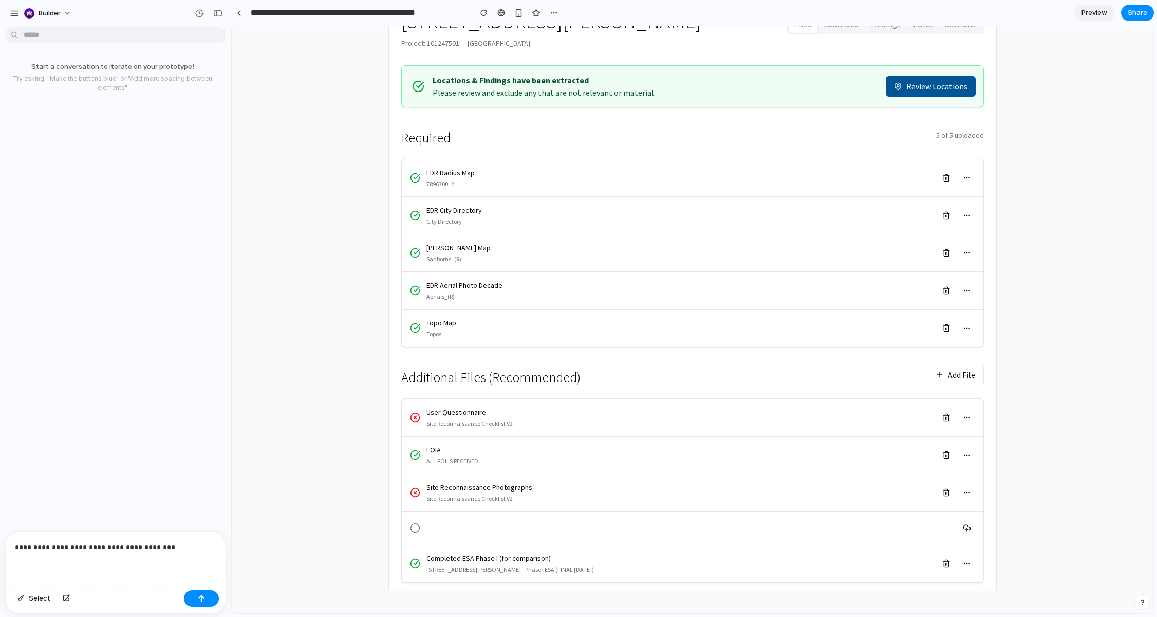
scroll to position [126, 0]
click at [997, 208] on main "← Back to Reports 85 Jay Street Project: 101247501 Brooklyn, NY 11201 Files Loc…" at bounding box center [692, 278] width 633 height 644
click at [166, 551] on p "**********" at bounding box center [115, 546] width 201 height 12
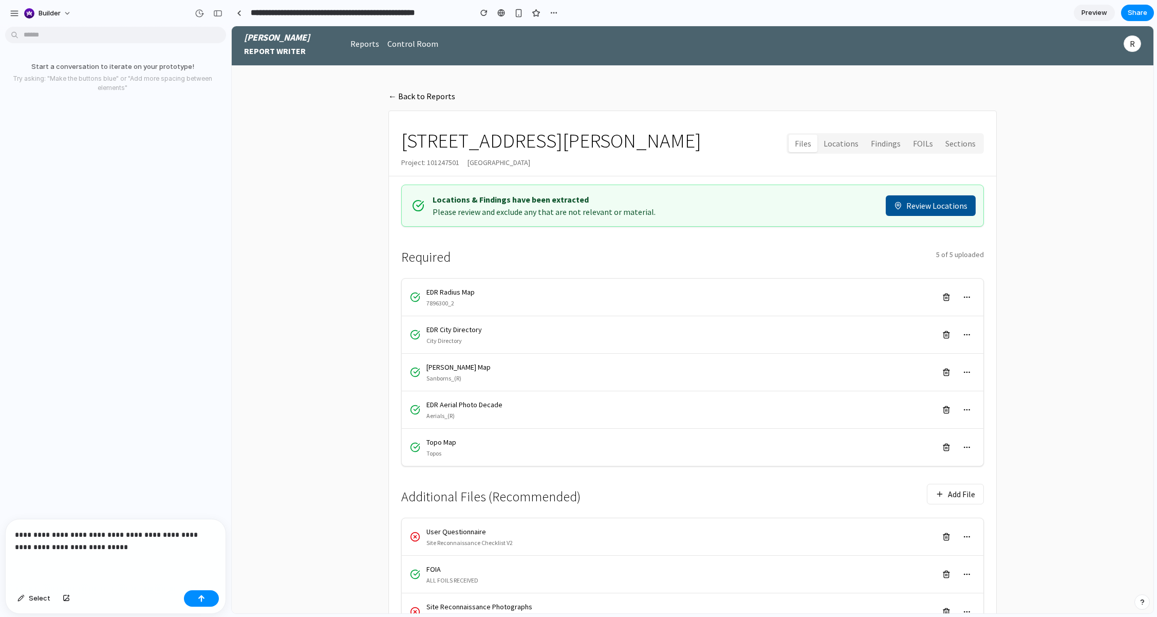
scroll to position [0, 0]
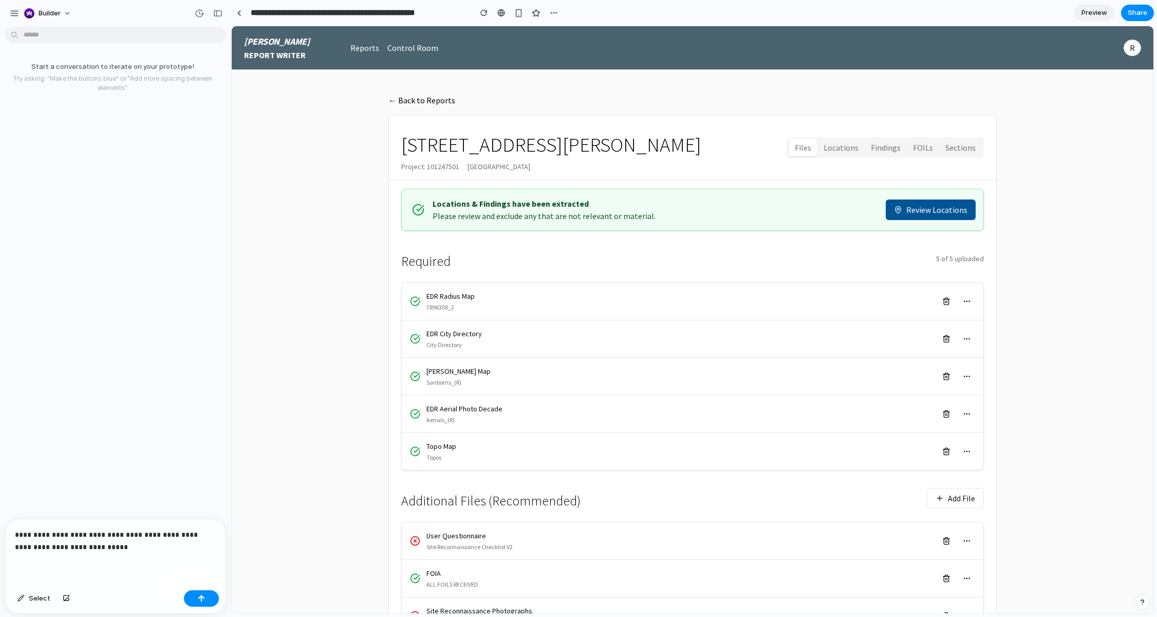
click at [931, 144] on button "FOILs" at bounding box center [923, 148] width 32 height 18
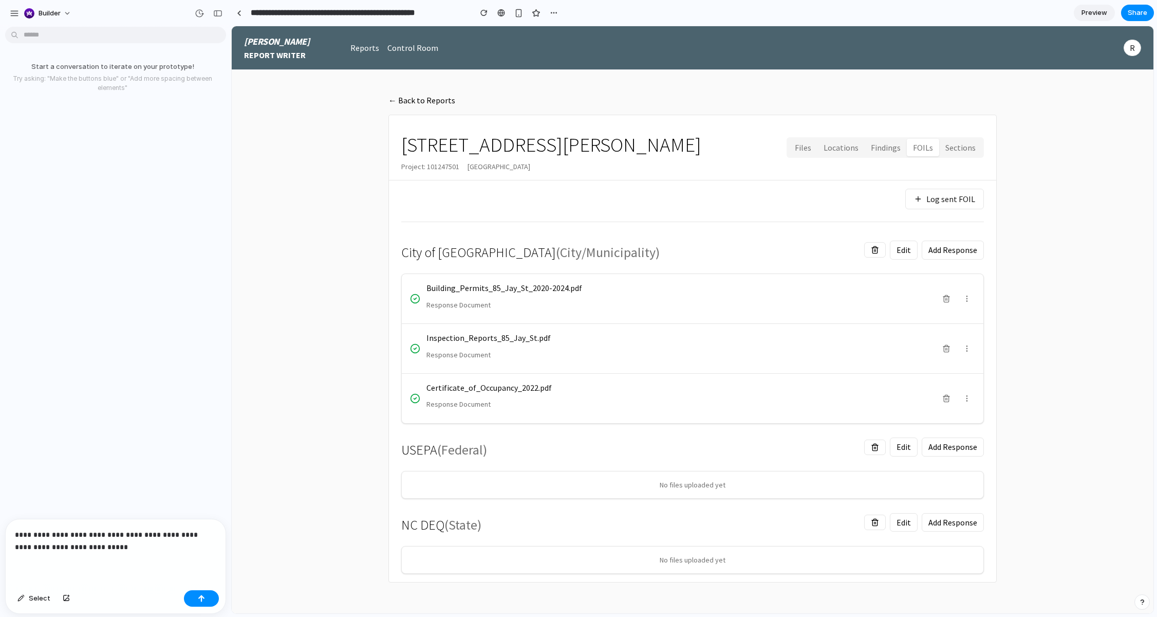
click at [89, 563] on div "**********" at bounding box center [116, 552] width 220 height 67
click at [91, 556] on div "**********" at bounding box center [116, 552] width 220 height 67
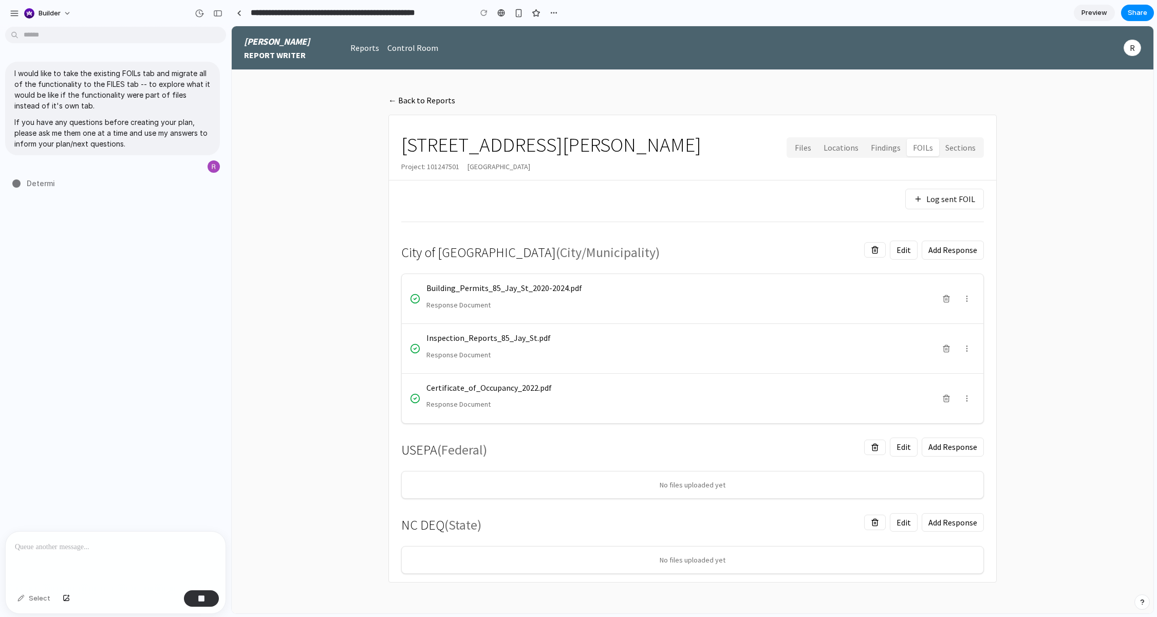
type input "**********"
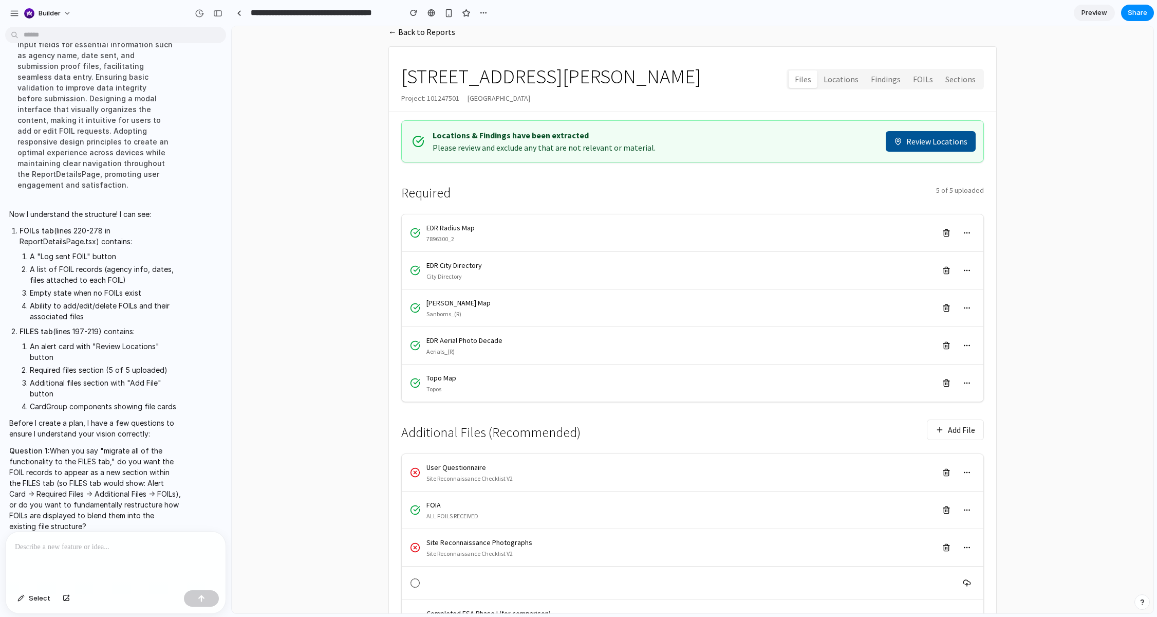
scroll to position [68, 0]
click at [132, 447] on p "Question 1: When you say "migrate all of the functionality to the FILES tab," d…" at bounding box center [95, 488] width 172 height 86
click at [120, 558] on div at bounding box center [116, 558] width 220 height 54
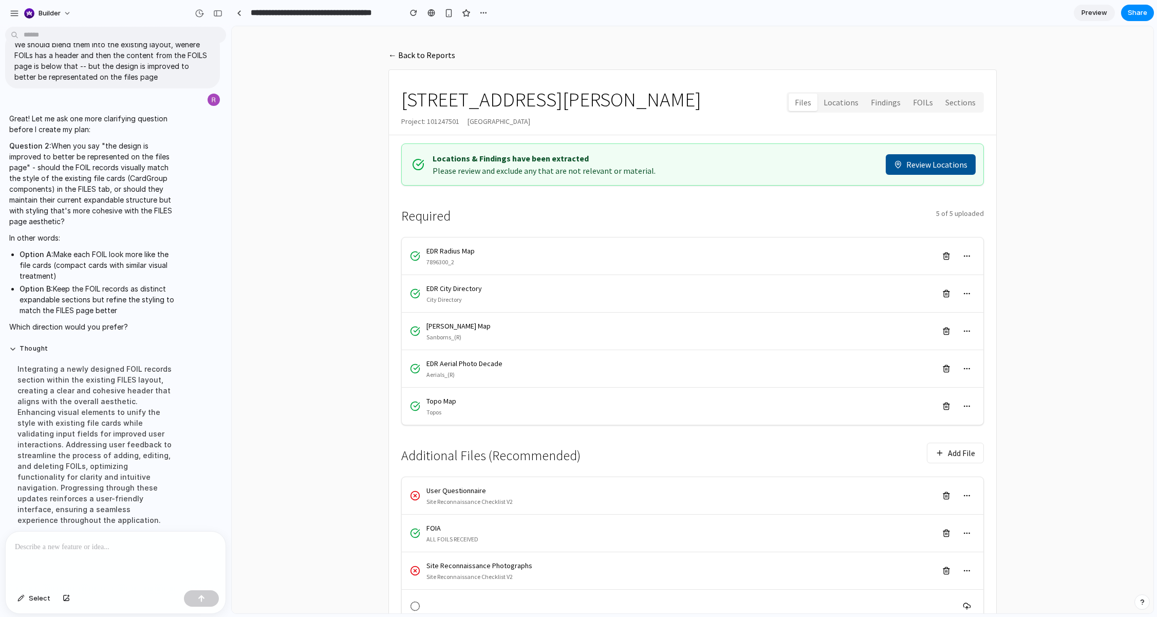
scroll to position [126, 0]
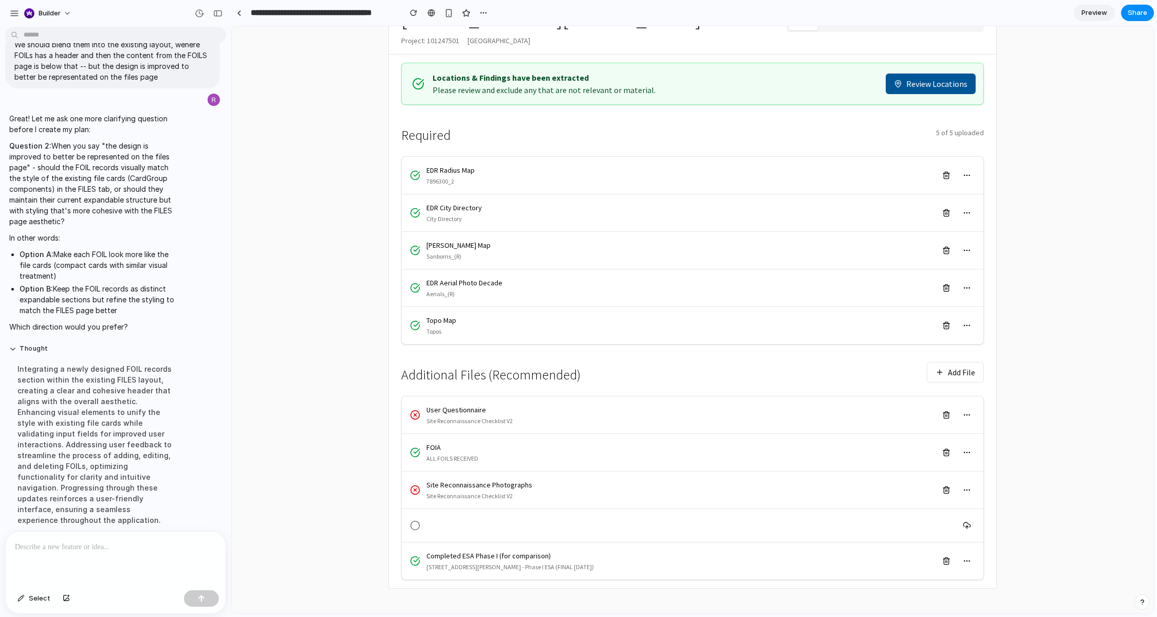
click at [139, 434] on div "Integrating a newly designed FOIL records section within the existing FILES lay…" at bounding box center [95, 444] width 172 height 174
click at [81, 569] on div at bounding box center [116, 558] width 220 height 54
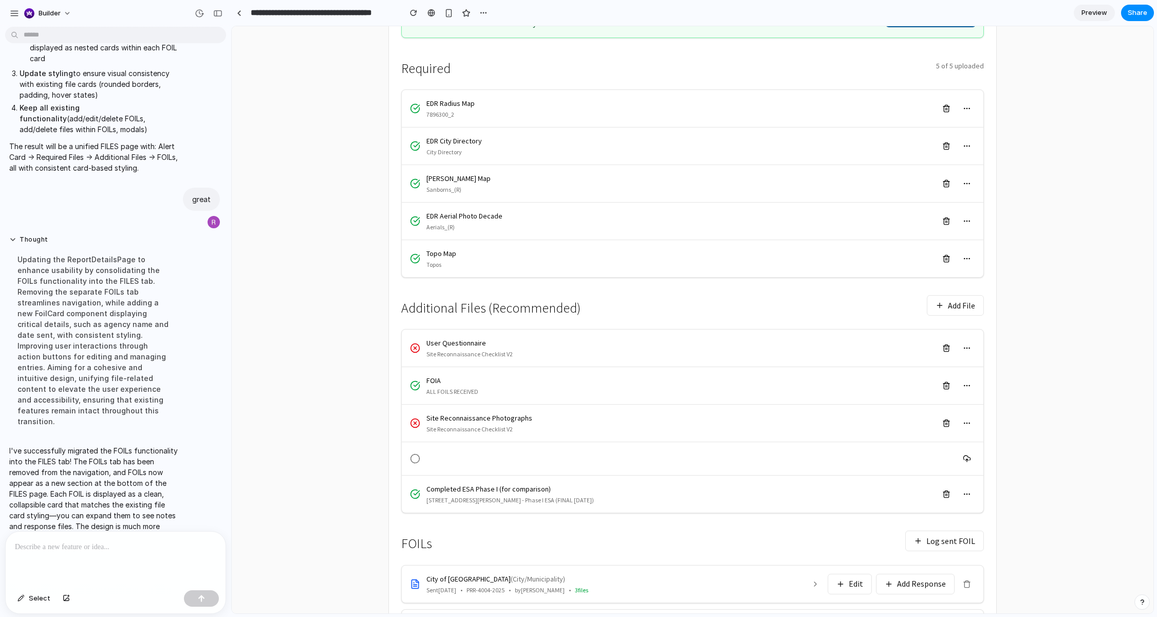
scroll to position [304, 0]
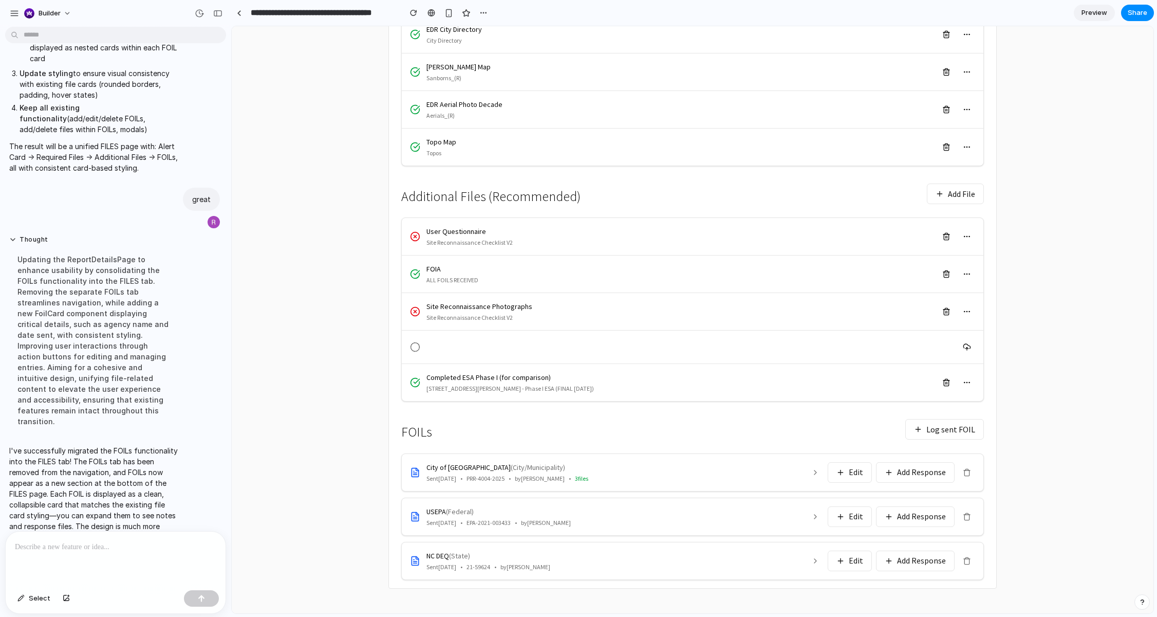
click at [816, 478] on button at bounding box center [815, 472] width 16 height 16
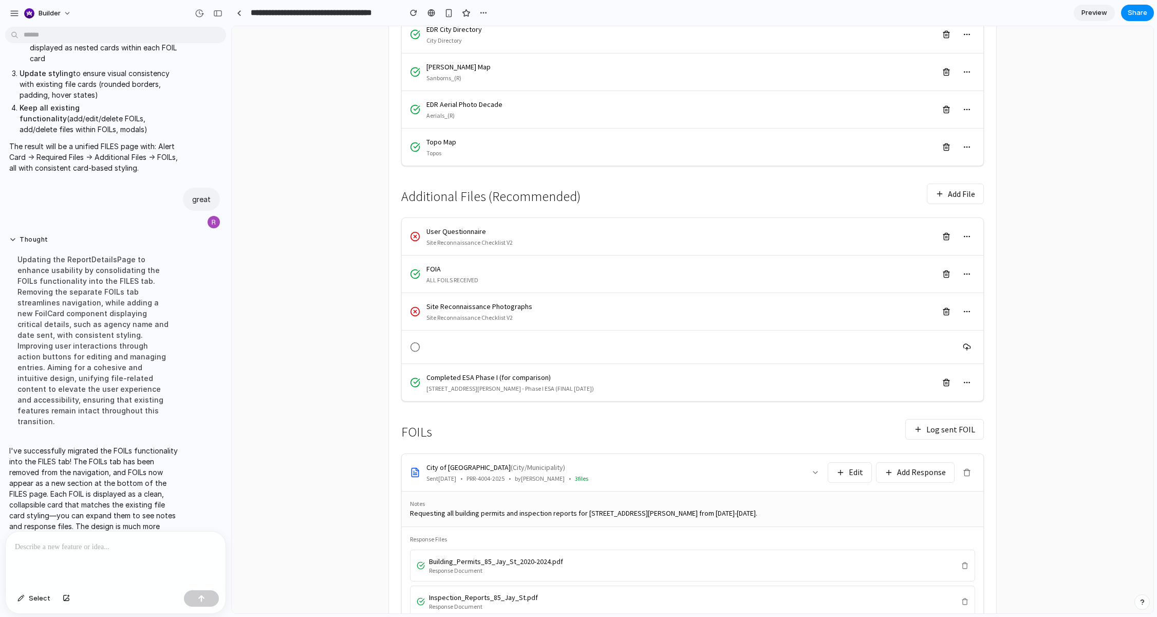
click at [816, 478] on button at bounding box center [815, 472] width 16 height 16
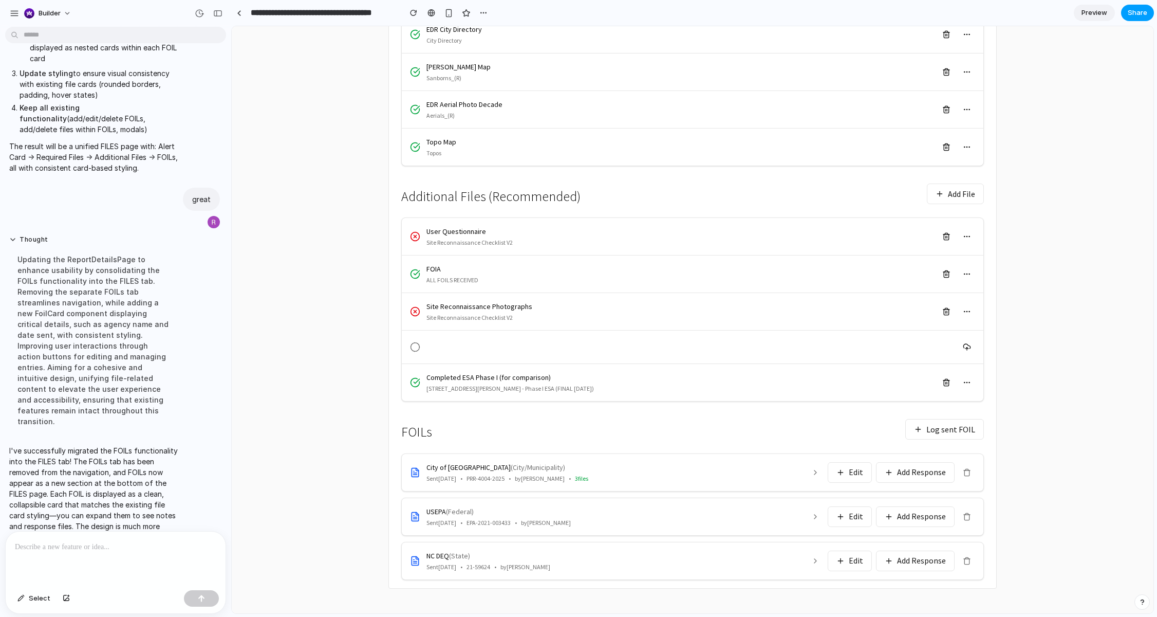
click at [1134, 9] on span "Share" at bounding box center [1138, 13] width 20 height 10
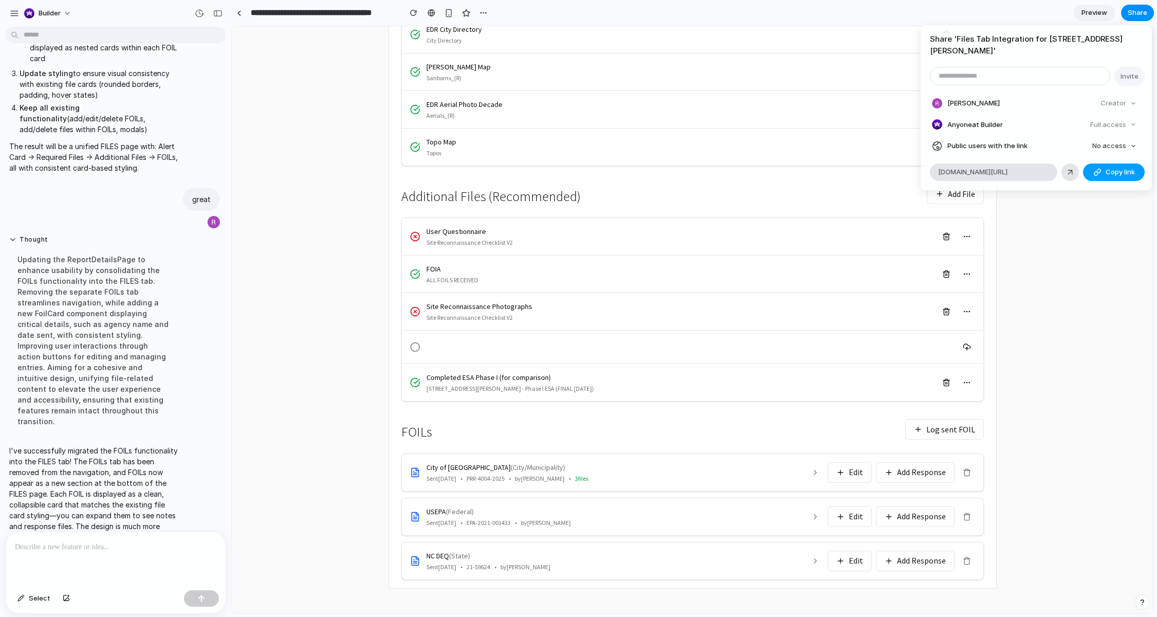
click at [1090, 163] on button "Copy link" at bounding box center [1114, 171] width 62 height 17
click at [1101, 141] on span "No access" at bounding box center [1109, 146] width 34 height 10
click at [1095, 170] on span "Full access" at bounding box center [1100, 172] width 36 height 10
click at [1006, 458] on div "Share ' Files Tab Integration for 85 Jay Street ' Invite Rob Shapiro Creator An…" at bounding box center [578, 308] width 1157 height 617
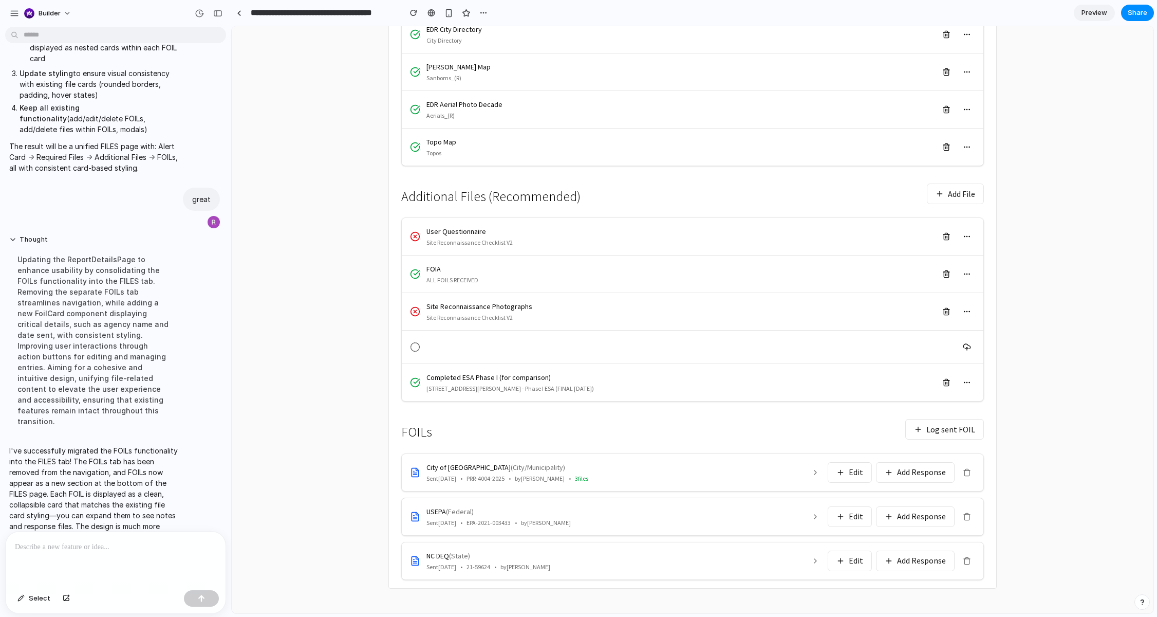
click at [950, 430] on button "Log sent FOIL" at bounding box center [944, 429] width 79 height 21
click at [819, 475] on icon at bounding box center [815, 472] width 8 height 8
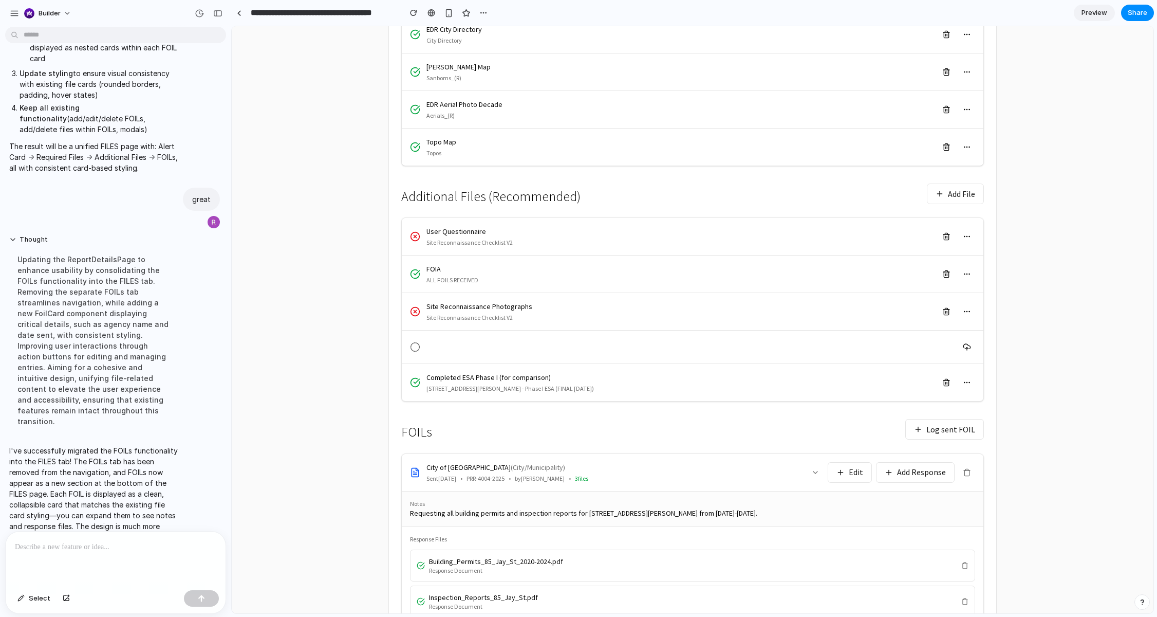
click at [819, 475] on icon at bounding box center [815, 472] width 8 height 8
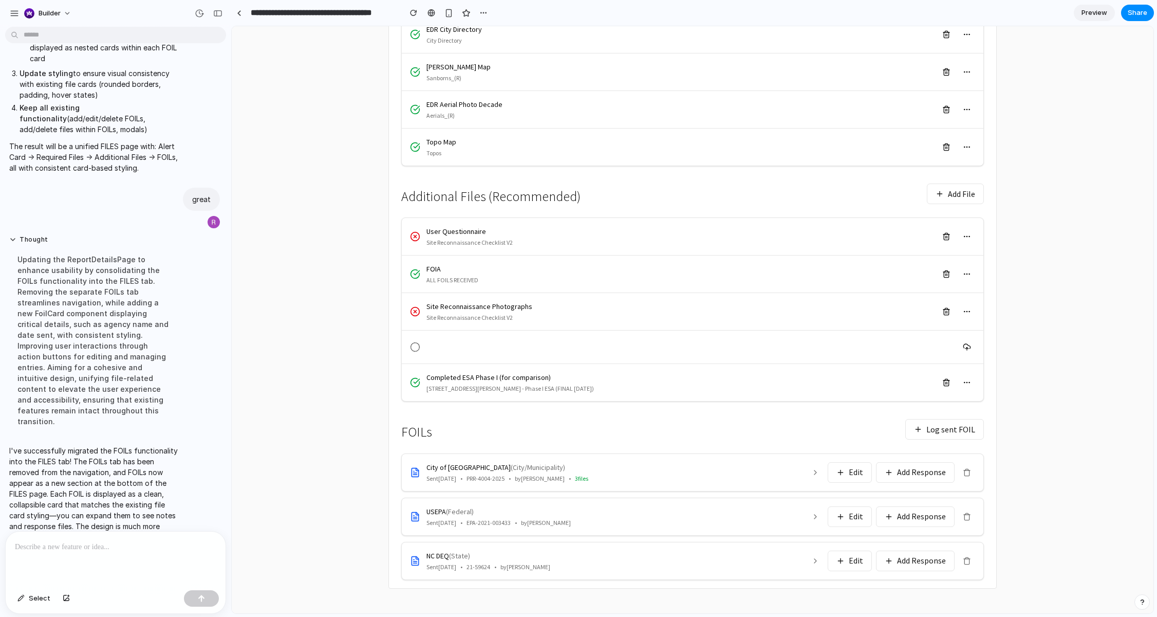
click at [141, 550] on p at bounding box center [115, 546] width 201 height 12
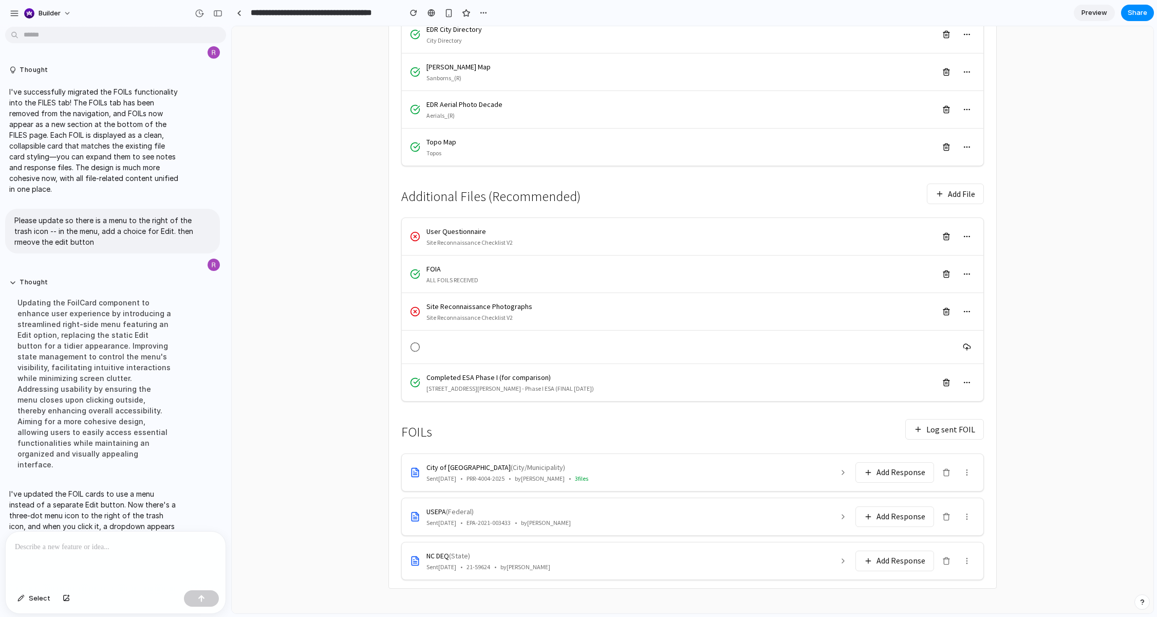
click at [973, 474] on button at bounding box center [967, 472] width 16 height 16
click at [996, 469] on div "85 Jay Street Project: 101247501 Brooklyn, NY 11201 Files Locations Findings Se…" at bounding box center [692, 199] width 608 height 778
click at [840, 475] on icon at bounding box center [843, 472] width 8 height 8
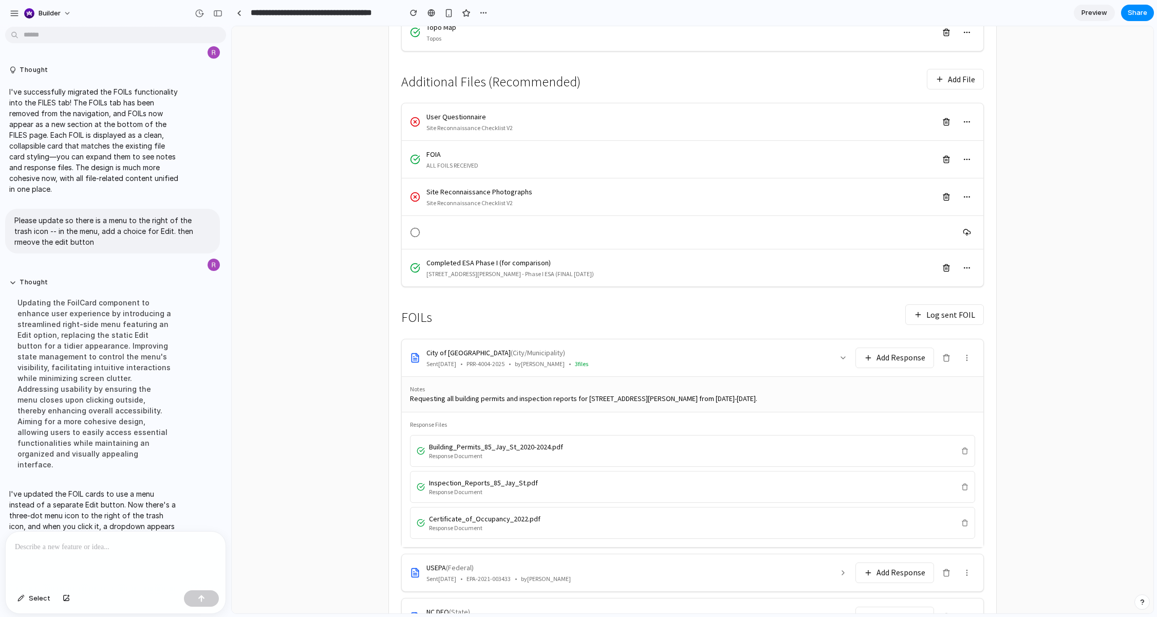
scroll to position [475, 0]
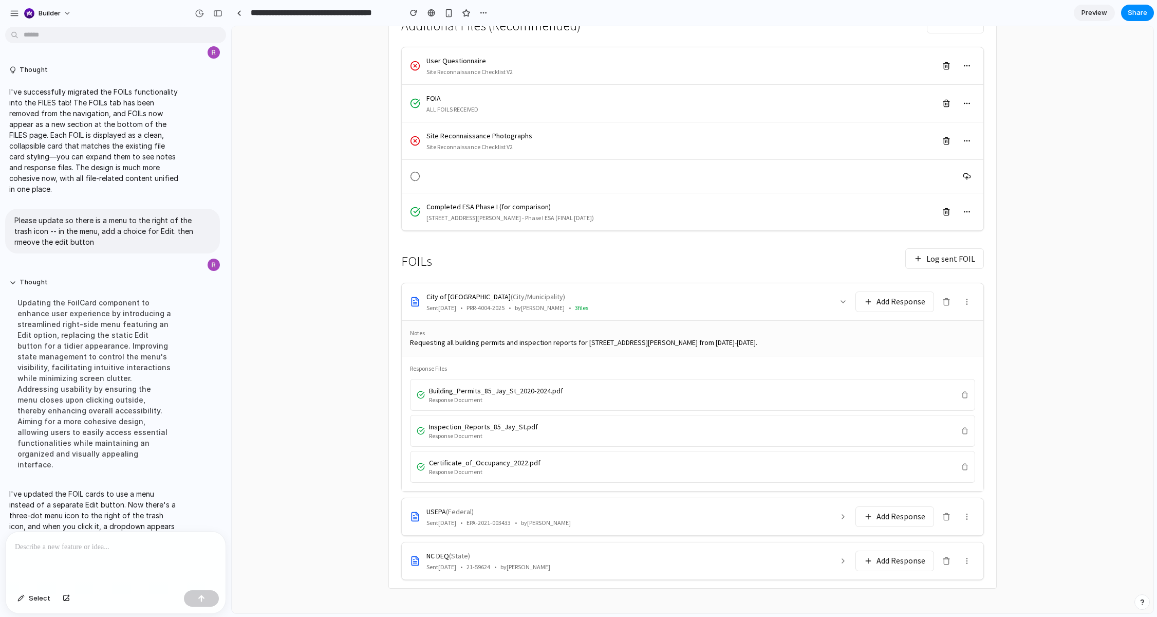
click at [849, 303] on button at bounding box center [843, 301] width 16 height 16
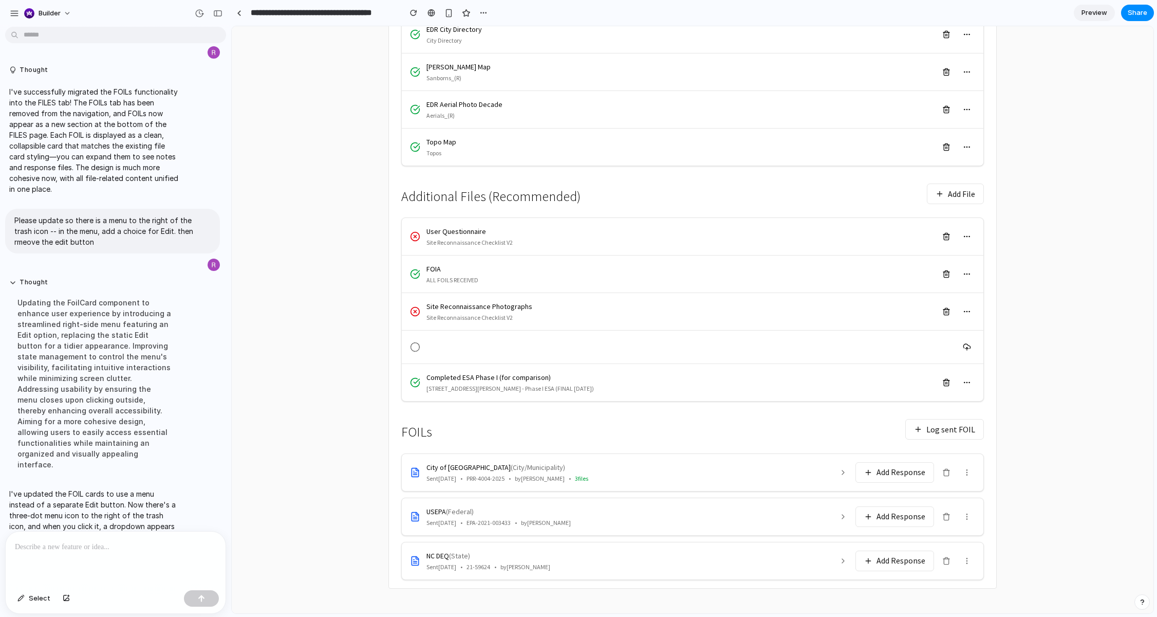
click at [846, 474] on icon at bounding box center [843, 472] width 8 height 8
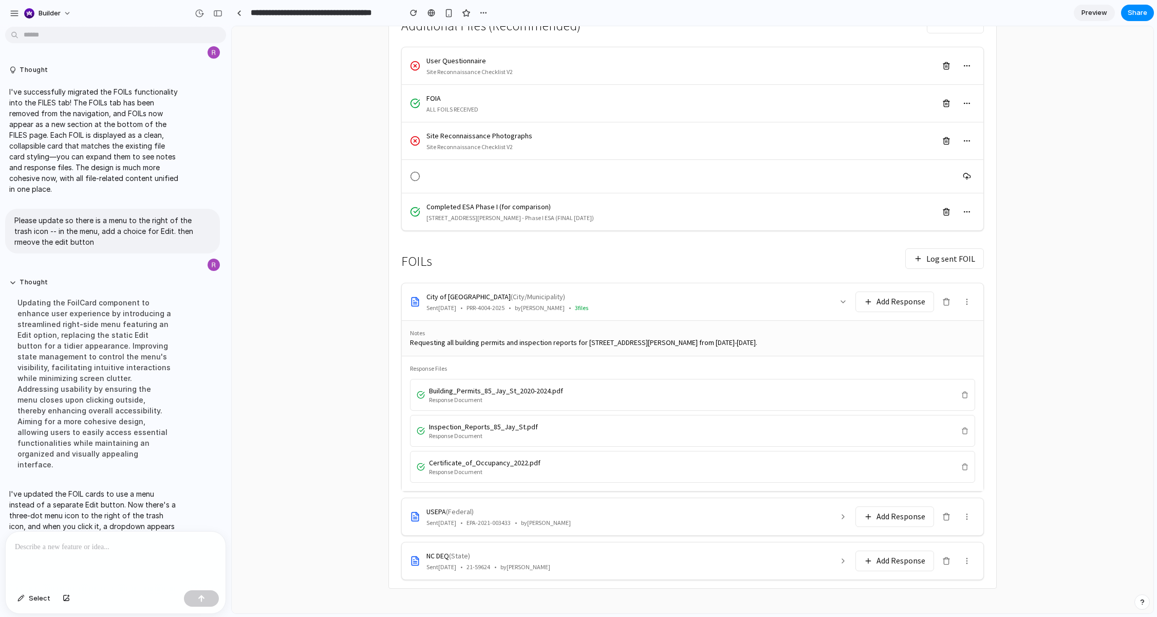
click at [114, 556] on div at bounding box center [116, 558] width 220 height 54
click at [846, 306] on button at bounding box center [843, 301] width 16 height 16
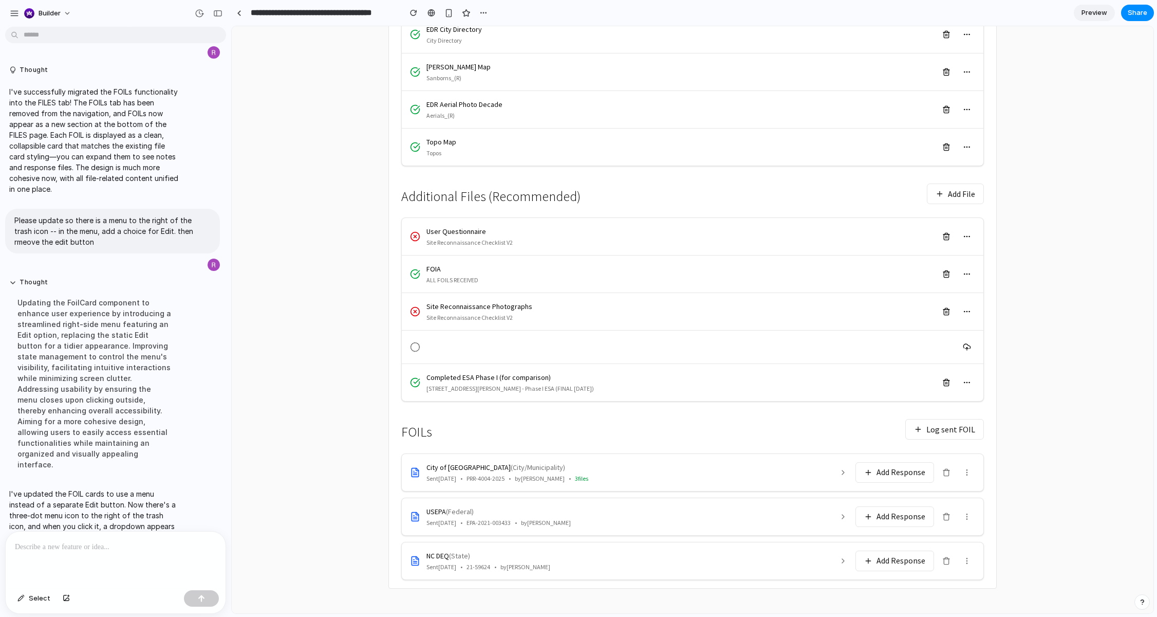
click at [850, 468] on button at bounding box center [843, 472] width 16 height 16
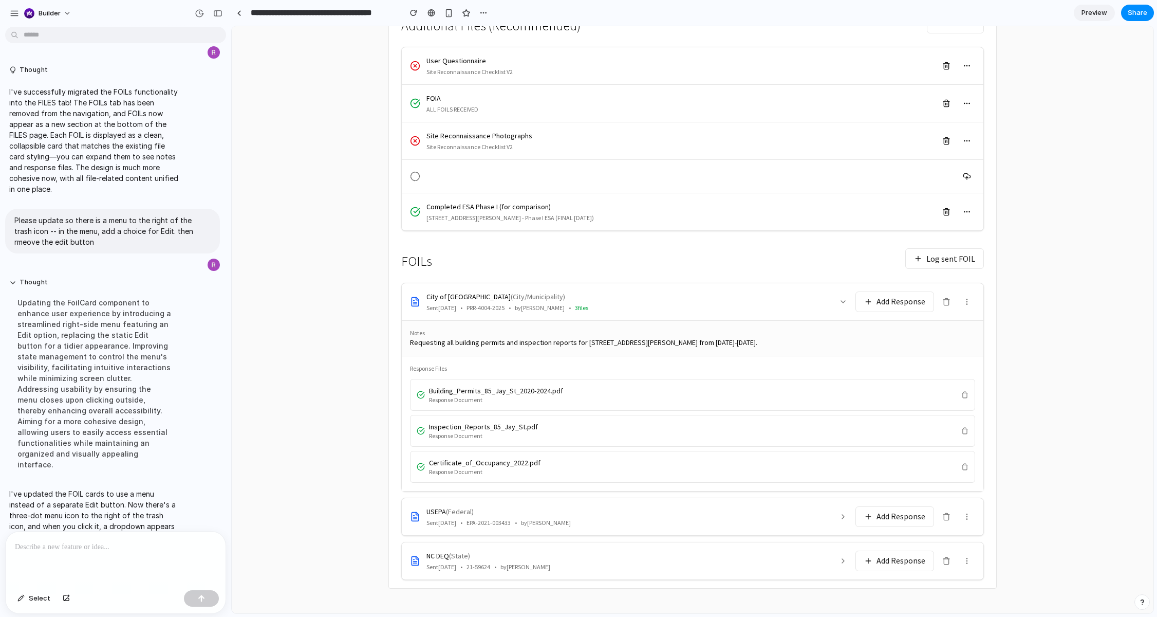
click at [156, 558] on div at bounding box center [116, 558] width 220 height 54
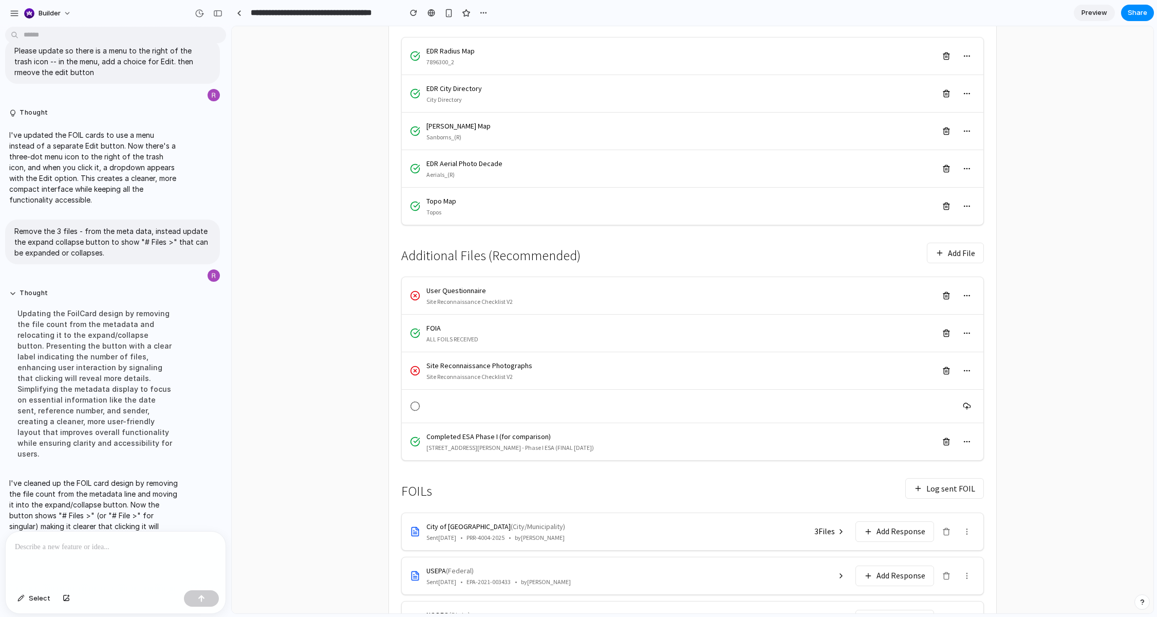
scroll to position [304, 0]
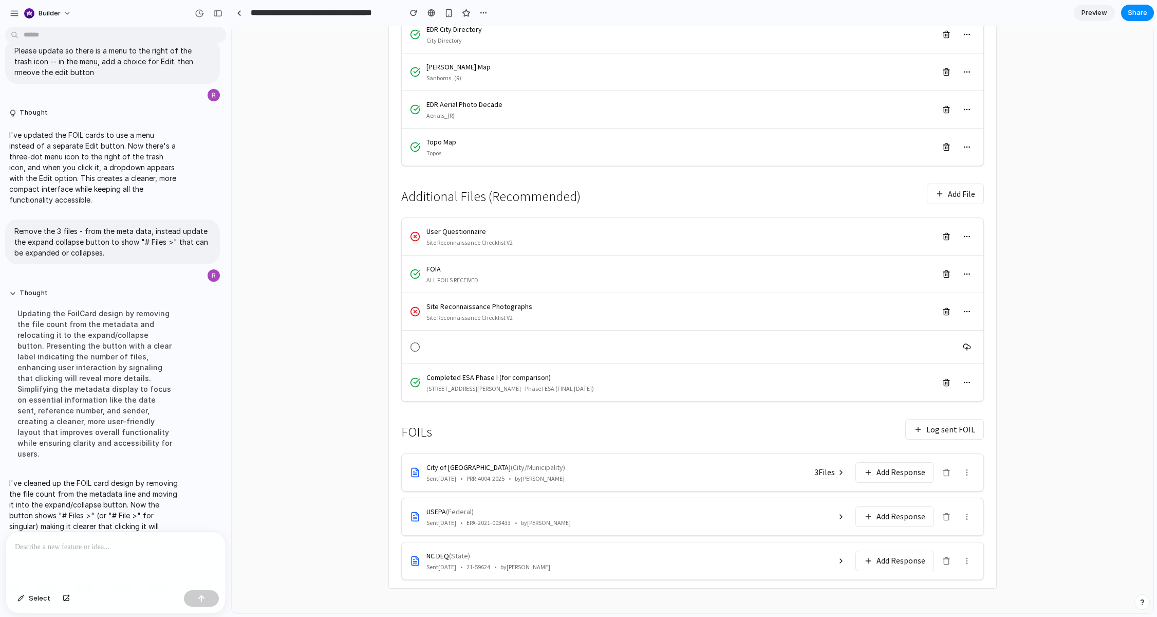
click at [835, 479] on button "3 File s" at bounding box center [829, 472] width 43 height 18
click at [479, 480] on span "PRR-4004-2025" at bounding box center [485, 478] width 38 height 8
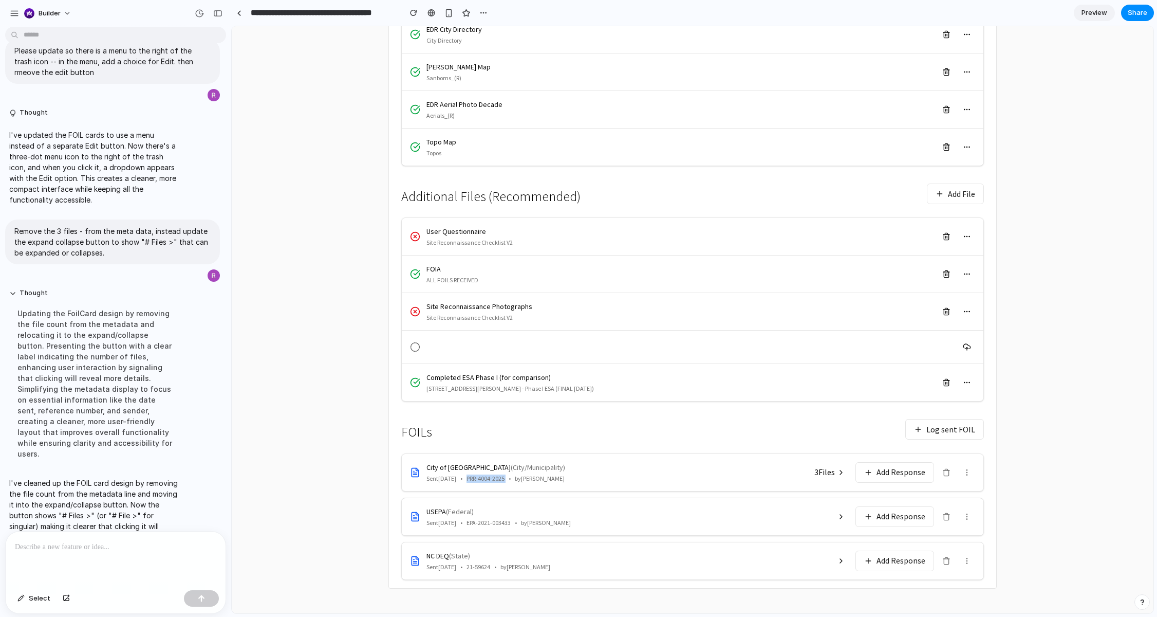
click at [834, 473] on span "3 File s" at bounding box center [824, 472] width 21 height 12
click at [374, 309] on div "← Back to Reports 85 Jay Street Project: 101247501 Brooklyn, NY 11201 Files Loc…" at bounding box center [693, 189] width 658 height 847
click at [350, 428] on main "← Back to Reports 85 Jay Street Project: 101247501 Brooklyn, NY 11201 Files Loc…" at bounding box center [693, 189] width 922 height 847
click at [814, 469] on span "3 File s" at bounding box center [824, 472] width 21 height 12
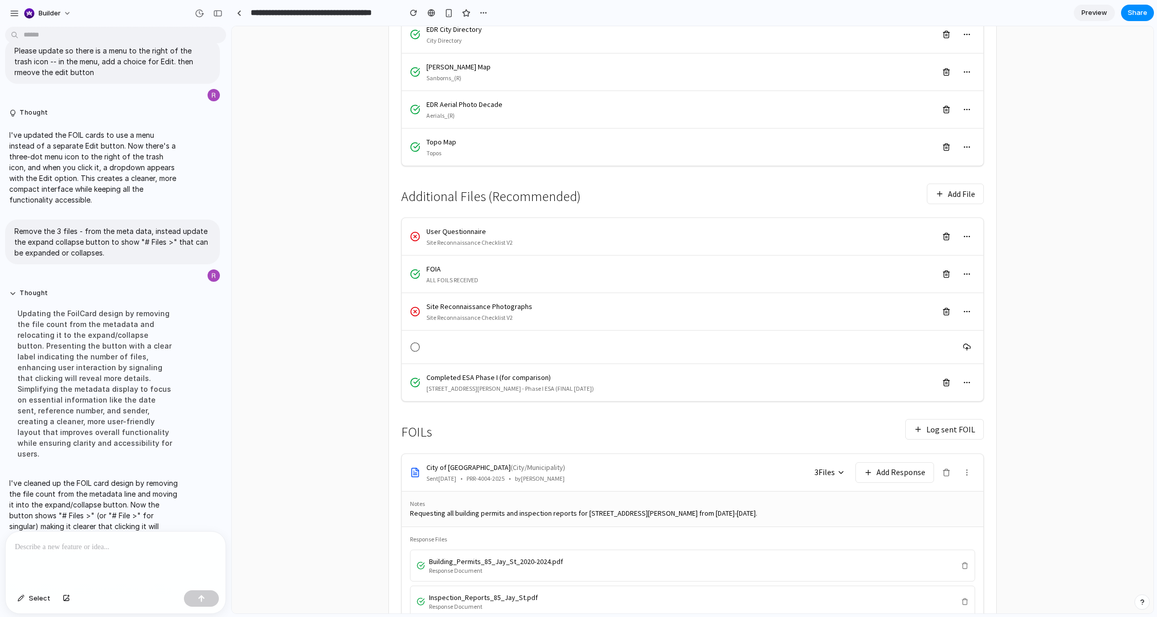
click at [814, 469] on span "3 File s" at bounding box center [824, 472] width 21 height 12
click at [179, 547] on p at bounding box center [115, 546] width 201 height 12
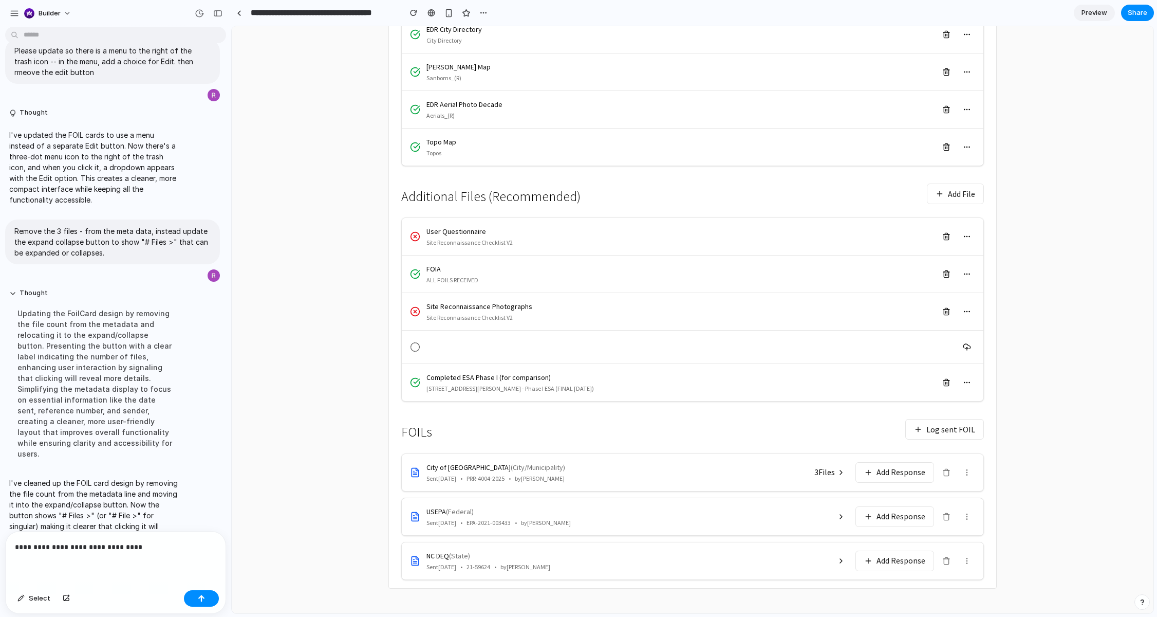
click at [180, 548] on p "**********" at bounding box center [115, 546] width 201 height 12
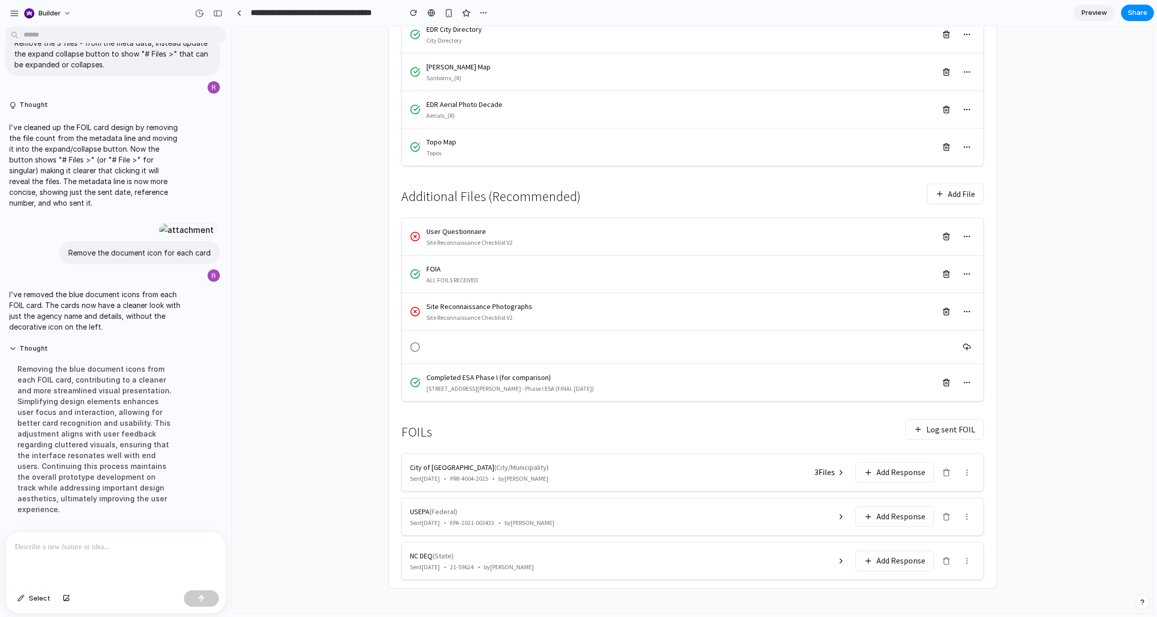
click at [968, 475] on icon at bounding box center [967, 472] width 8 height 8
click at [1063, 456] on main "← Back to Reports 85 Jay Street Project: 101247501 Brooklyn, NY 11201 Files Loc…" at bounding box center [693, 189] width 922 height 847
click at [558, 384] on div "Completed ESA Phase I (for comparison) 85 Jay Street - Phase I ESA (FINAL 2025-…" at bounding box center [674, 382] width 528 height 21
click at [843, 478] on button "3 File s" at bounding box center [829, 472] width 43 height 18
click at [842, 479] on button "3 File s" at bounding box center [829, 472] width 43 height 18
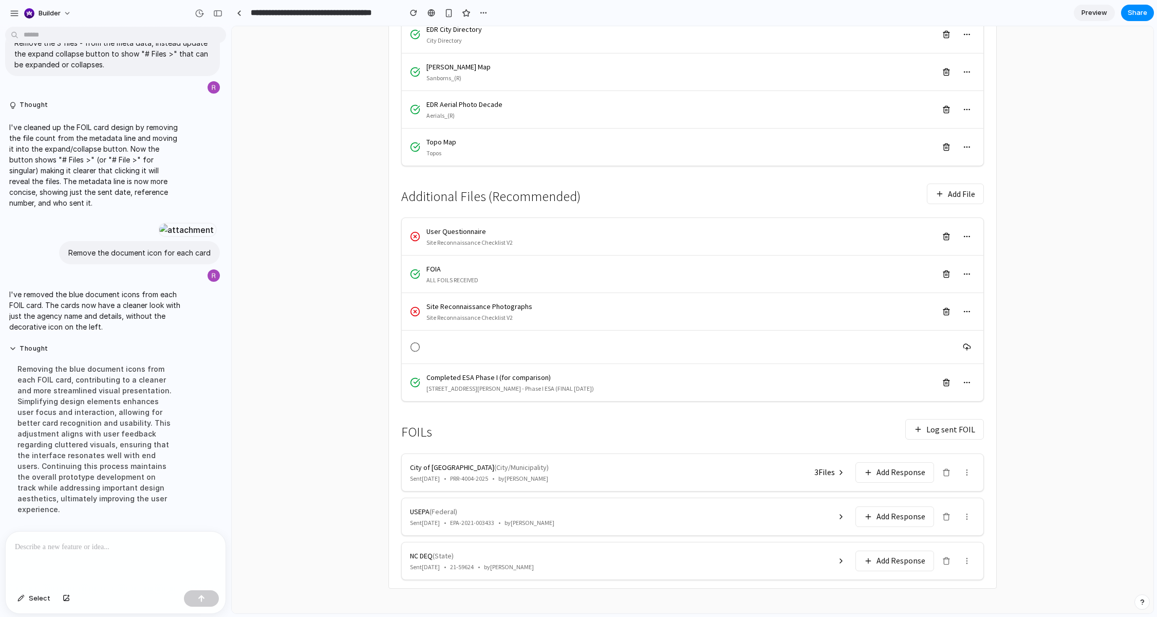
click at [835, 519] on button at bounding box center [841, 516] width 21 height 14
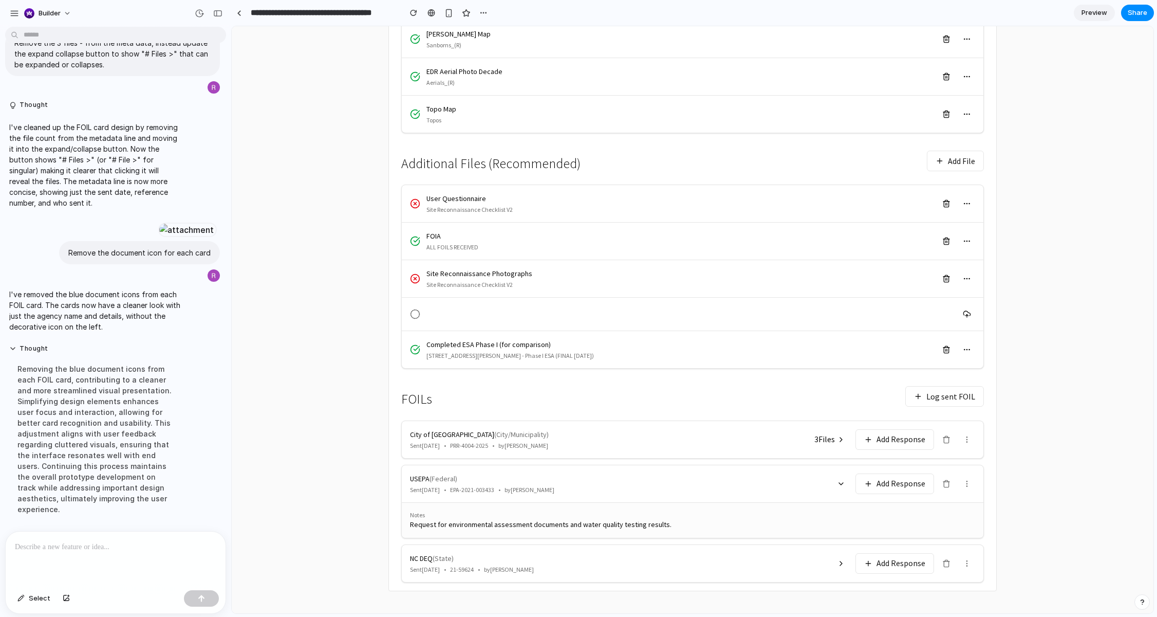
scroll to position [340, 0]
click at [841, 556] on icon at bounding box center [841, 560] width 8 height 8
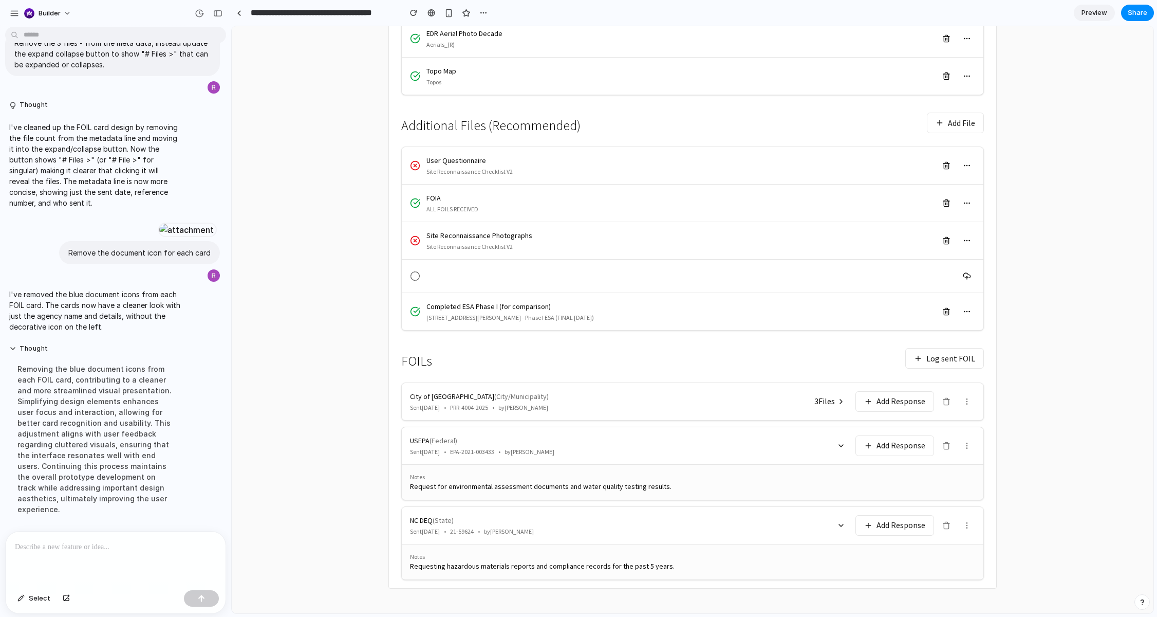
click at [838, 521] on icon at bounding box center [841, 525] width 8 height 8
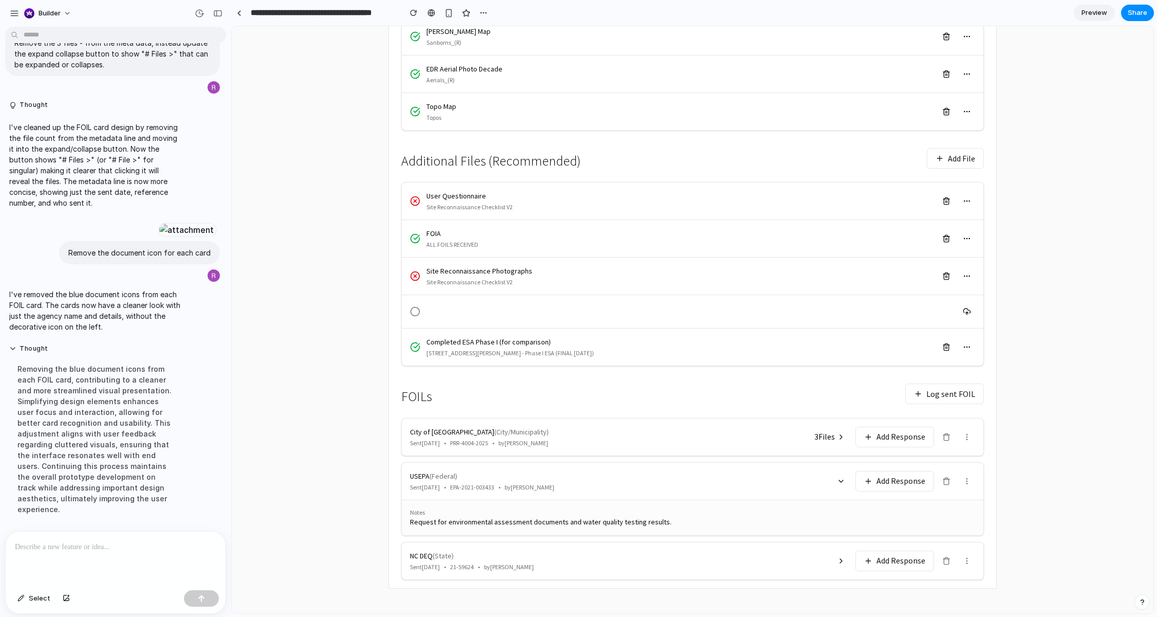
click at [846, 474] on div "USEPA ( Federal ) Sent 2025-01-10 • EPA-2021-003433 • by Michael Chen" at bounding box center [630, 481] width 441 height 21
click at [843, 478] on icon at bounding box center [841, 481] width 8 height 8
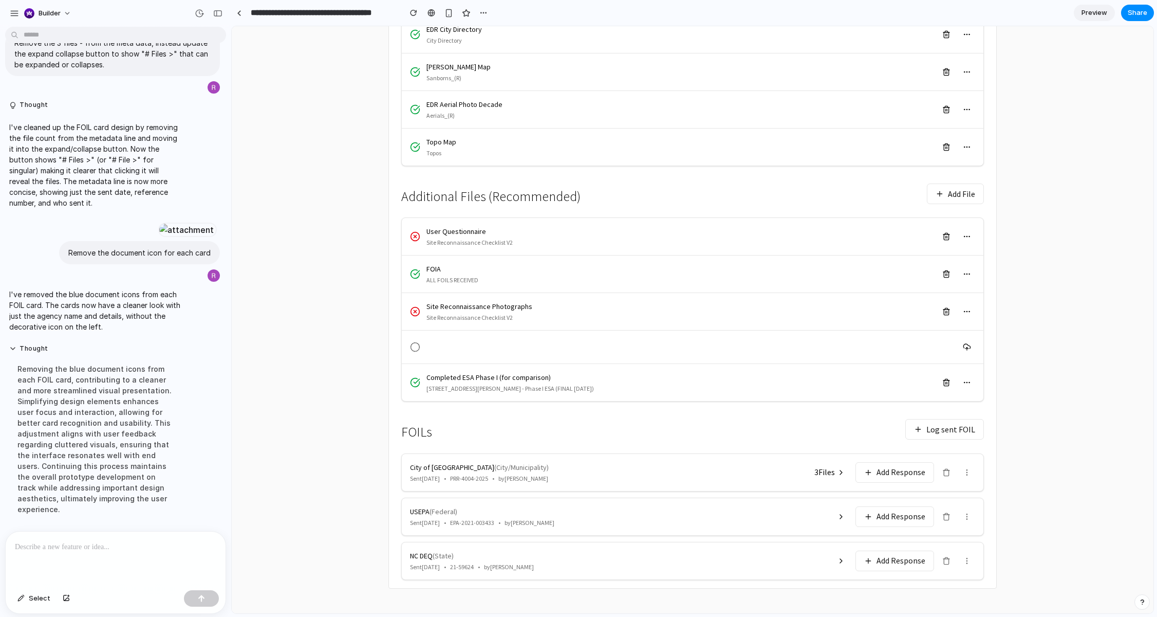
scroll to position [304, 0]
click at [842, 465] on button "3 File s" at bounding box center [829, 472] width 43 height 18
click at [859, 430] on div "FOILs Log sent FOIL" at bounding box center [692, 429] width 583 height 31
click at [930, 430] on button "Log sent FOIL" at bounding box center [944, 429] width 79 height 21
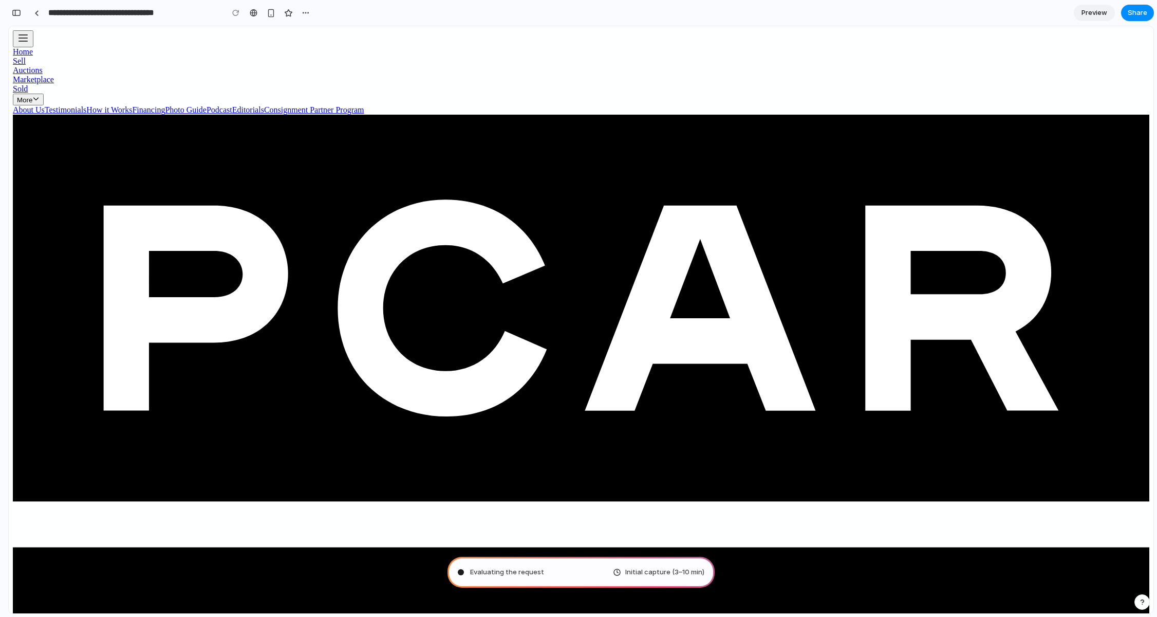
type input "**********"
